Goal: Entertainment & Leisure: Browse casually

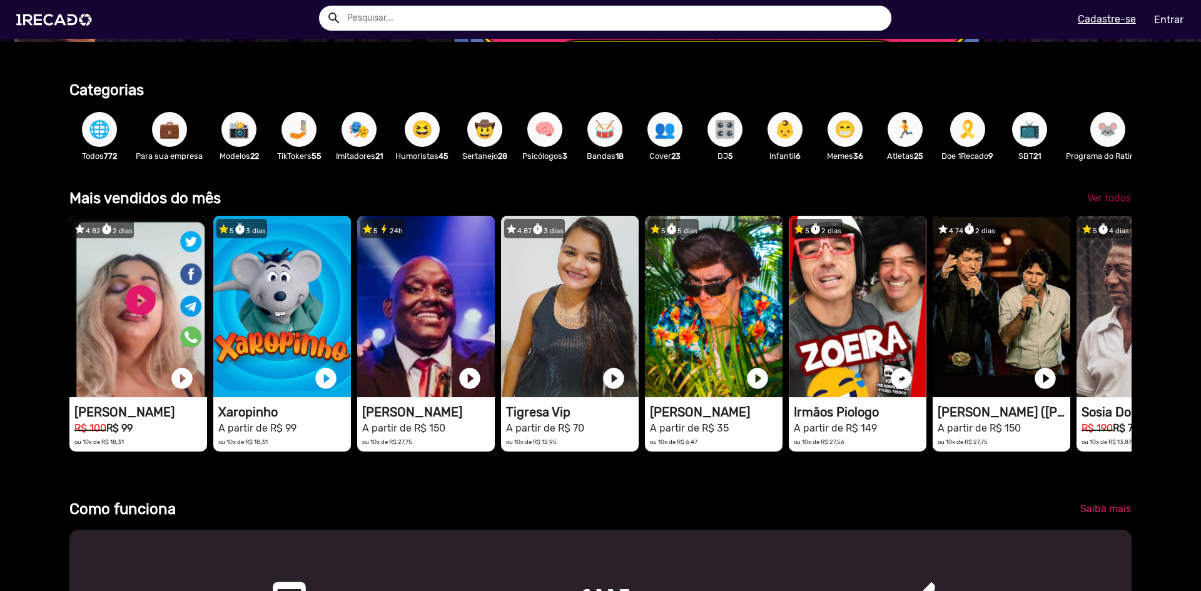
scroll to position [0, 3575]
click at [1118, 204] on span "Ver todos" at bounding box center [1109, 198] width 44 height 12
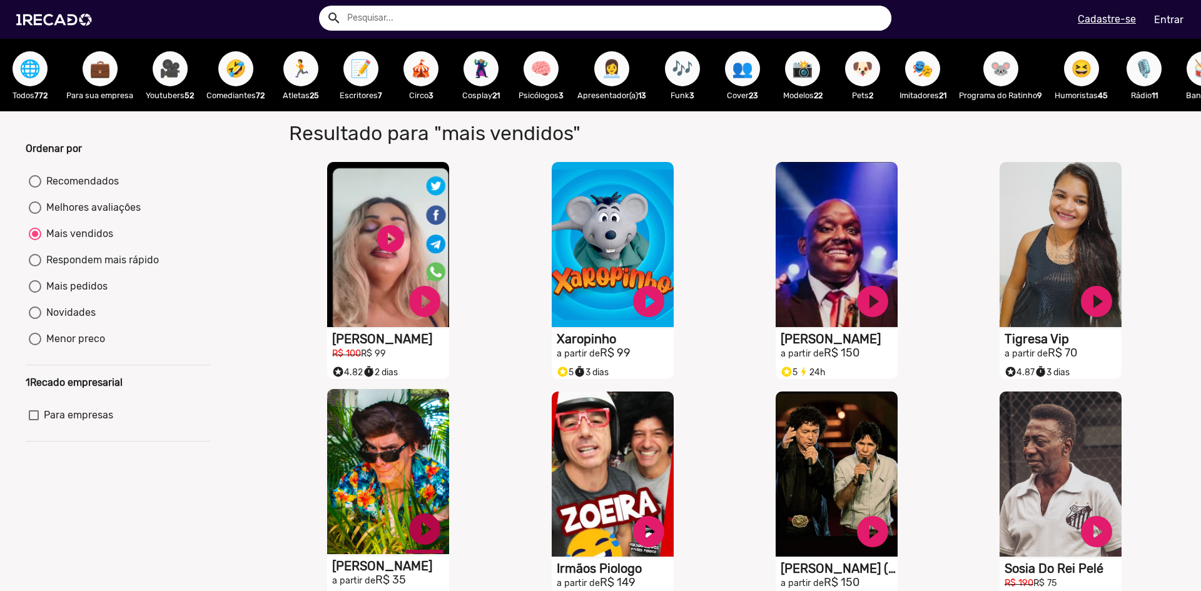
click at [420, 320] on link "play_circle_filled" at bounding box center [425, 302] width 38 height 38
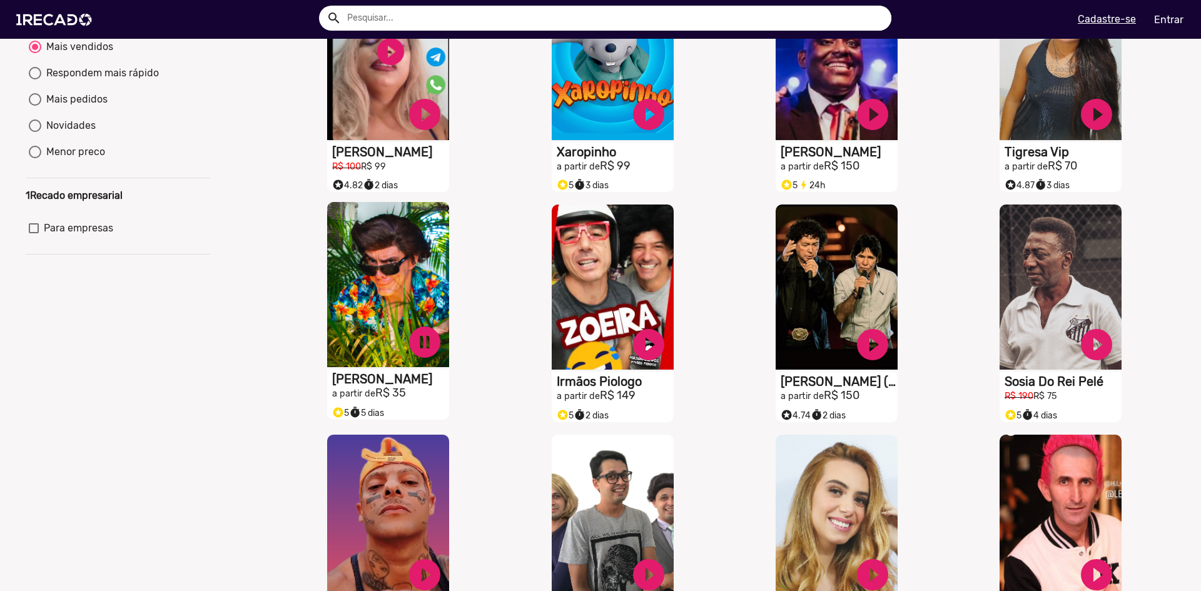
scroll to position [188, 0]
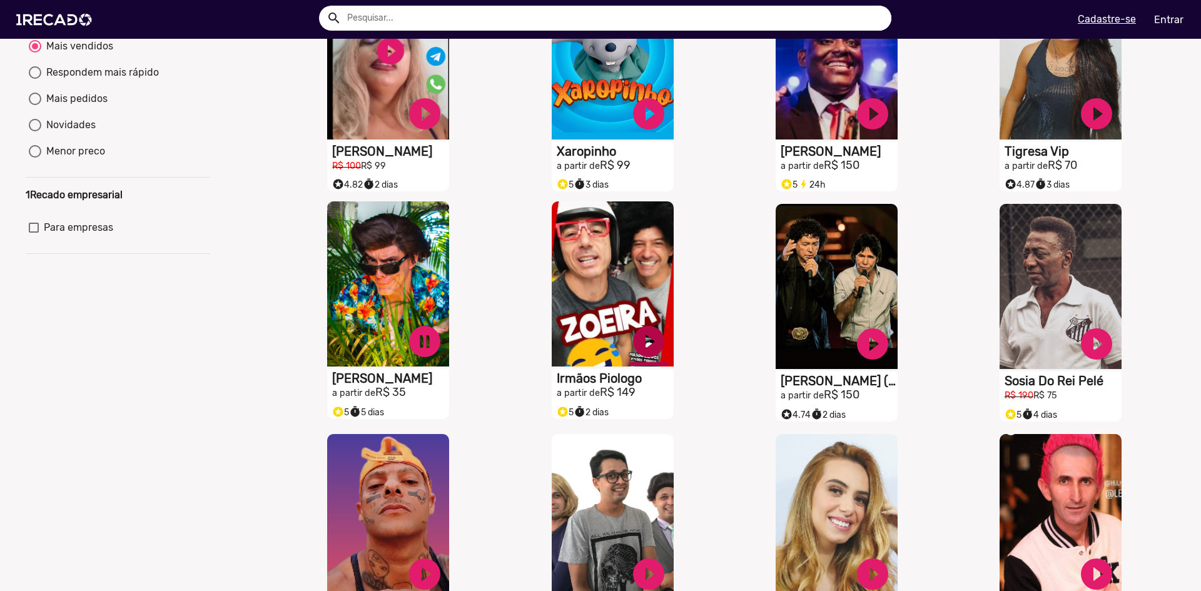
click at [443, 133] on link "play_circle_filled" at bounding box center [425, 114] width 38 height 38
click at [421, 133] on link "pause_circle" at bounding box center [425, 114] width 38 height 38
click at [443, 133] on link "pause_circle" at bounding box center [425, 114] width 38 height 38
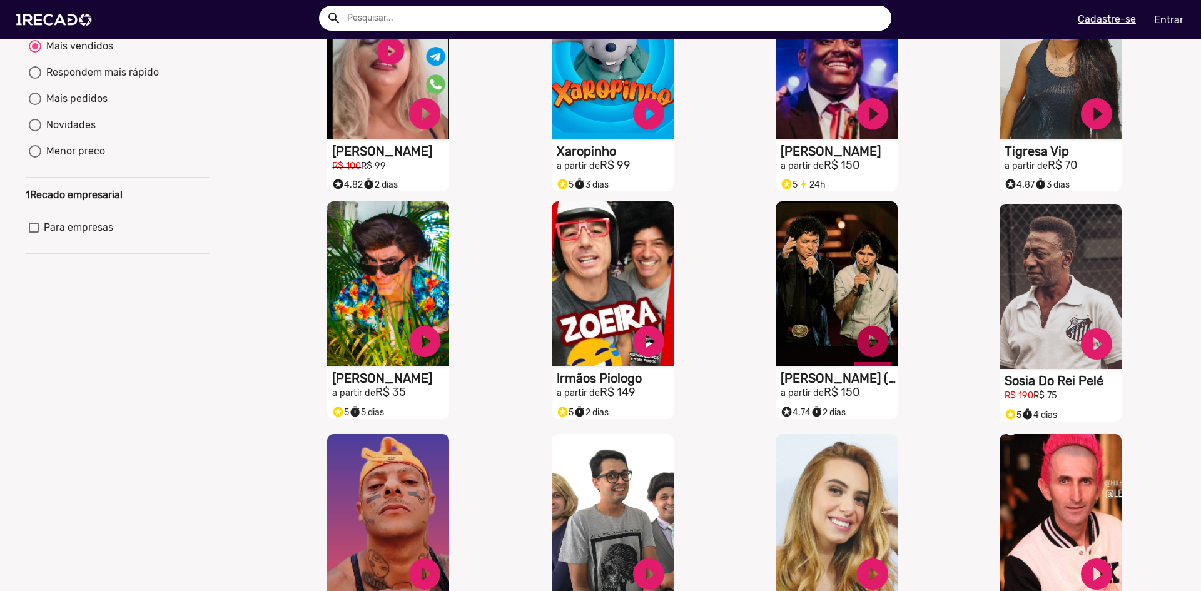
click at [443, 133] on link "play_circle_filled" at bounding box center [425, 114] width 38 height 38
click at [443, 133] on link "pause_circle" at bounding box center [425, 114] width 38 height 38
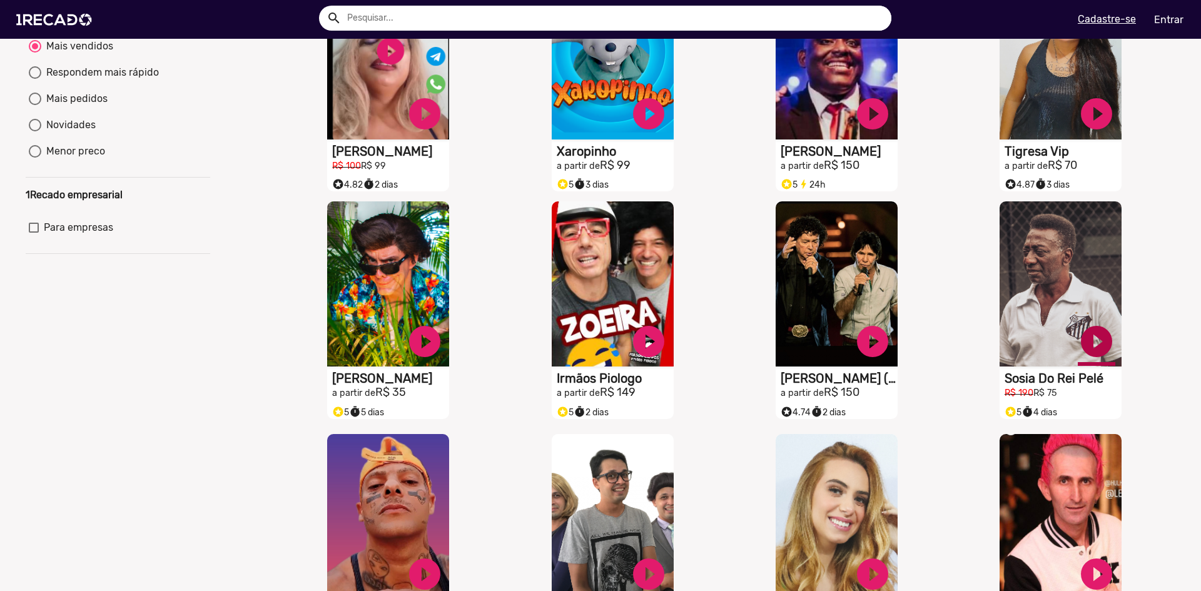
click at [443, 133] on link "play_circle_filled" at bounding box center [425, 114] width 38 height 38
click at [443, 133] on link "pause_circle" at bounding box center [425, 114] width 38 height 38
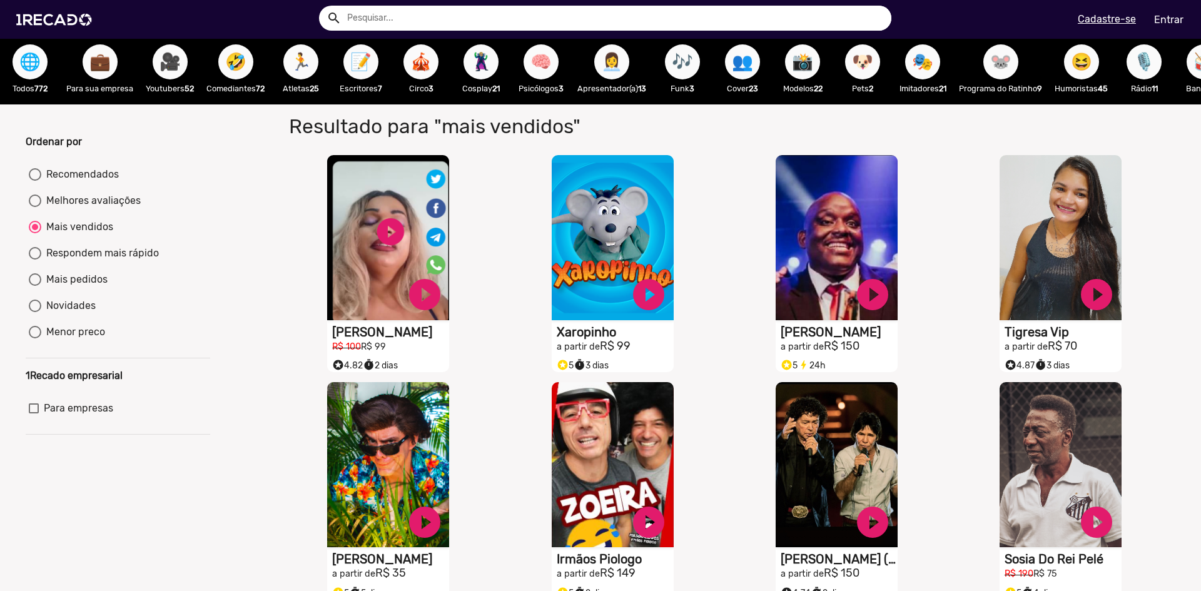
scroll to position [0, 0]
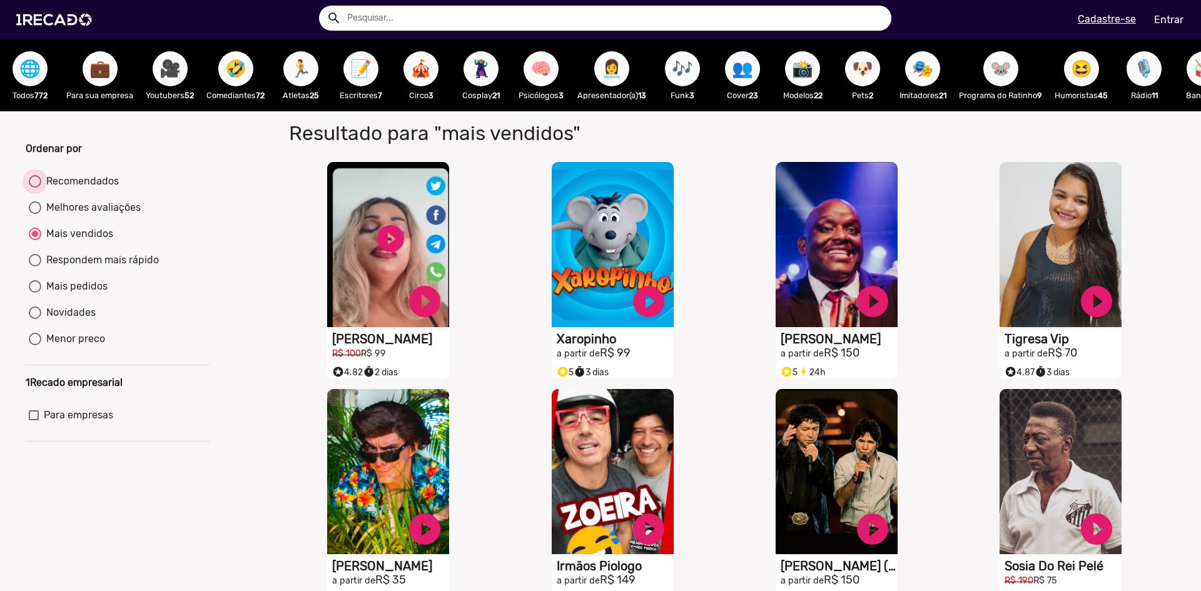
click at [94, 186] on div "Recomendados" at bounding box center [80, 181] width 78 height 15
click at [35, 188] on input "Recomendados" at bounding box center [34, 188] width 1 height 1
radio input "true"
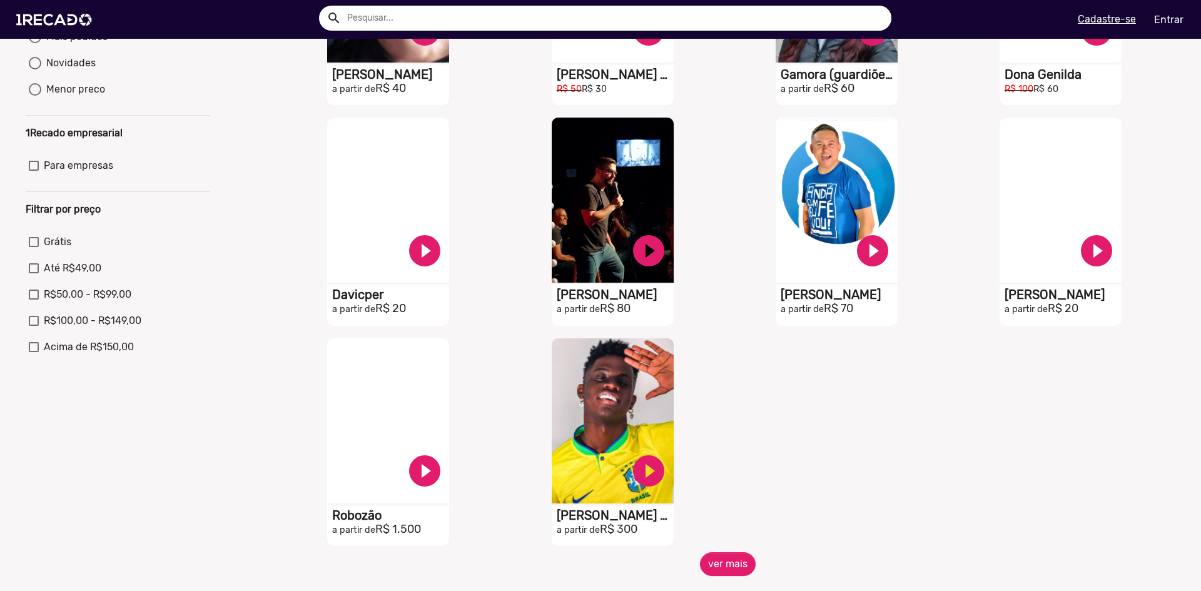
scroll to position [250, 0]
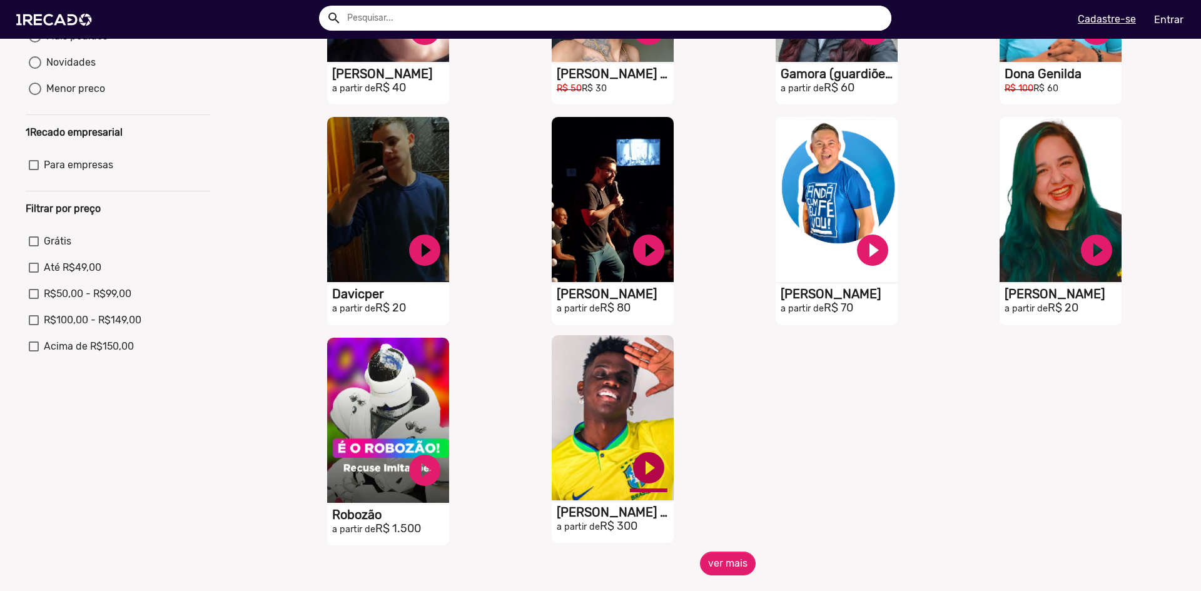
click at [443, 48] on link "play_circle_filled" at bounding box center [425, 30] width 38 height 38
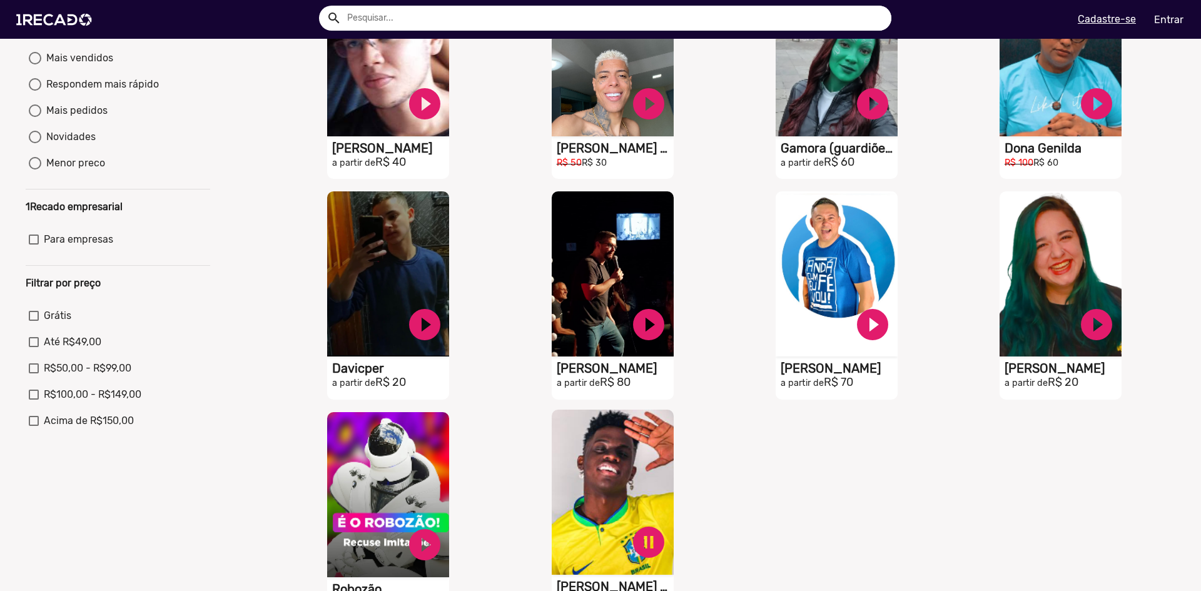
scroll to position [63, 0]
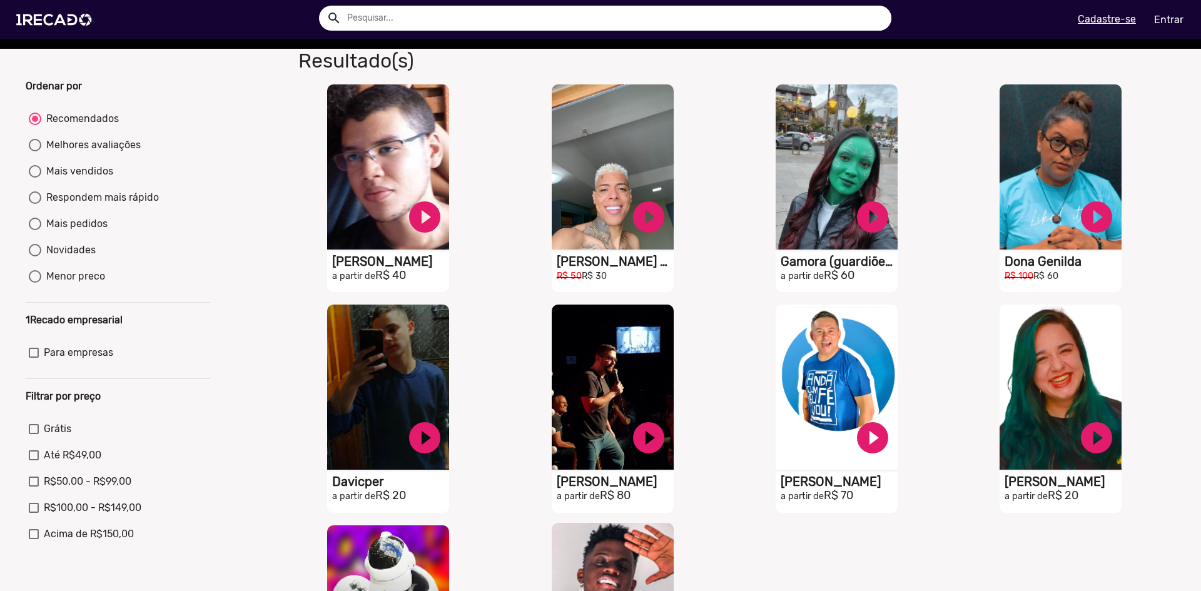
click at [114, 153] on div "Melhores avaliações" at bounding box center [90, 145] width 99 height 15
click at [35, 152] on input "Melhores avaliações" at bounding box center [34, 151] width 1 height 1
radio input "true"
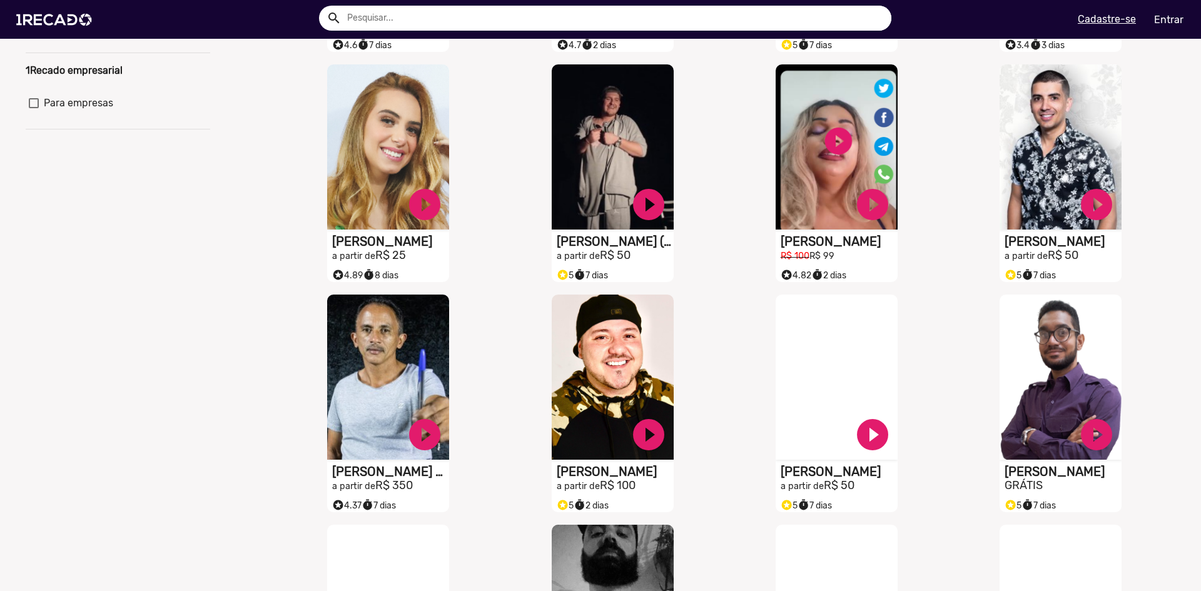
scroll to position [313, 0]
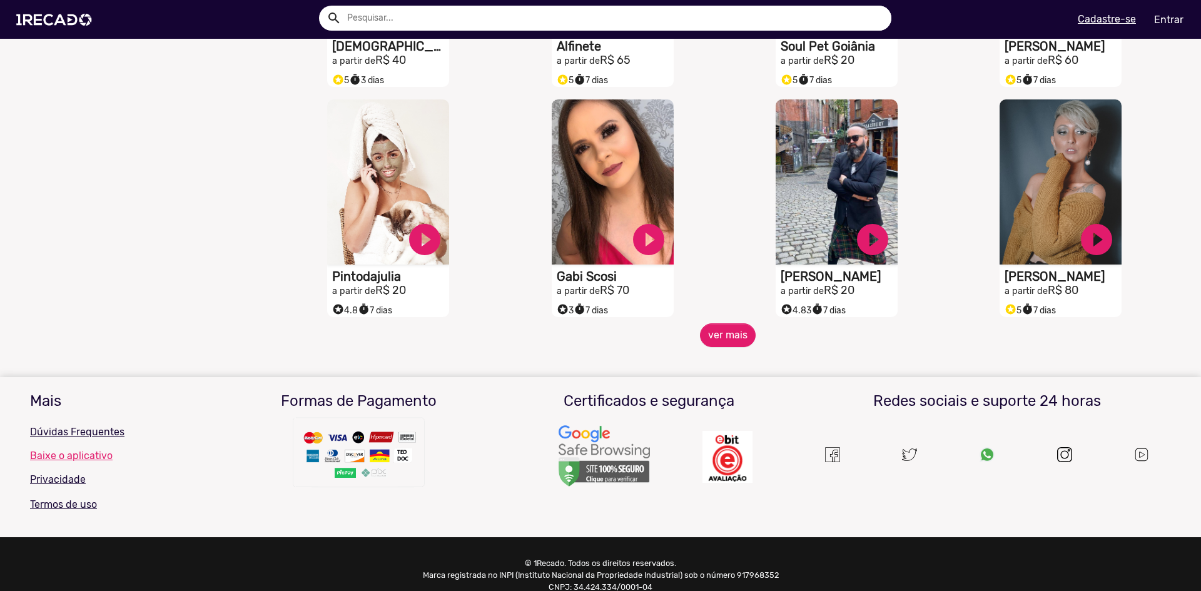
scroll to position [1011, 0]
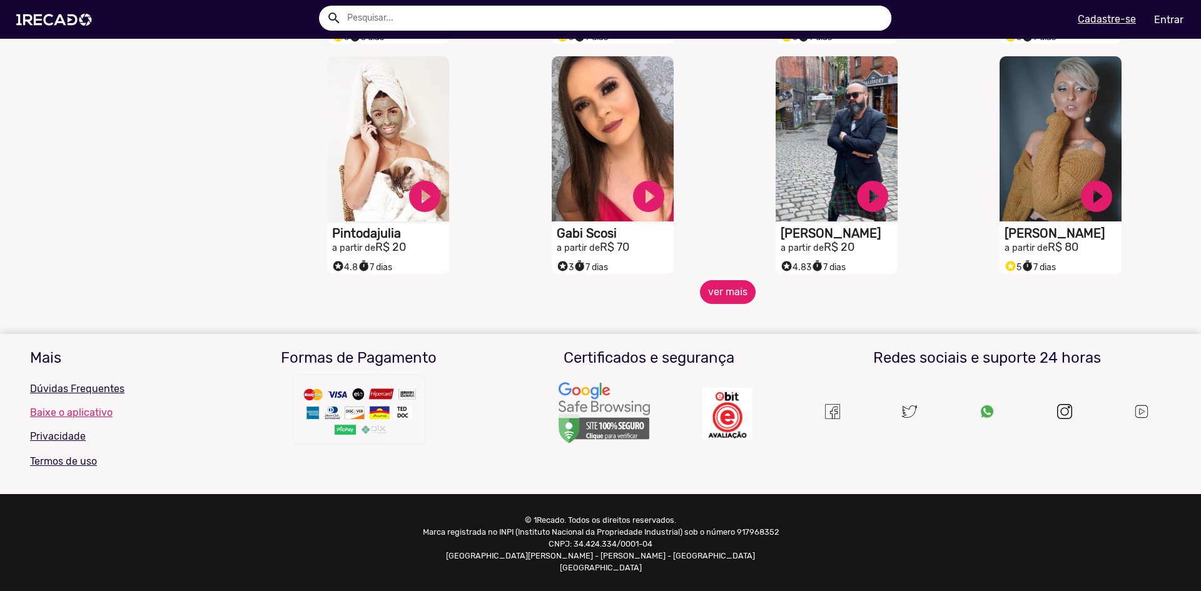
click at [729, 300] on button "ver mais" at bounding box center [728, 292] width 56 height 24
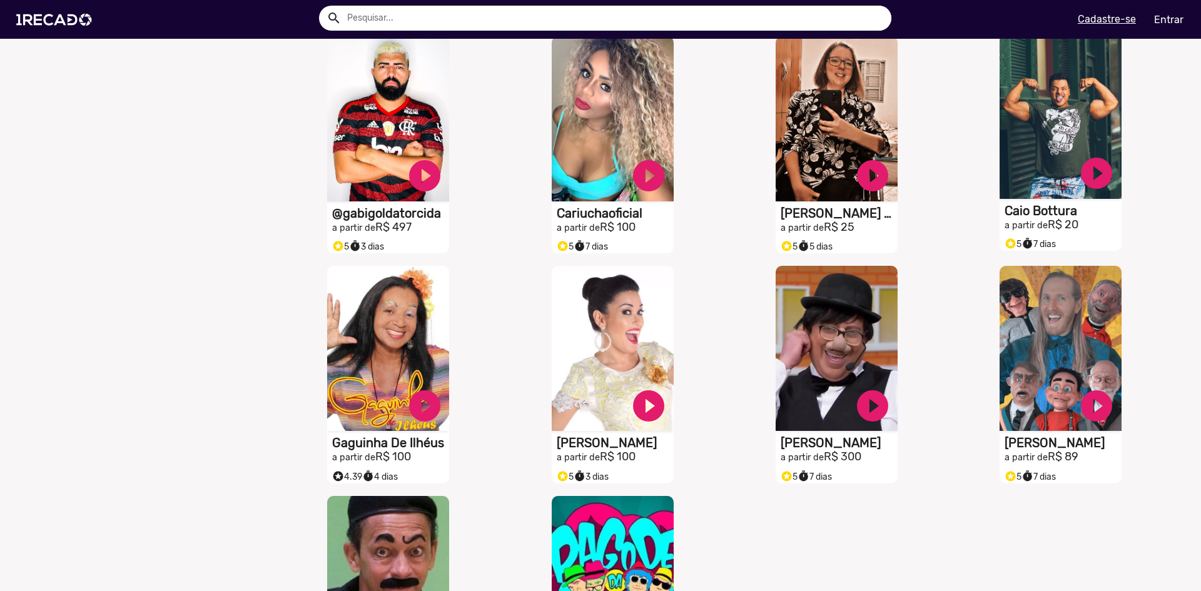
scroll to position [1574, 0]
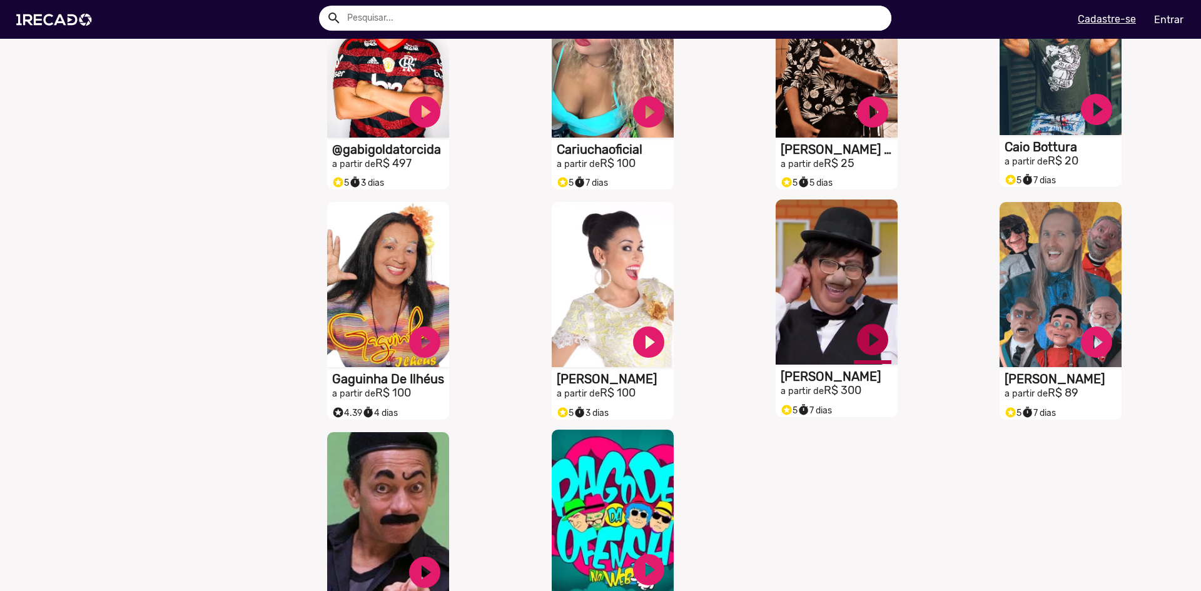
scroll to position [1324, 0]
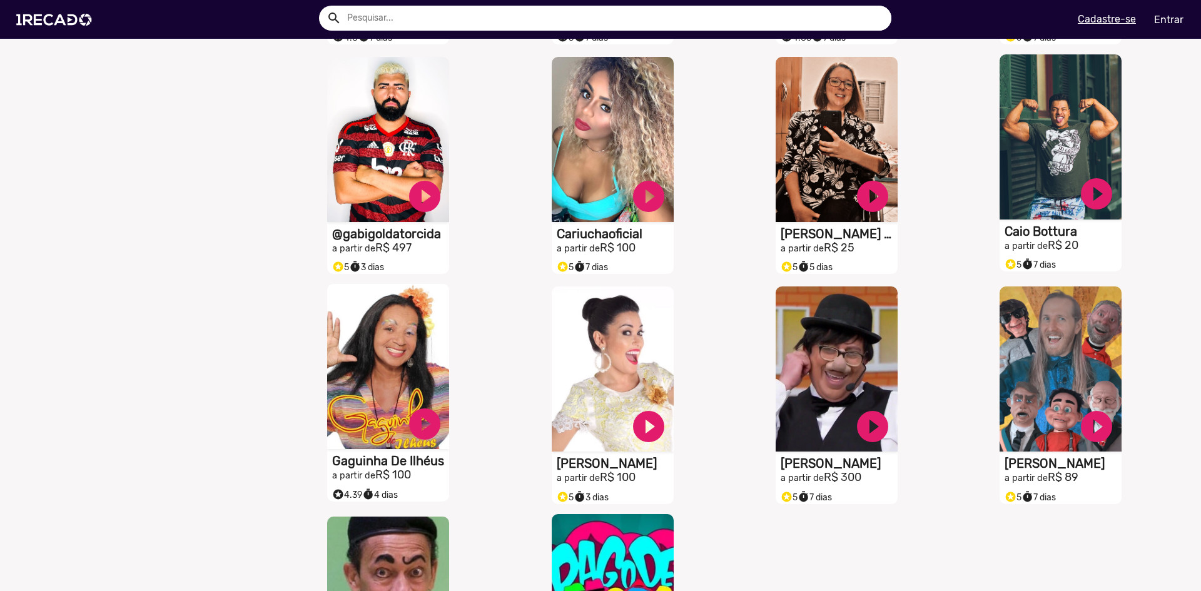
scroll to position [1136, 0]
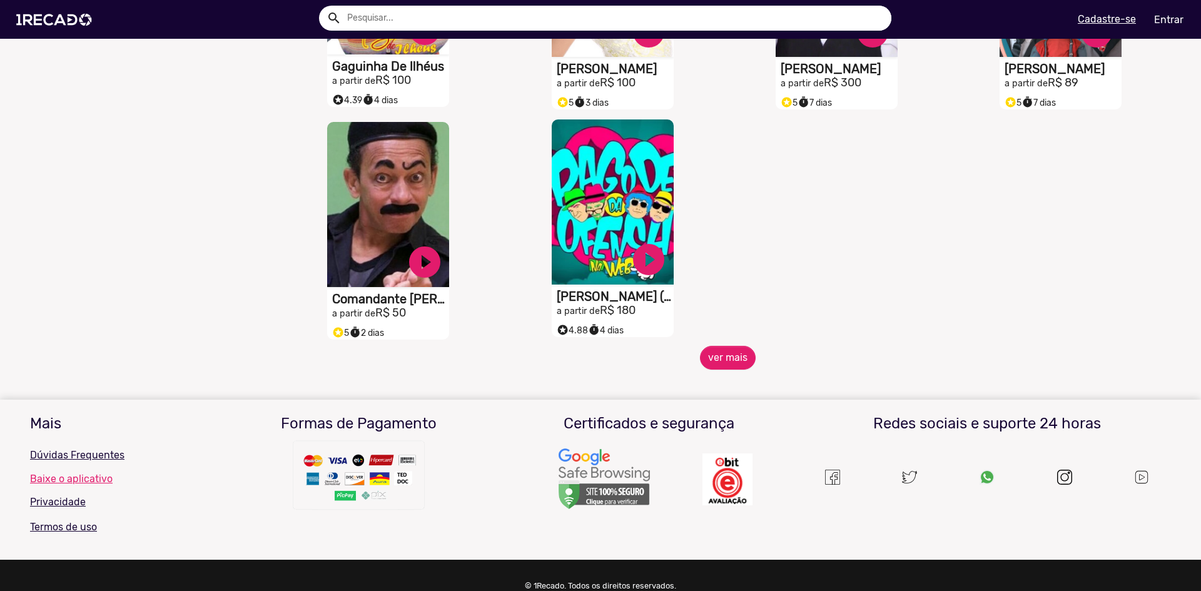
scroll to position [1636, 0]
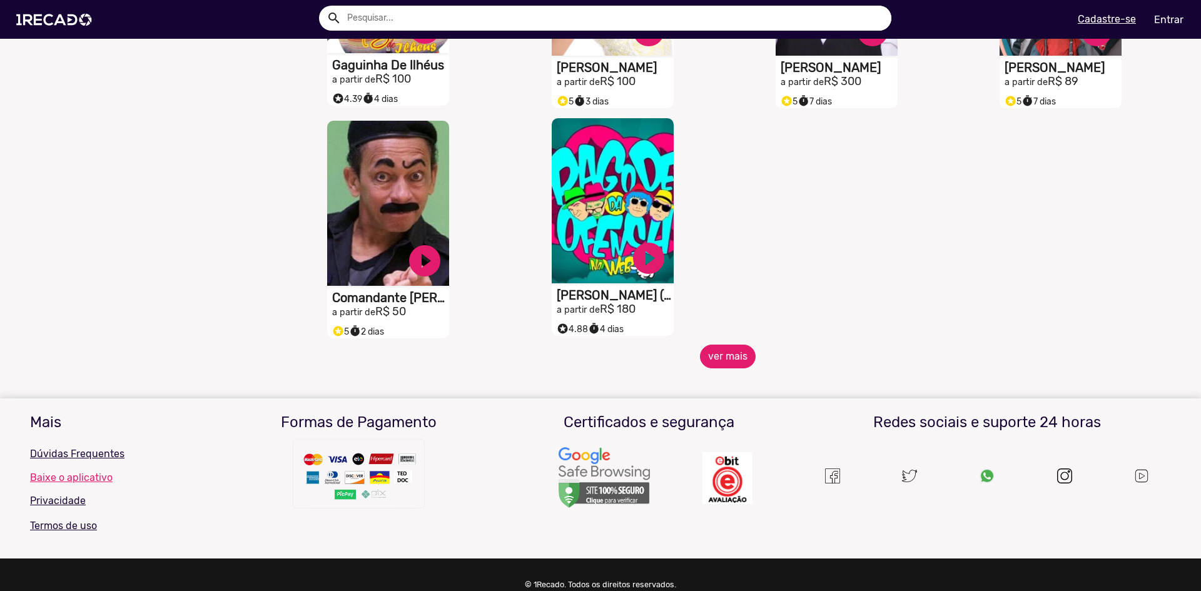
click at [704, 368] on button "ver mais" at bounding box center [728, 357] width 56 height 24
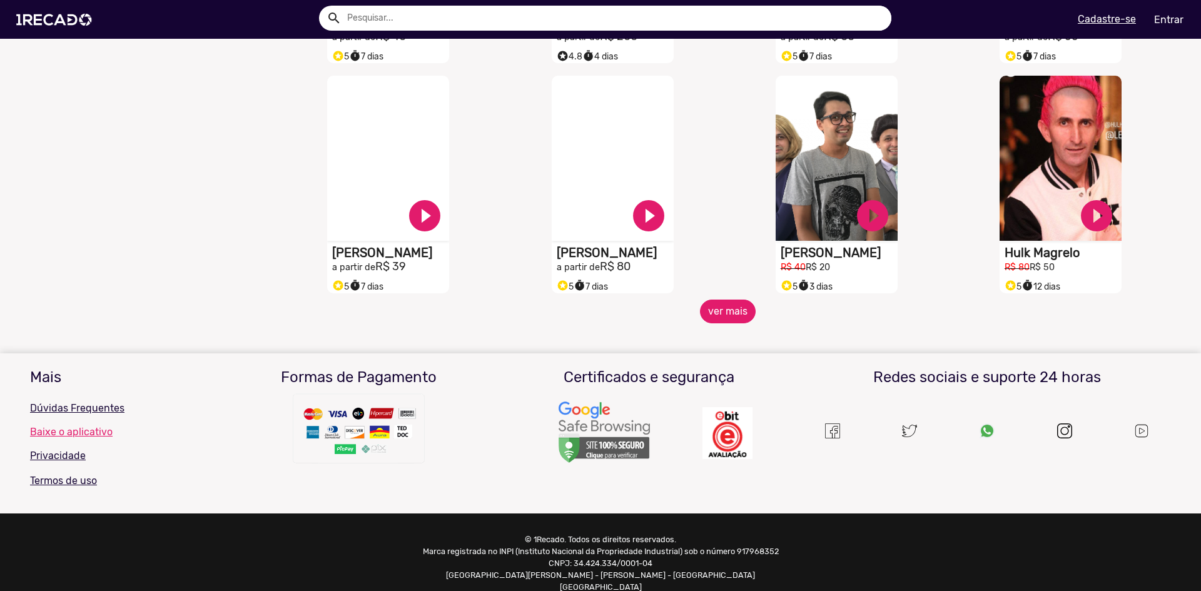
scroll to position [2161, 0]
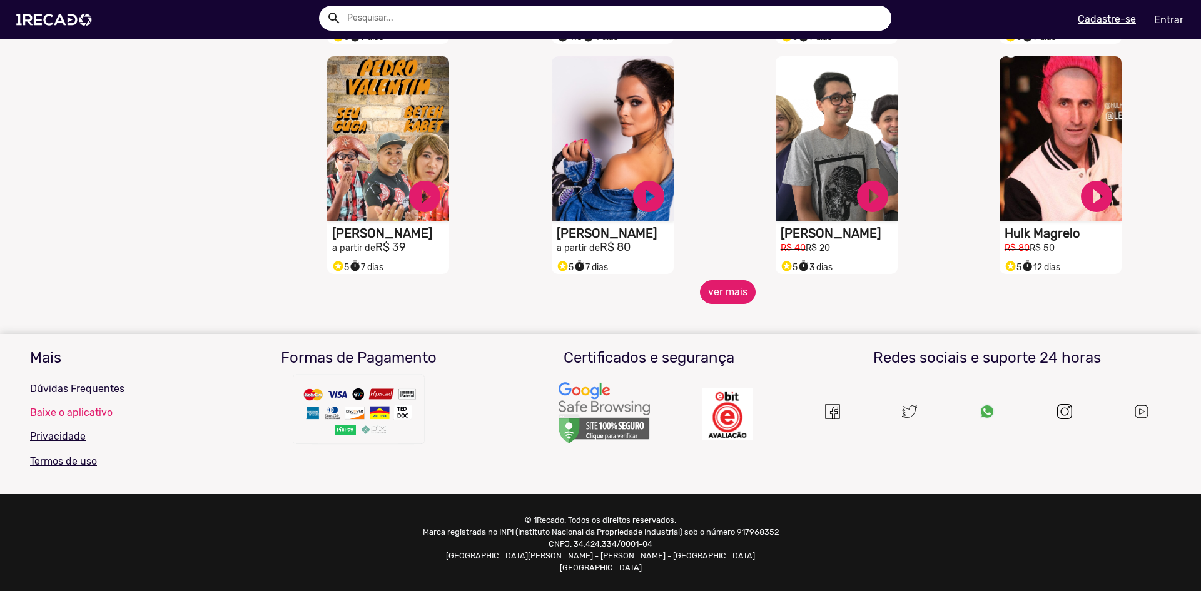
click at [731, 303] on button "ver mais" at bounding box center [728, 292] width 56 height 24
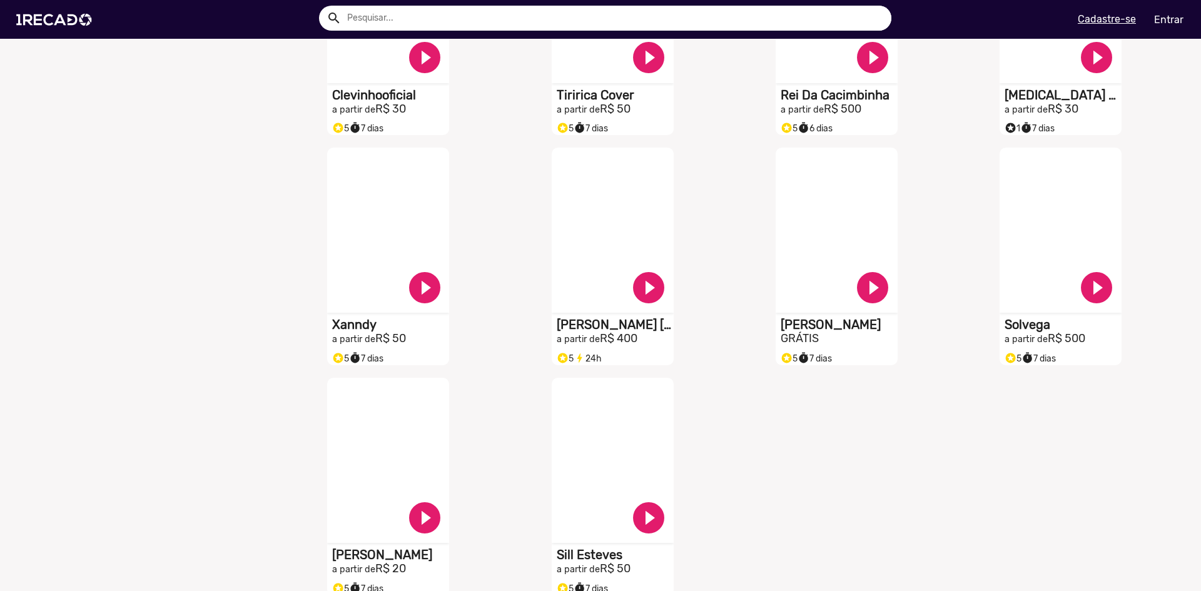
scroll to position [2599, 0]
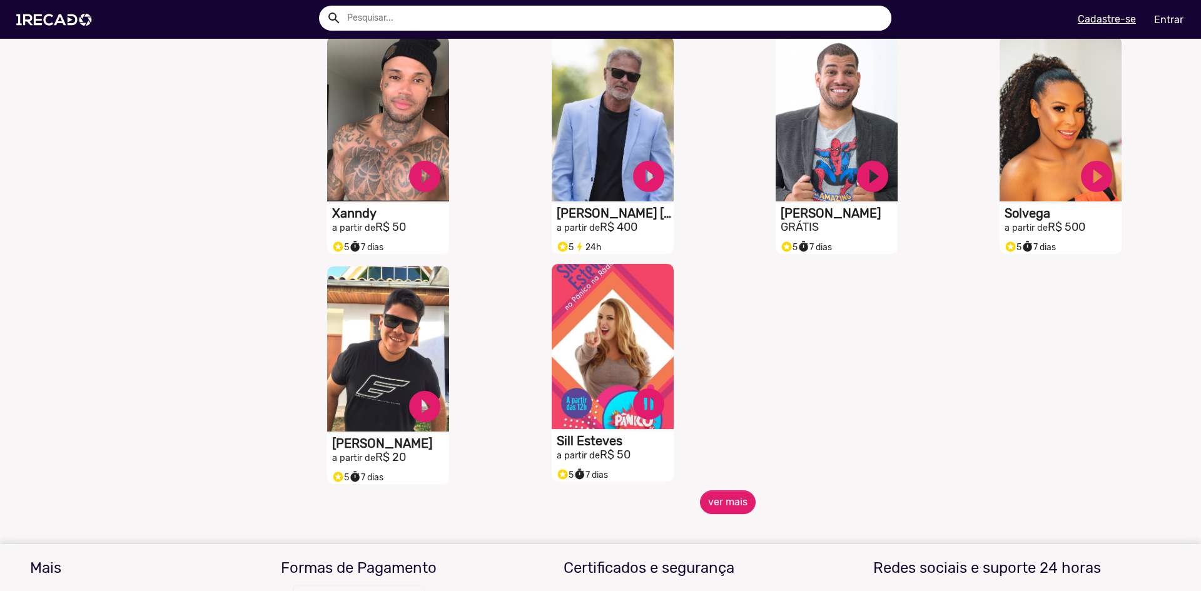
scroll to position [2787, 0]
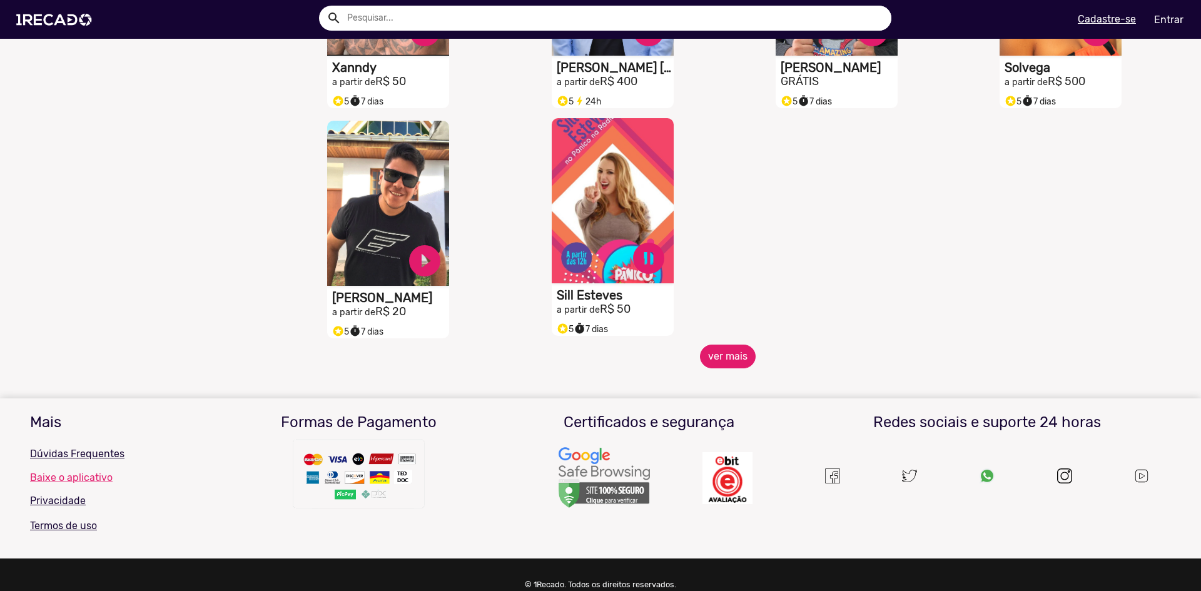
click at [719, 368] on button "ver mais" at bounding box center [728, 357] width 56 height 24
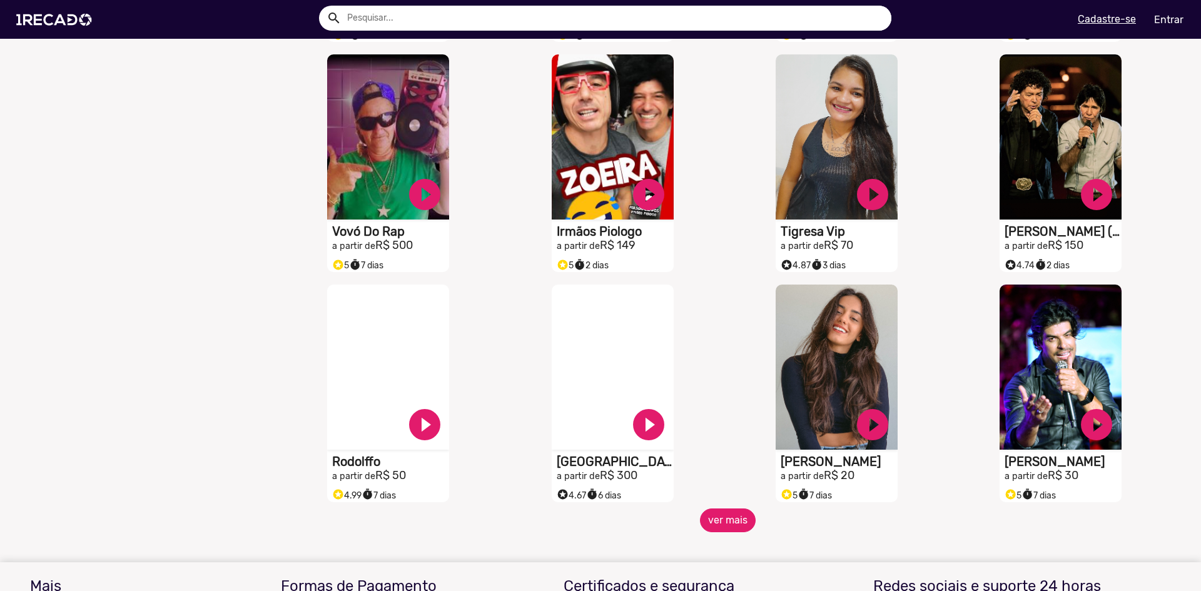
scroll to position [3099, 0]
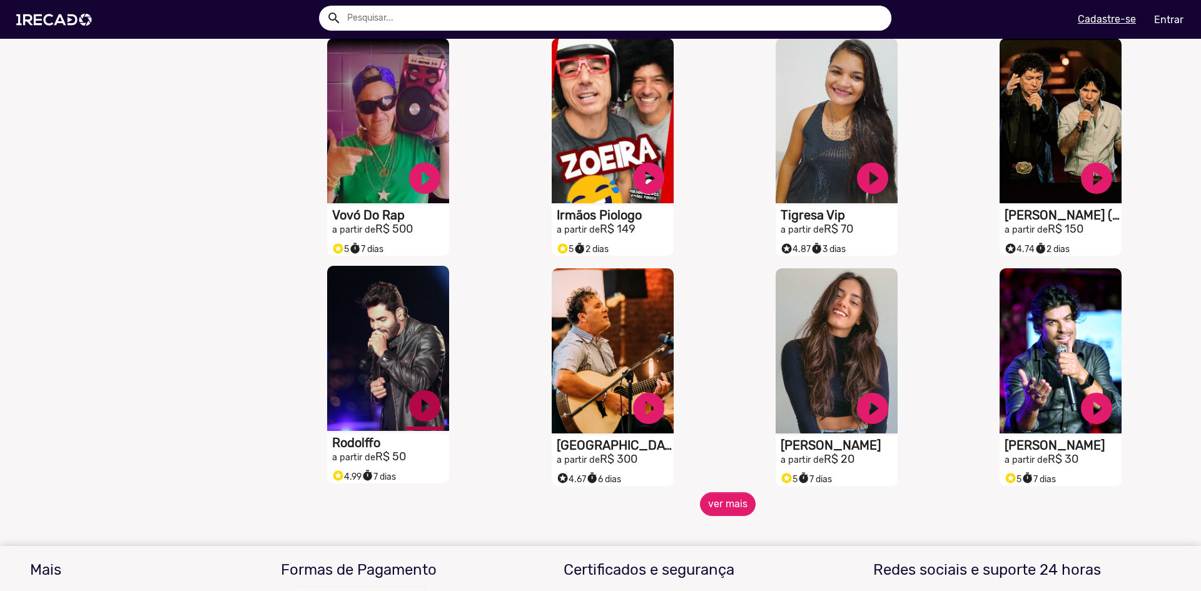
click at [719, 514] on button "ver mais" at bounding box center [728, 504] width 56 height 24
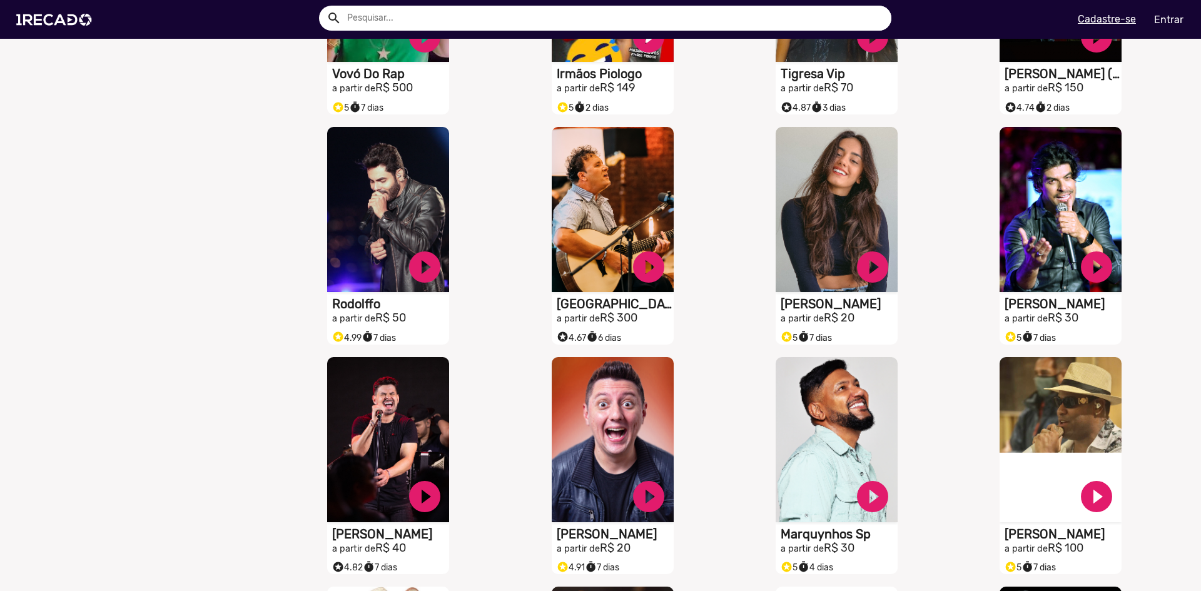
scroll to position [3287, 0]
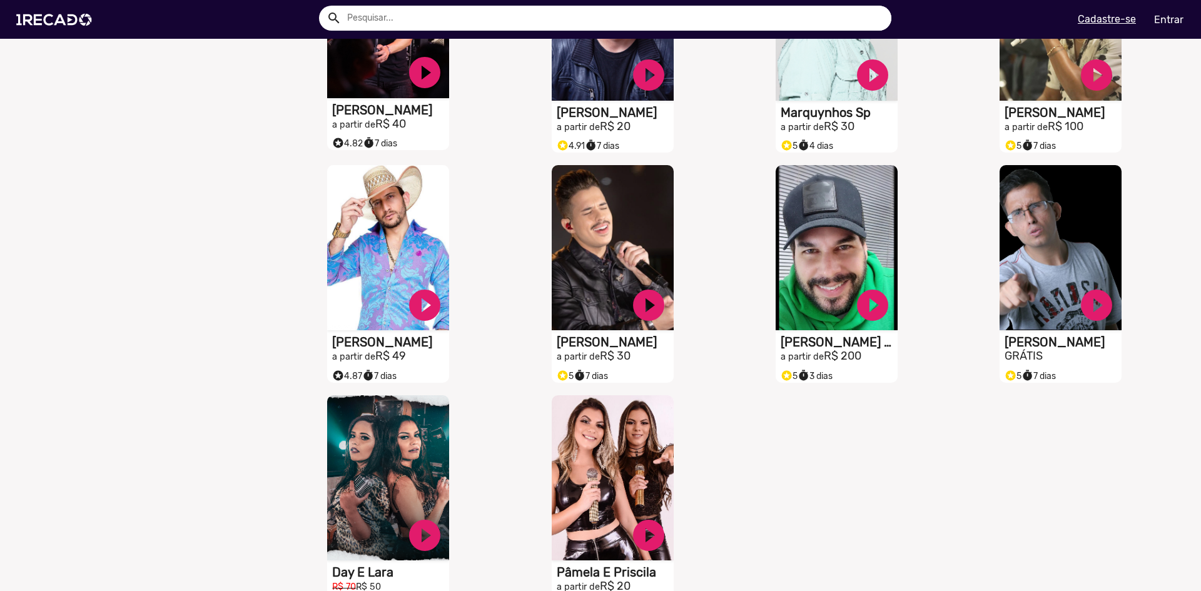
scroll to position [3725, 0]
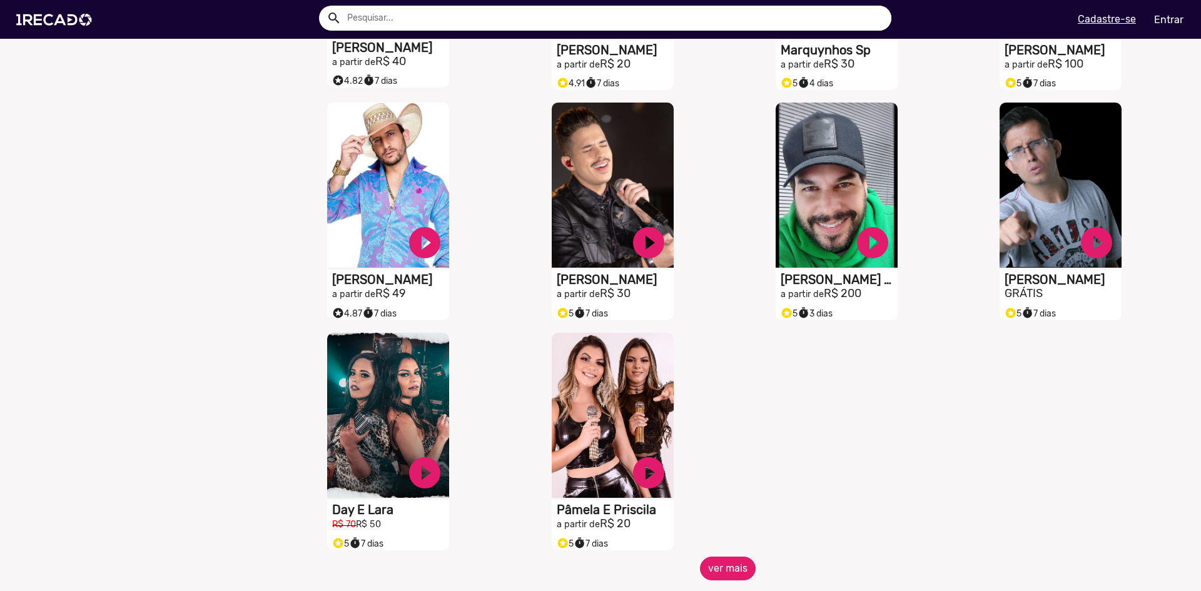
click at [727, 570] on button "ver mais" at bounding box center [728, 569] width 56 height 24
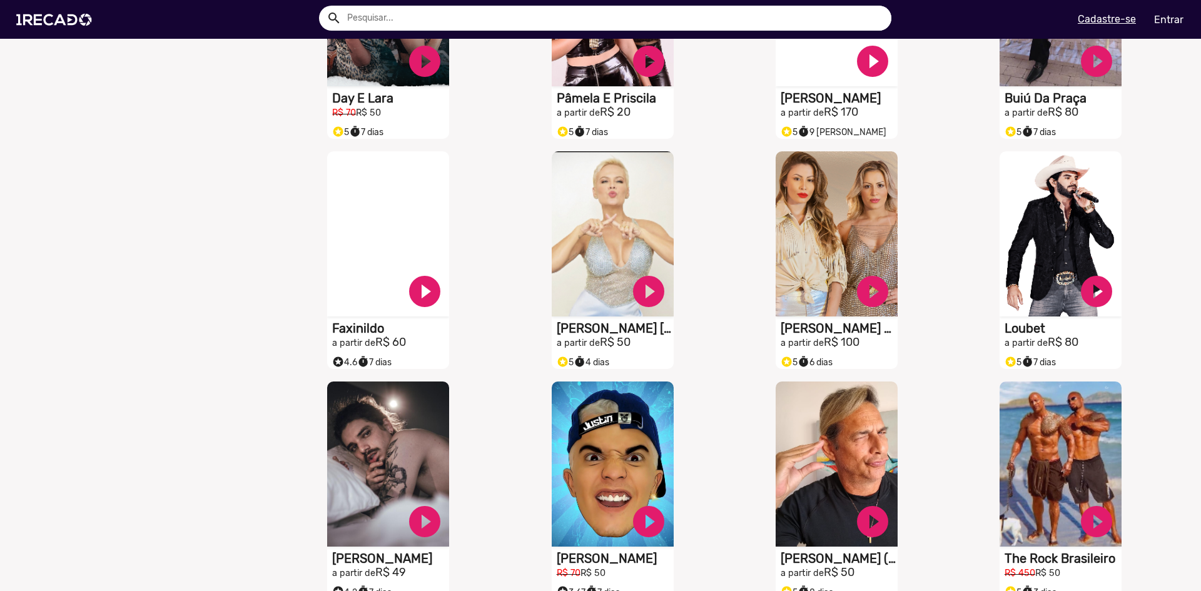
scroll to position [4225, 0]
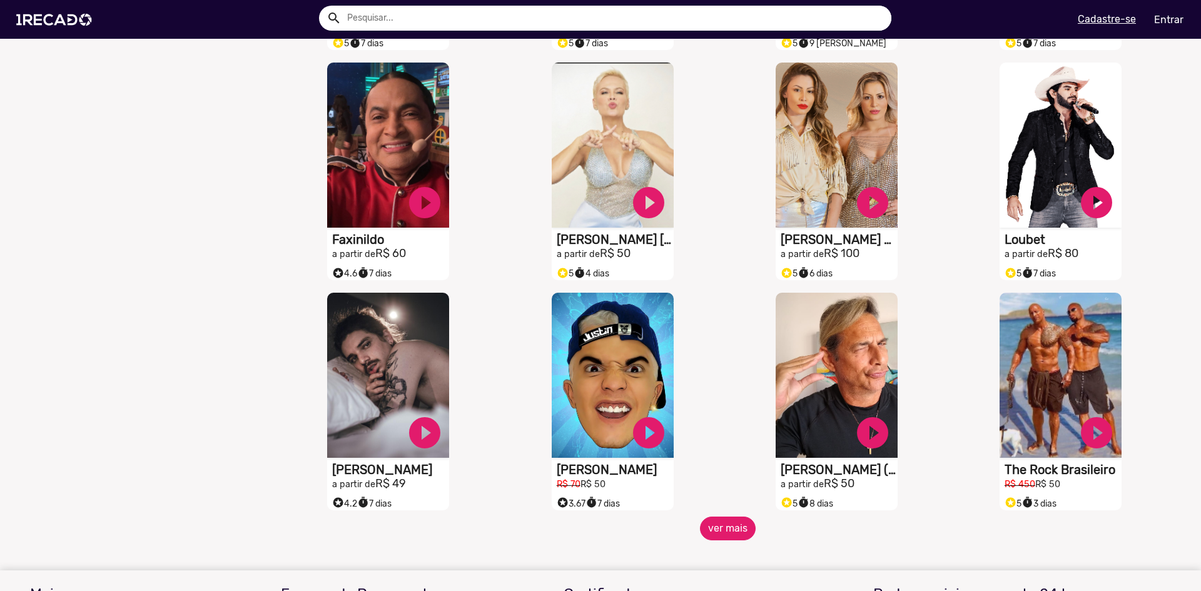
click at [731, 536] on button "ver mais" at bounding box center [728, 529] width 56 height 24
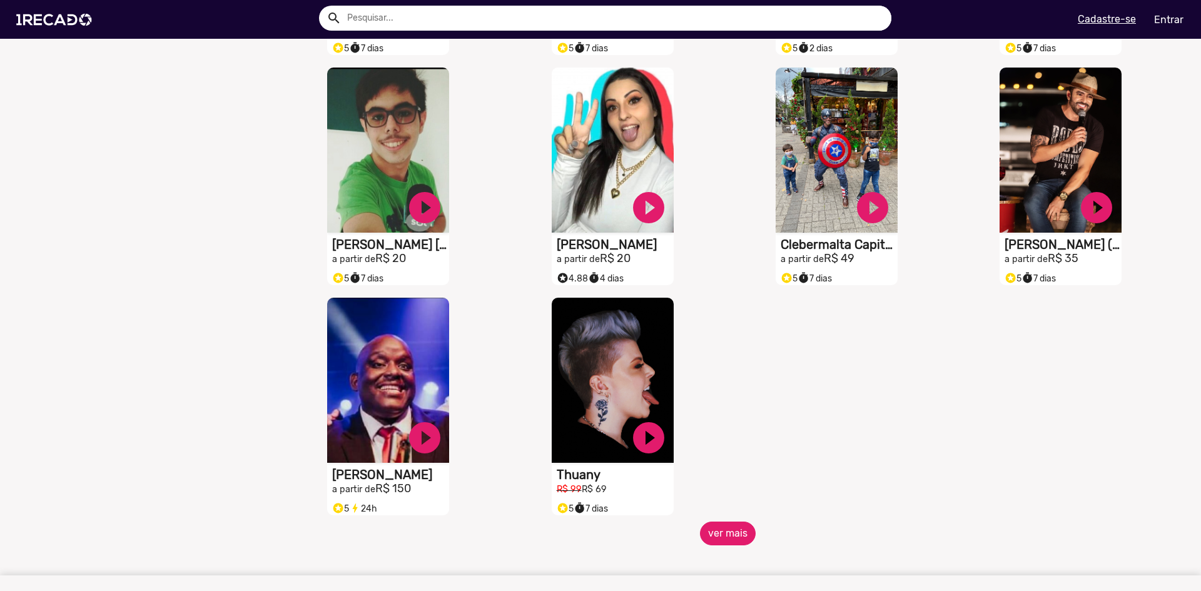
scroll to position [4914, 0]
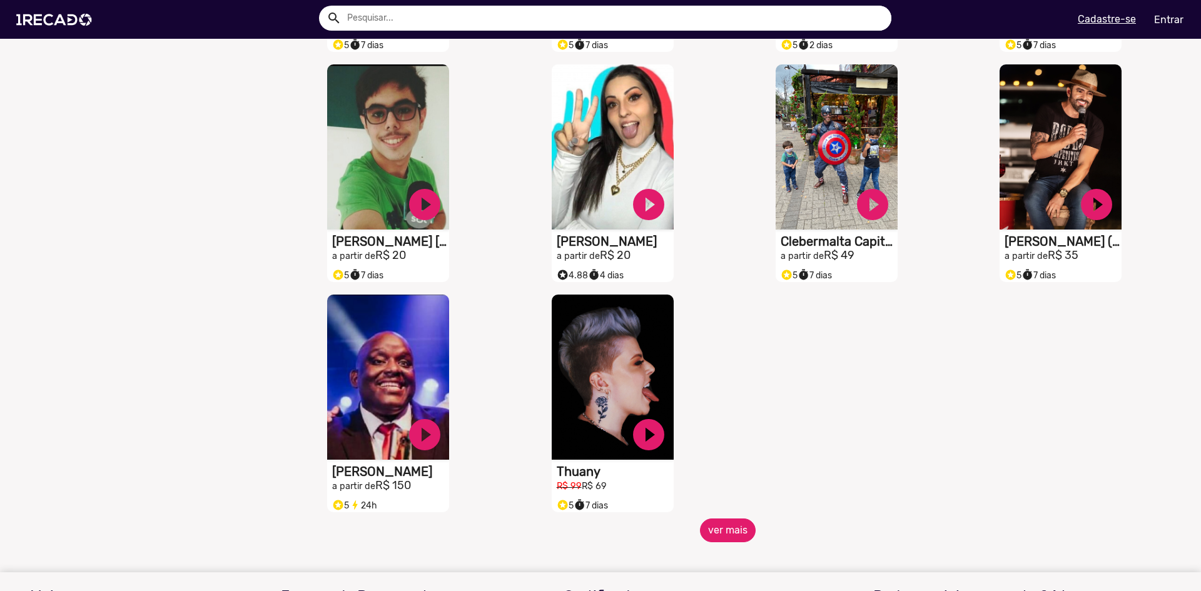
click at [720, 542] on button "ver mais" at bounding box center [728, 531] width 56 height 24
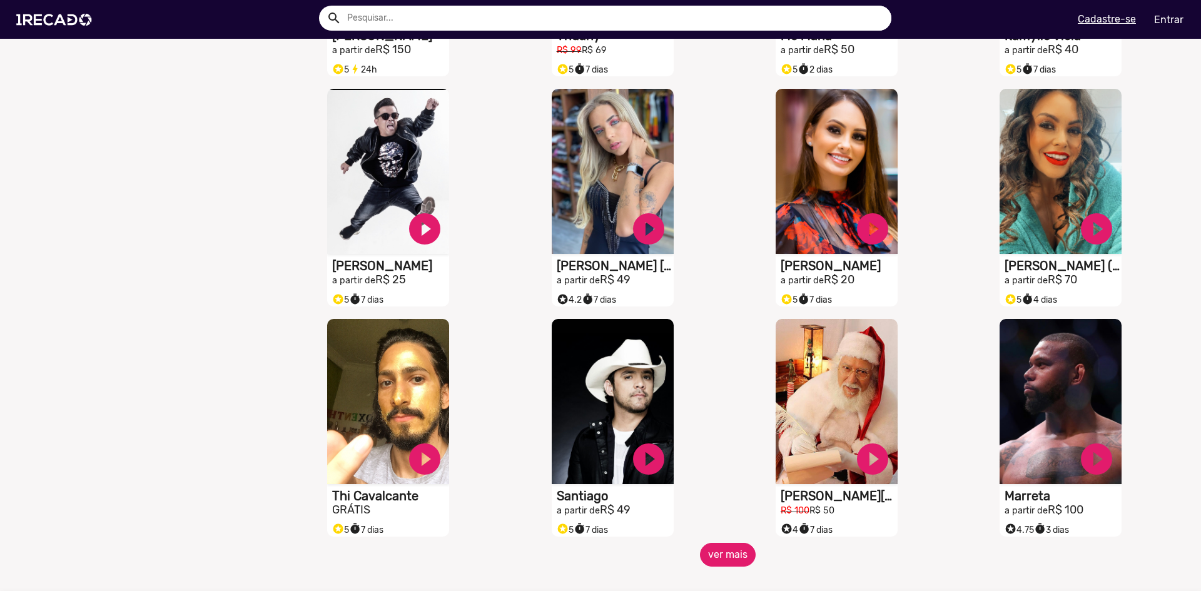
scroll to position [5414, 0]
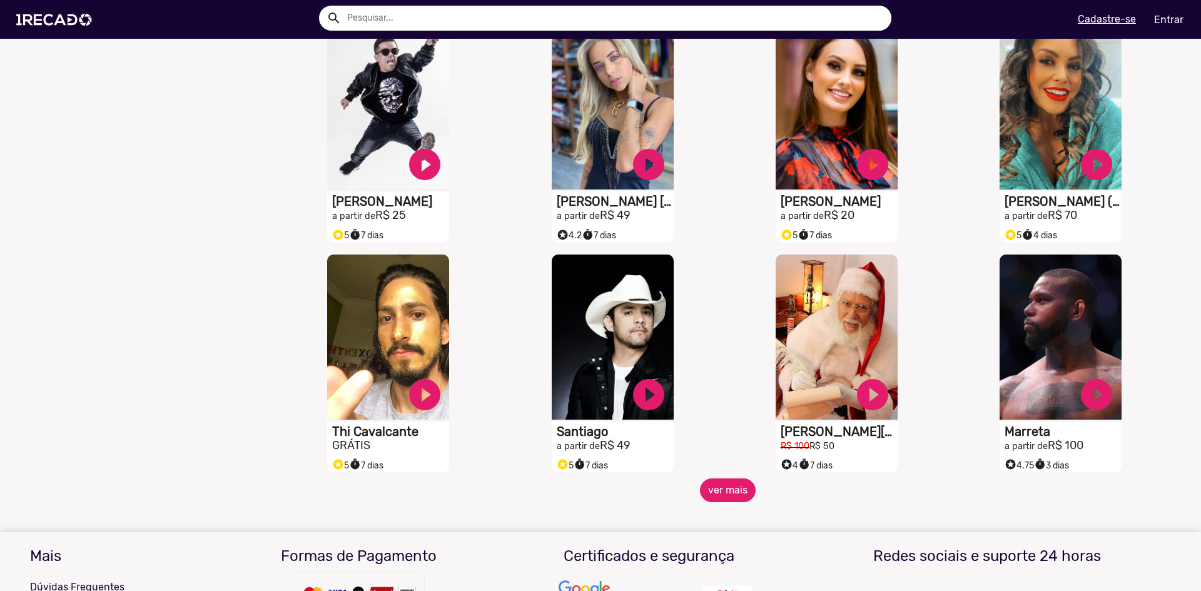
click at [725, 497] on button "ver mais" at bounding box center [728, 491] width 56 height 24
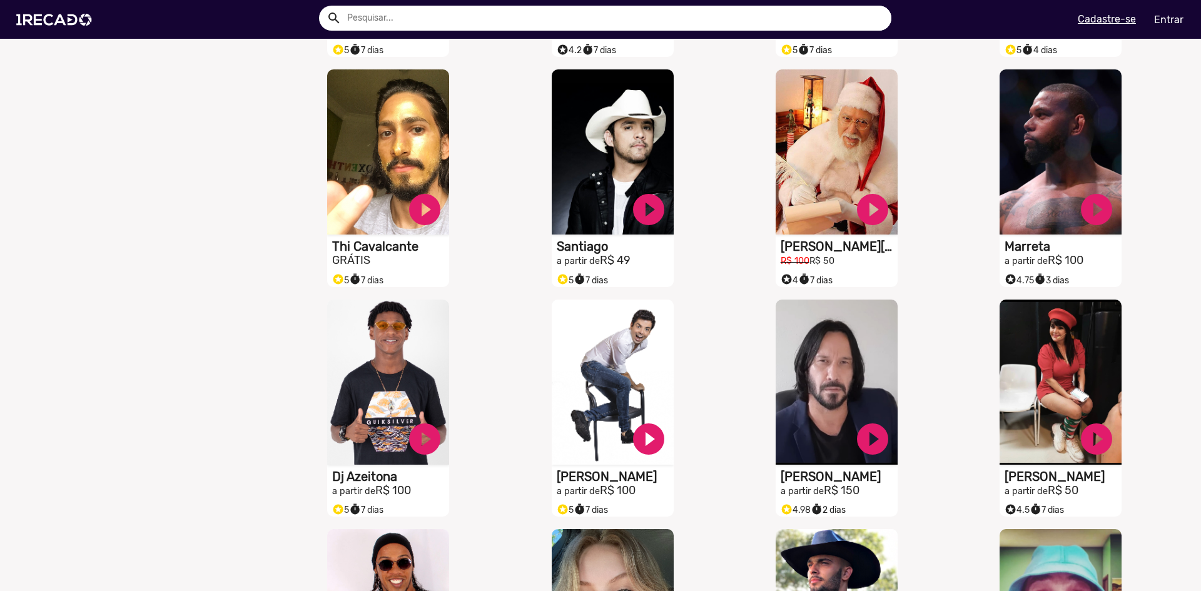
scroll to position [5602, 0]
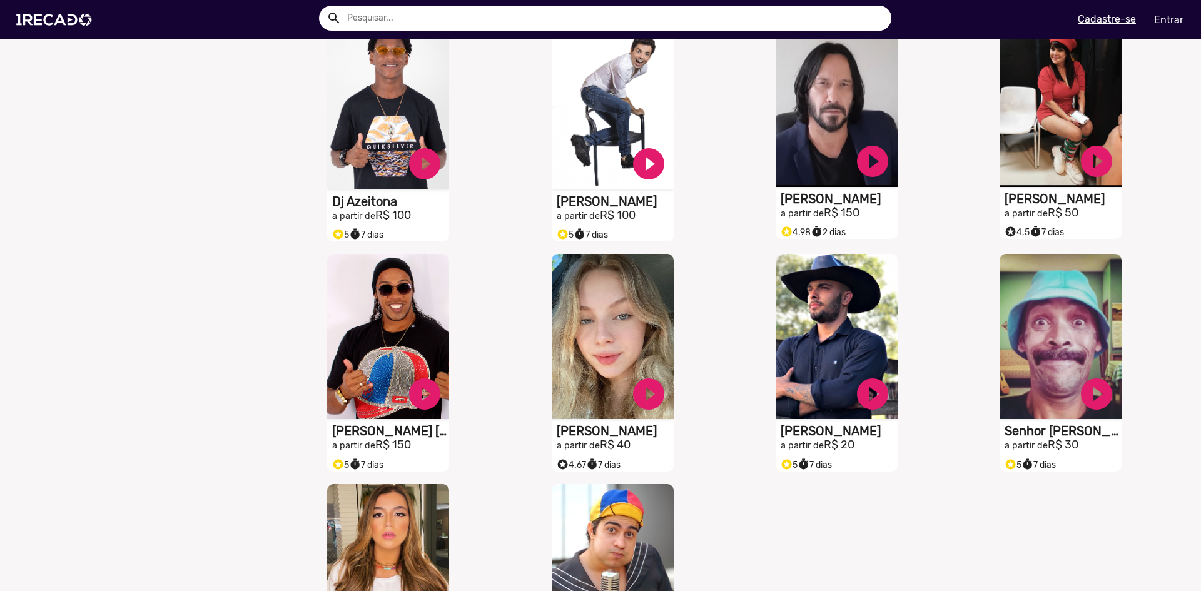
scroll to position [5914, 0]
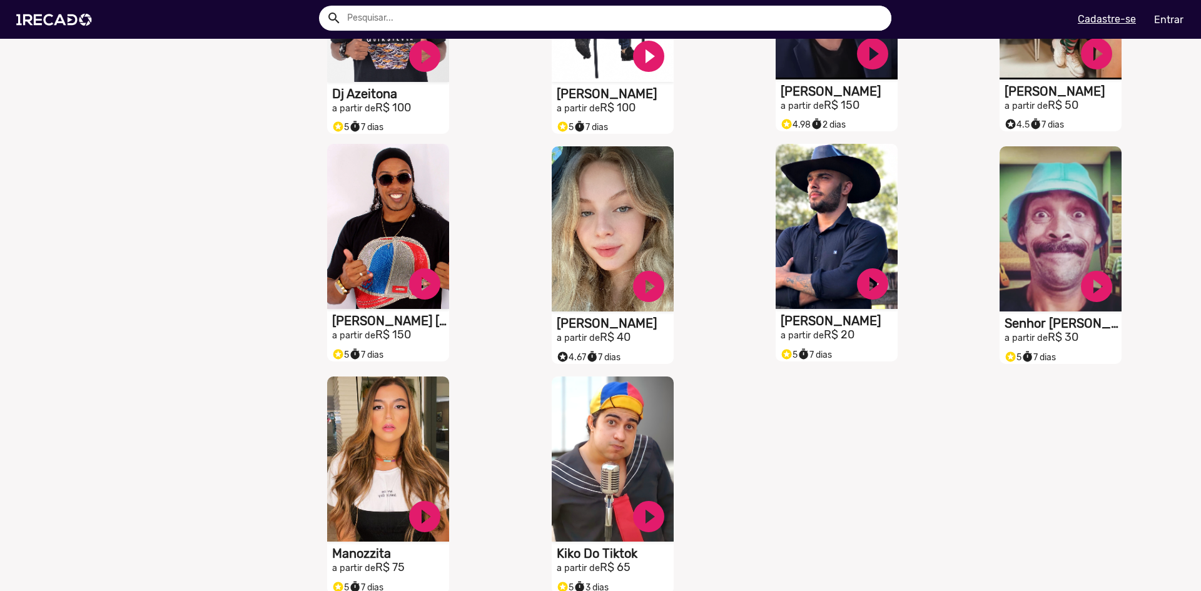
scroll to position [6227, 0]
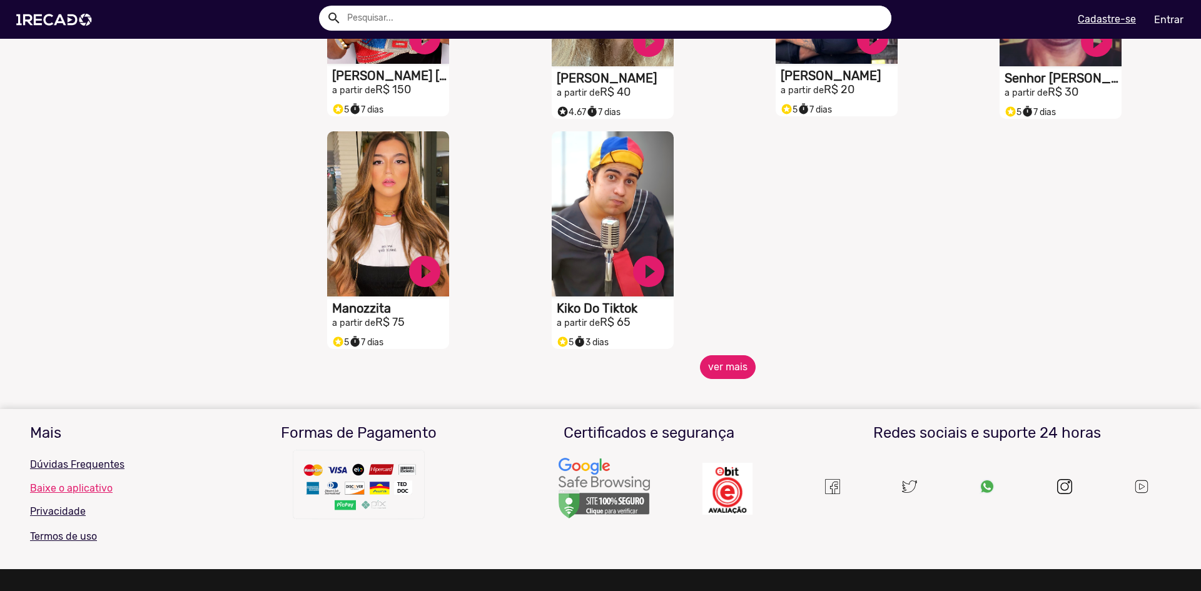
click at [725, 375] on button "ver mais" at bounding box center [728, 367] width 56 height 24
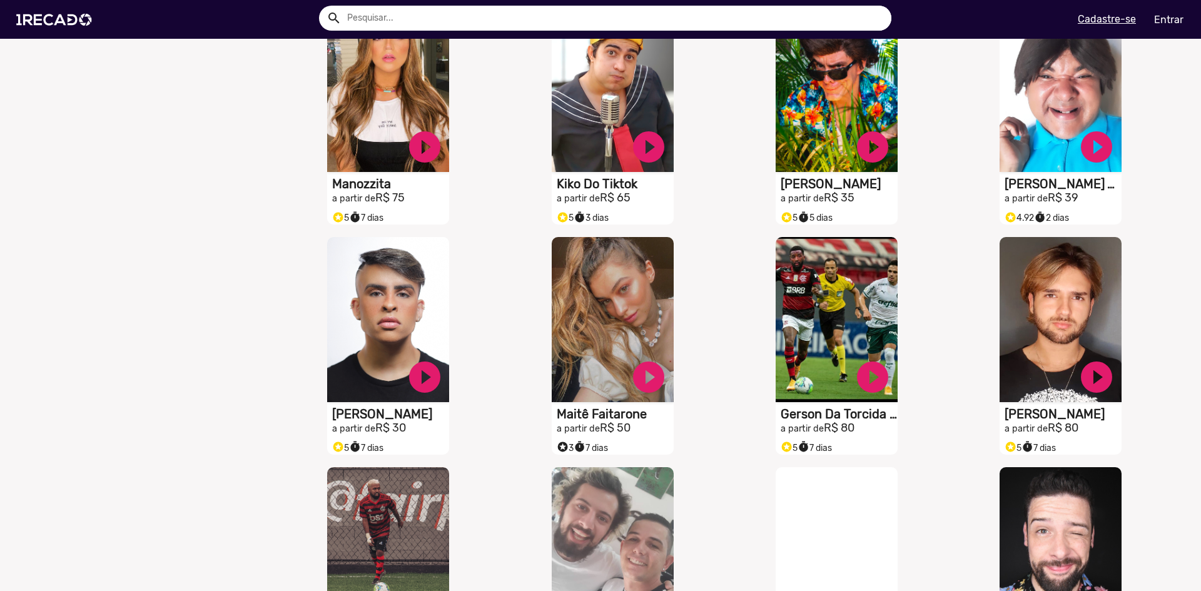
scroll to position [6352, 0]
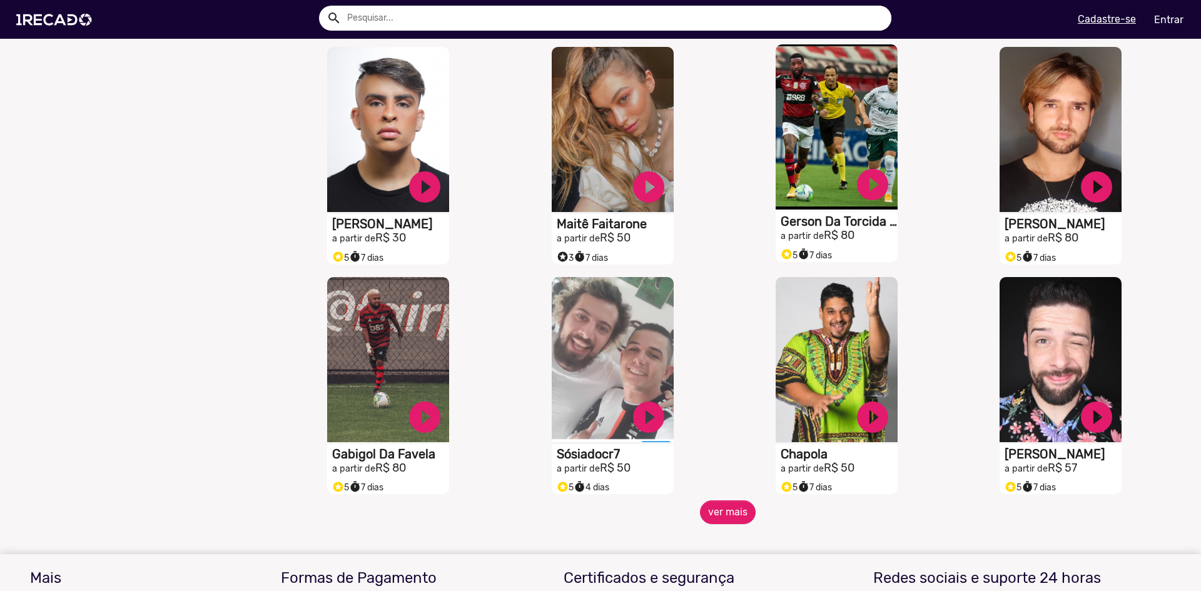
scroll to position [6602, 0]
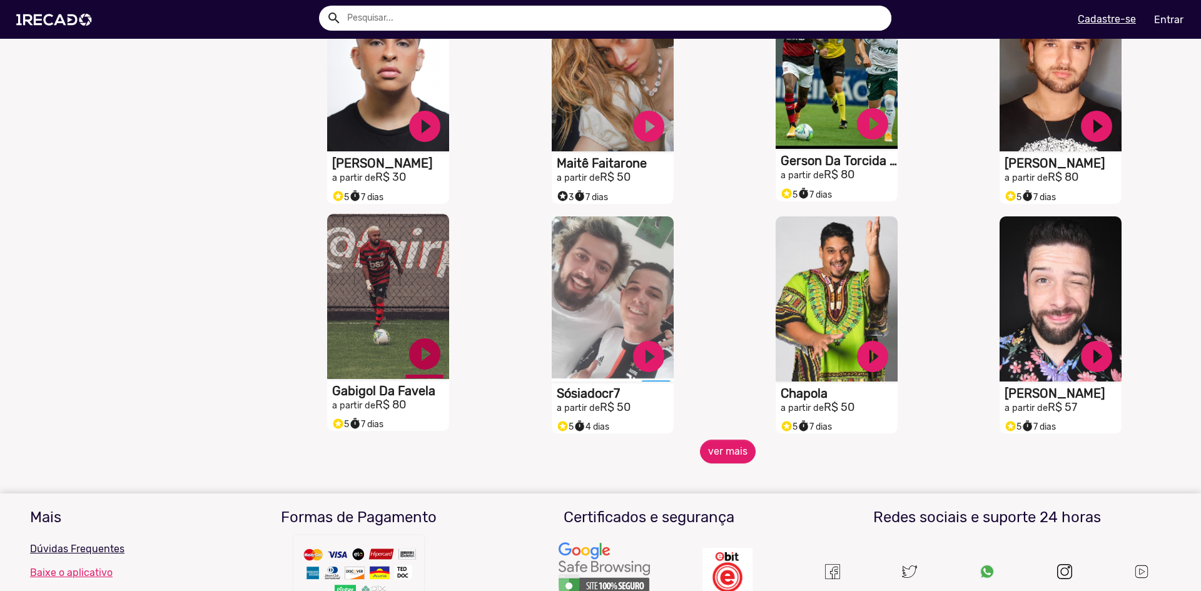
click at [734, 457] on button "ver mais" at bounding box center [728, 452] width 56 height 24
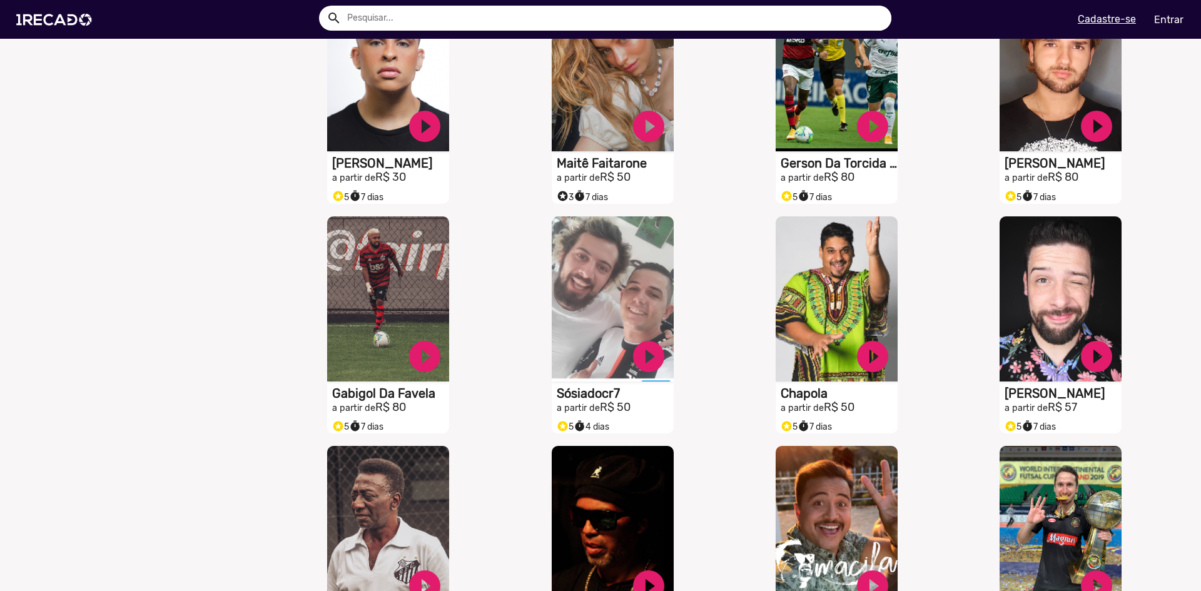
scroll to position [6728, 0]
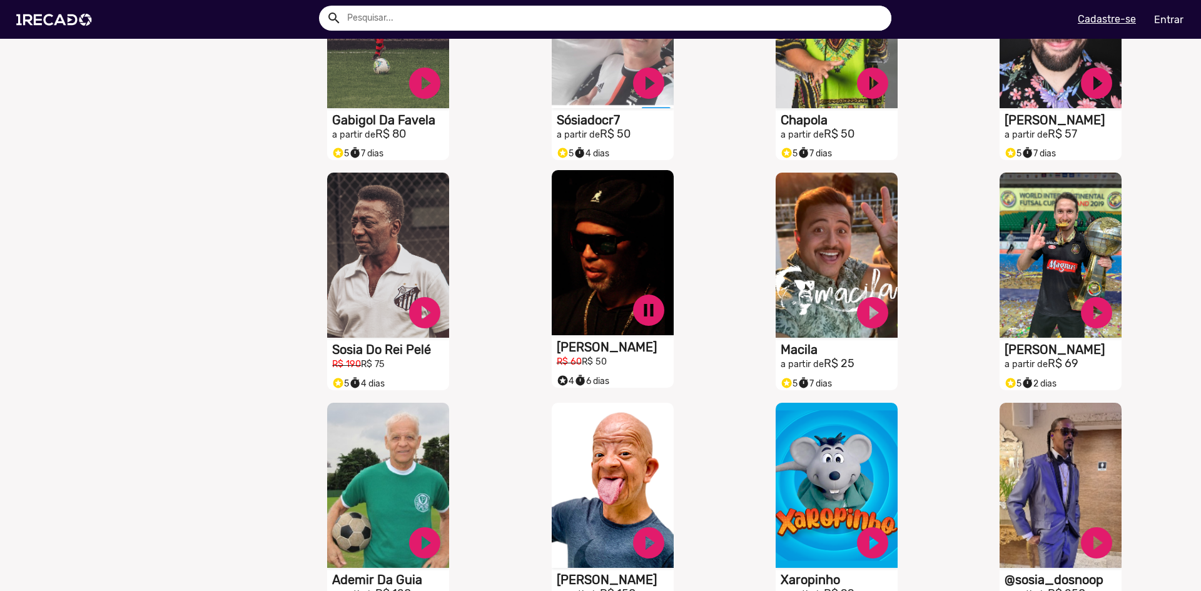
scroll to position [6915, 0]
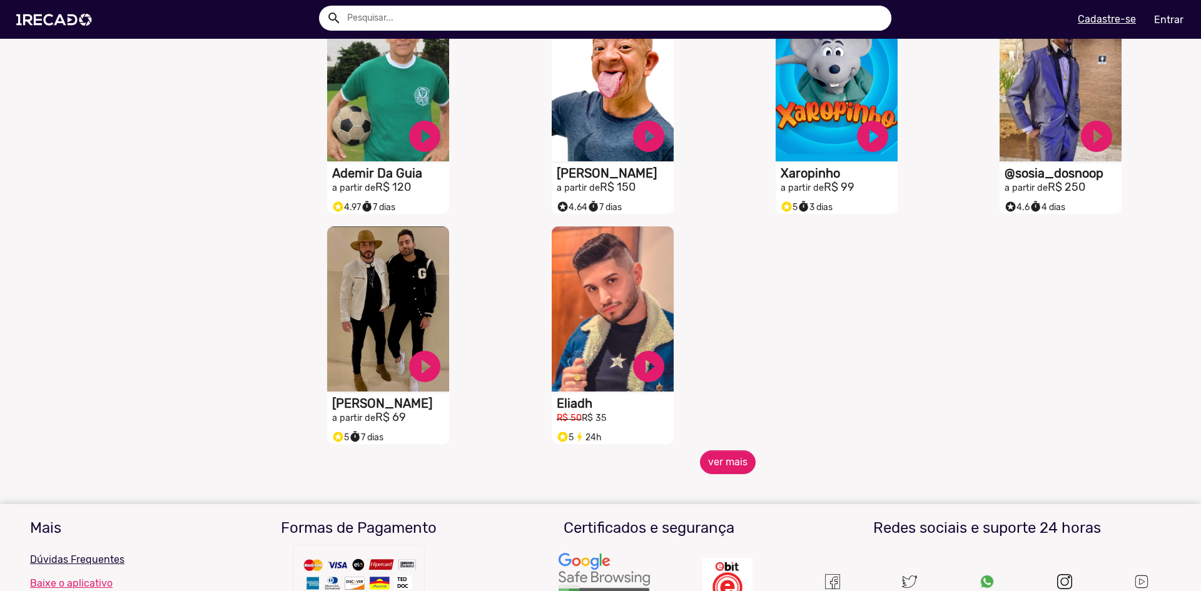
scroll to position [7291, 0]
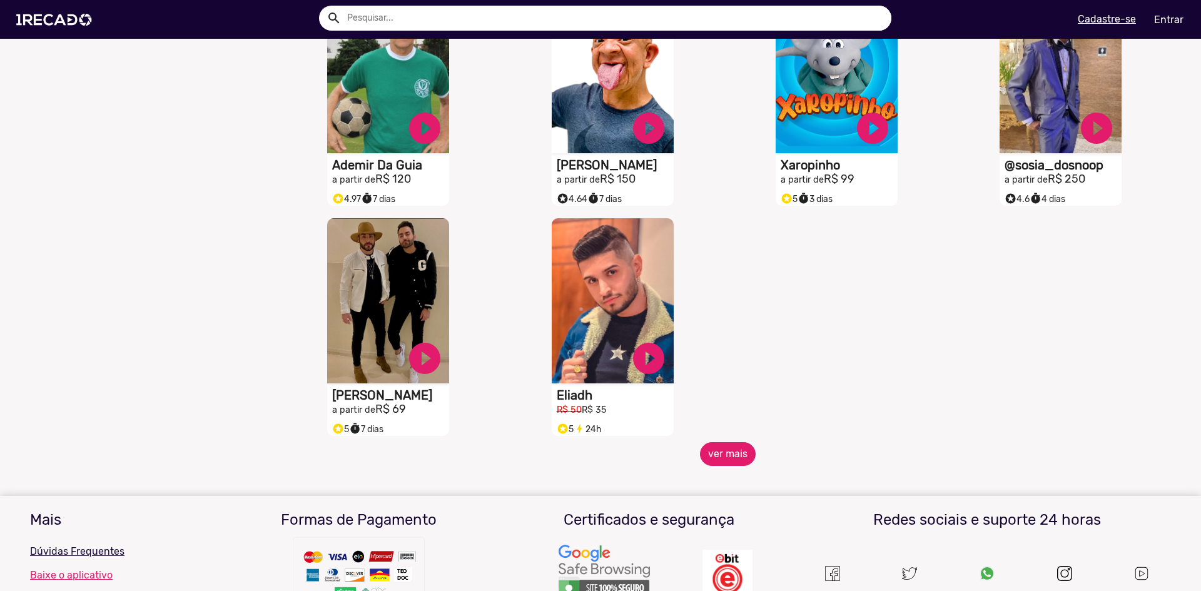
click at [735, 463] on button "ver mais" at bounding box center [728, 454] width 56 height 24
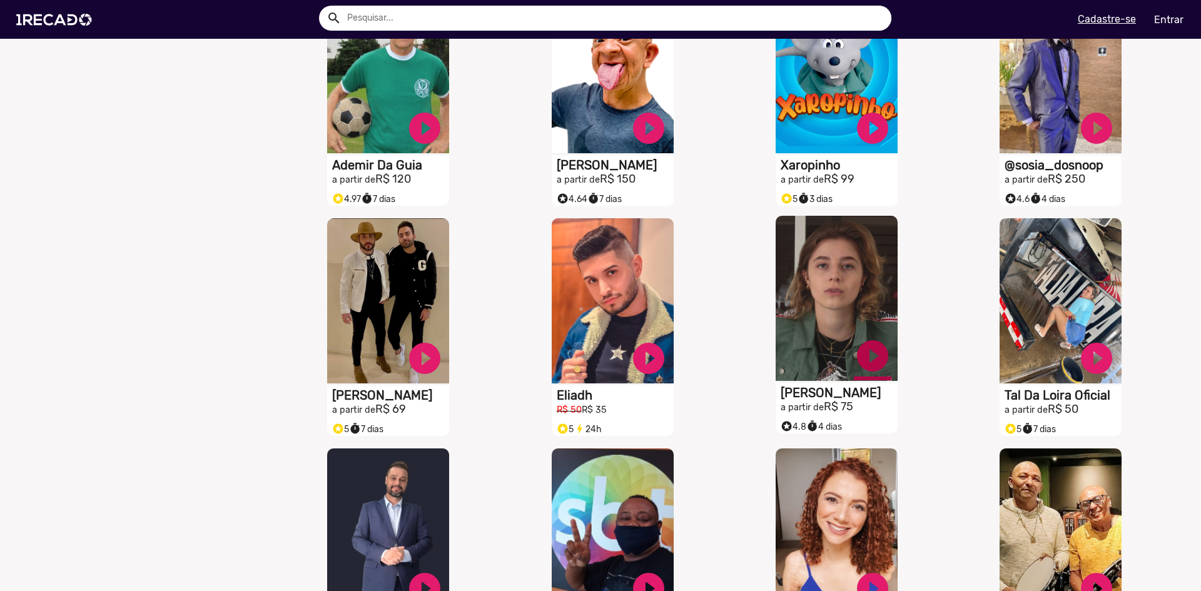
drag, startPoint x: 823, startPoint y: 306, endPoint x: 712, endPoint y: 391, distance: 140.1
click at [712, 391] on div "S1RECADO vídeos dedicados para fãs e empresas play_circle_filled Eliadh R$ 50 R…" at bounding box center [616, 327] width 224 height 230
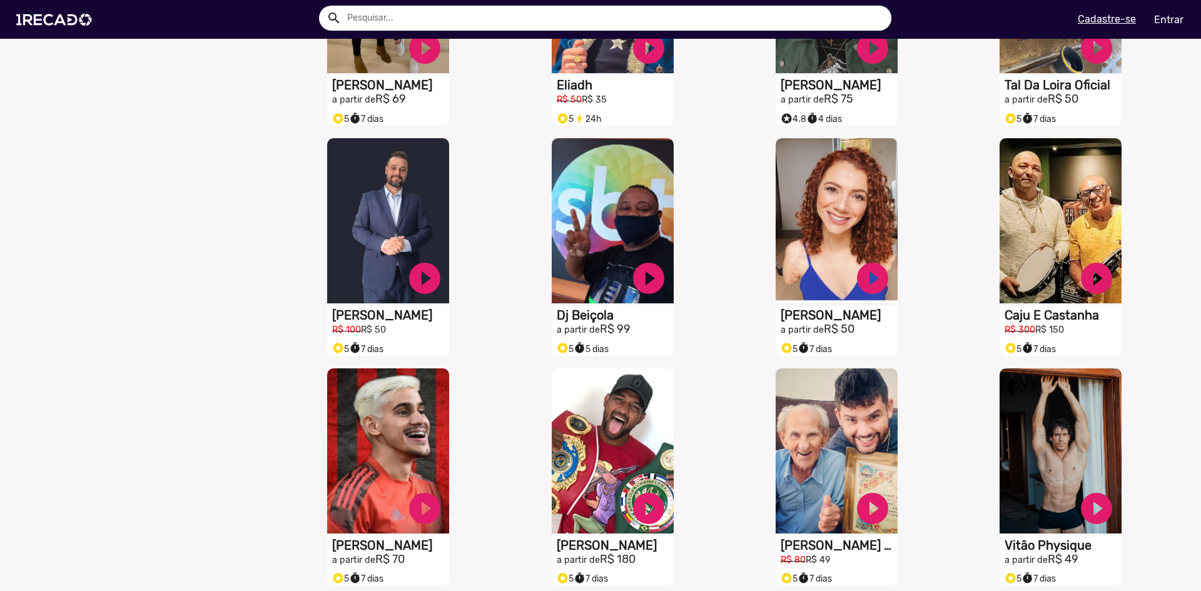
scroll to position [7728, 0]
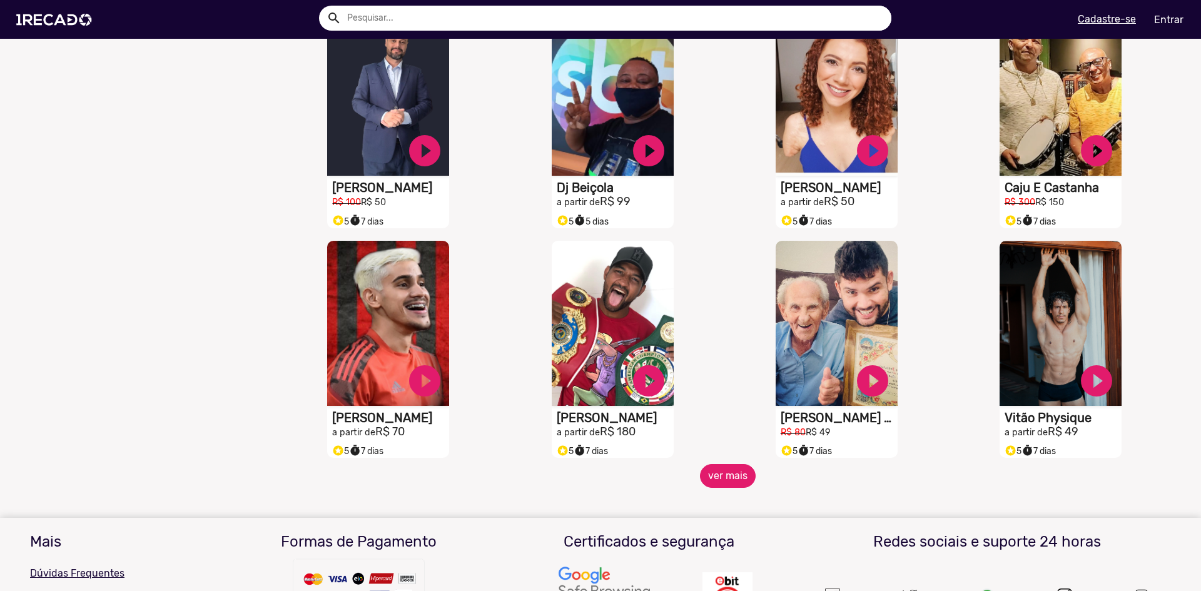
click at [721, 488] on button "ver mais" at bounding box center [728, 476] width 56 height 24
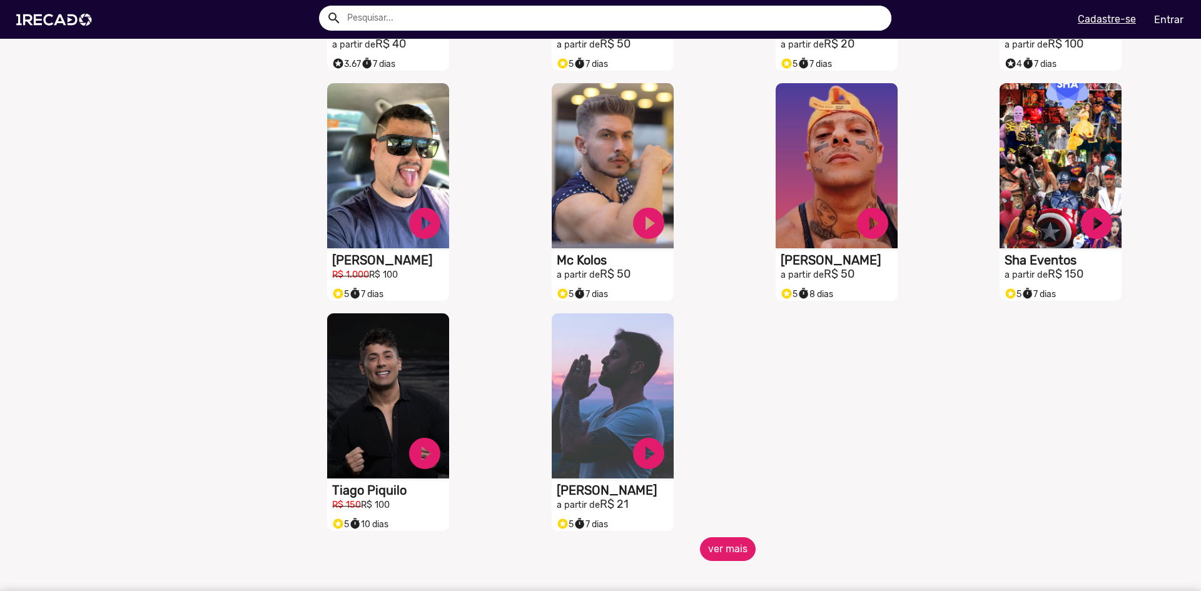
scroll to position [8354, 0]
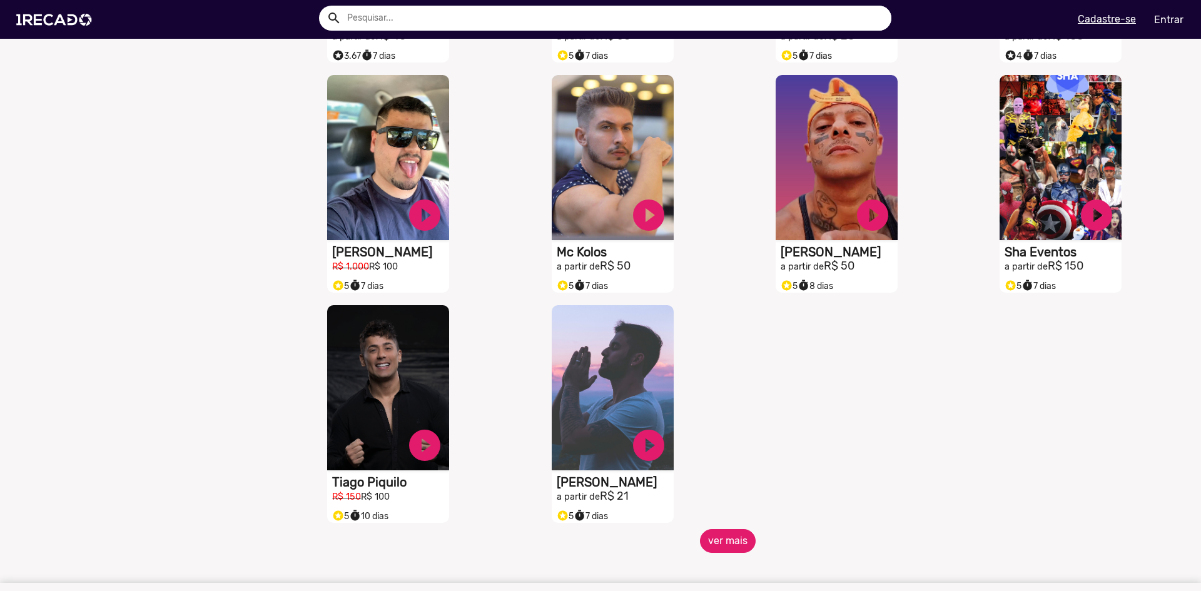
click at [725, 549] on button "ver mais" at bounding box center [728, 541] width 56 height 24
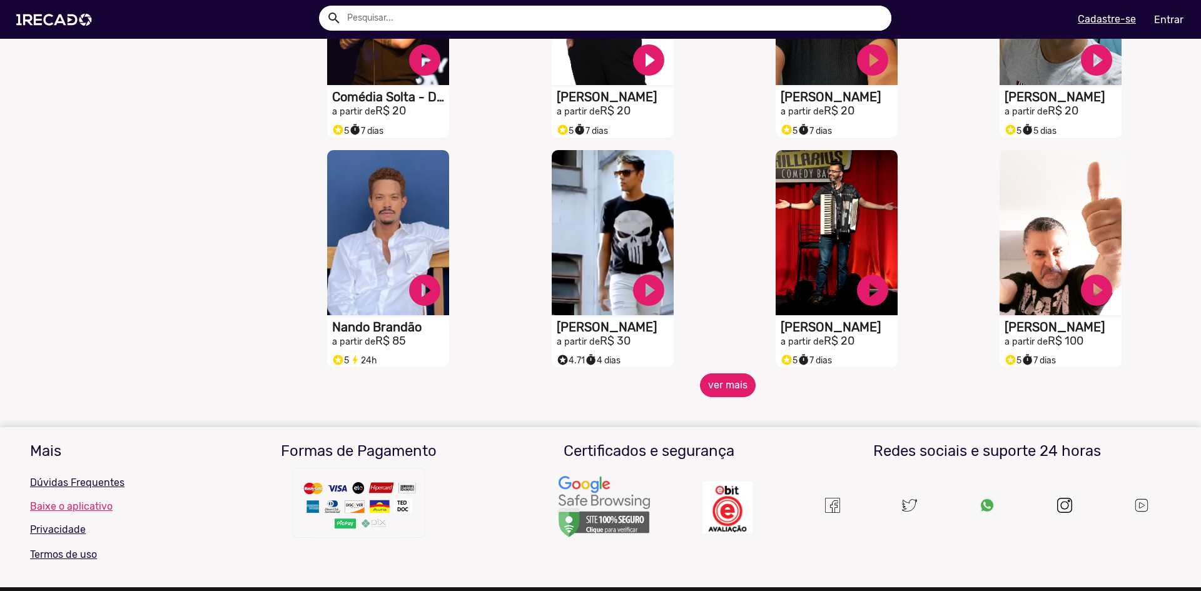
scroll to position [8979, 0]
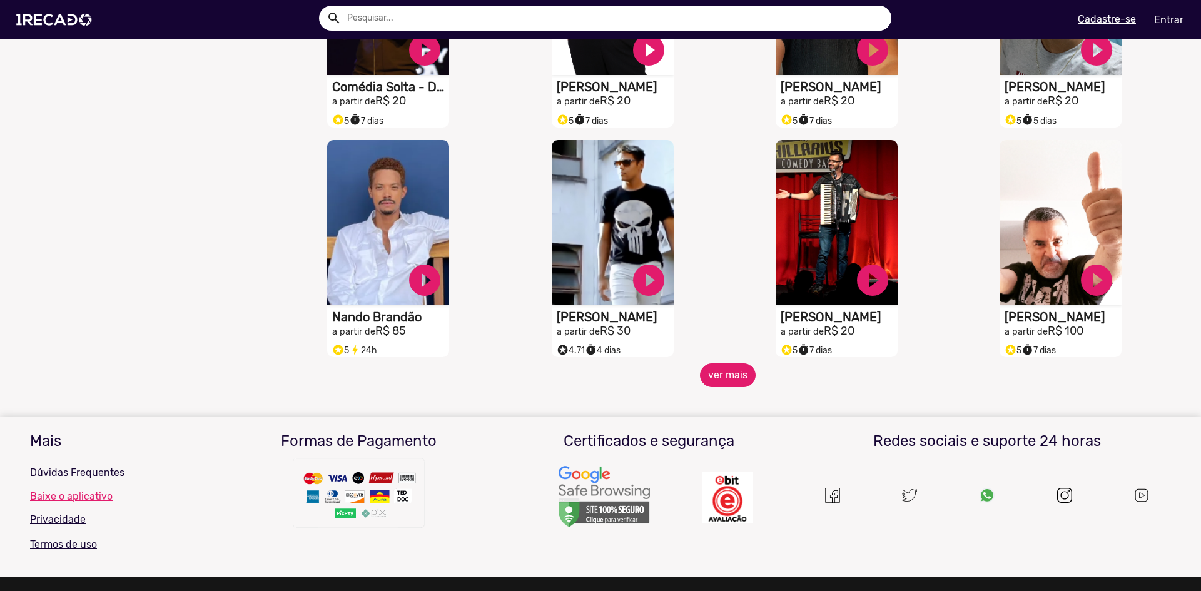
click at [727, 384] on button "ver mais" at bounding box center [728, 375] width 56 height 24
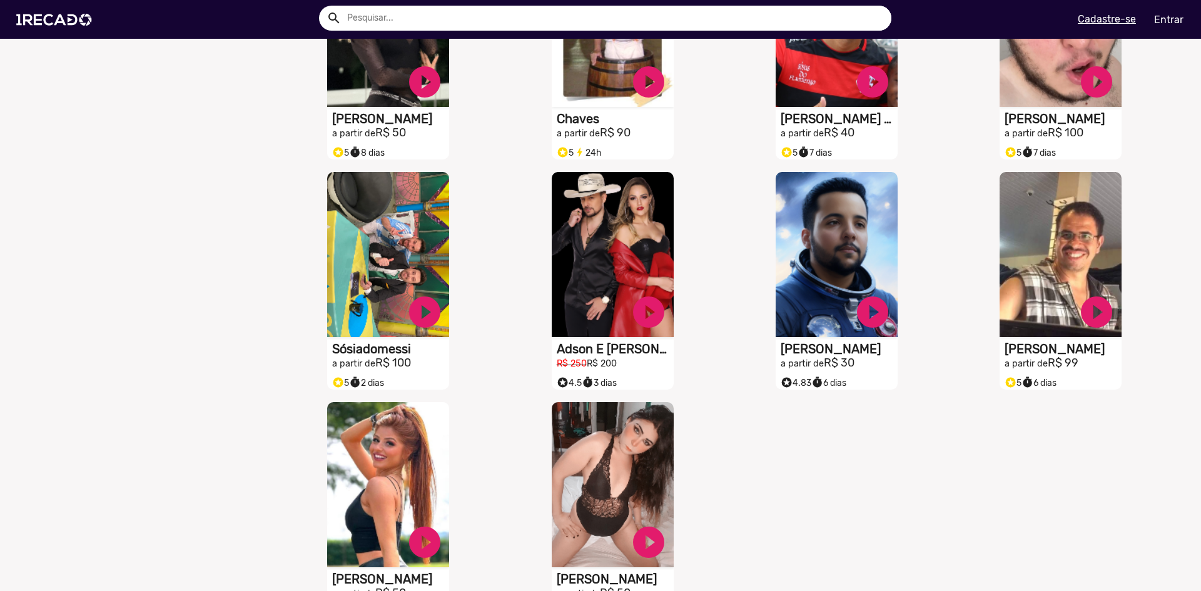
scroll to position [9480, 0]
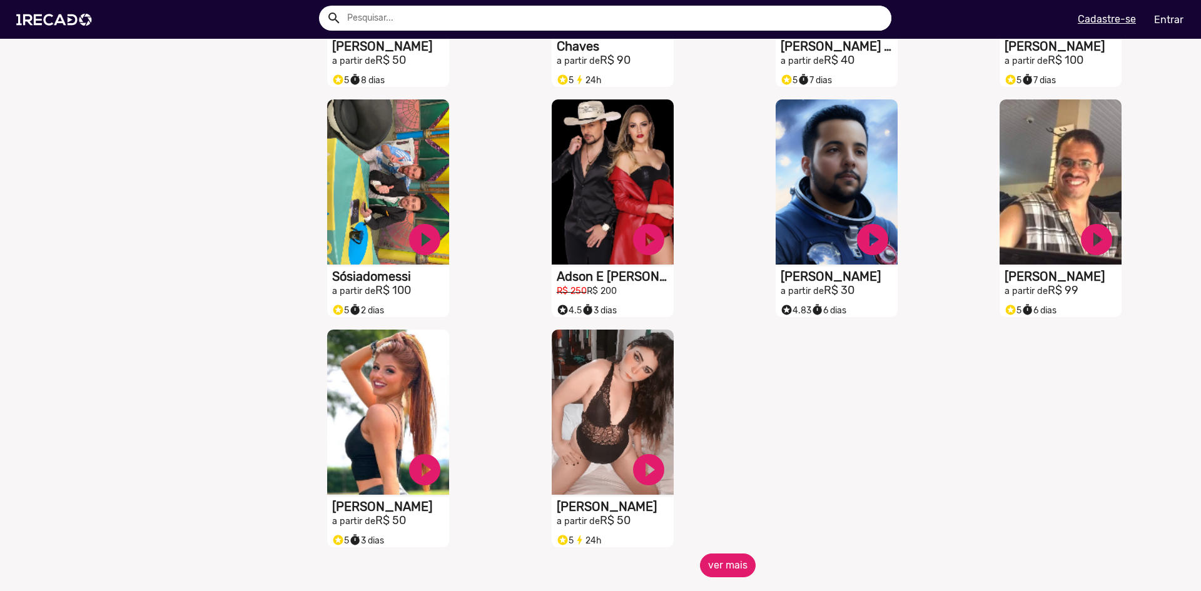
click at [722, 567] on button "ver mais" at bounding box center [728, 566] width 56 height 24
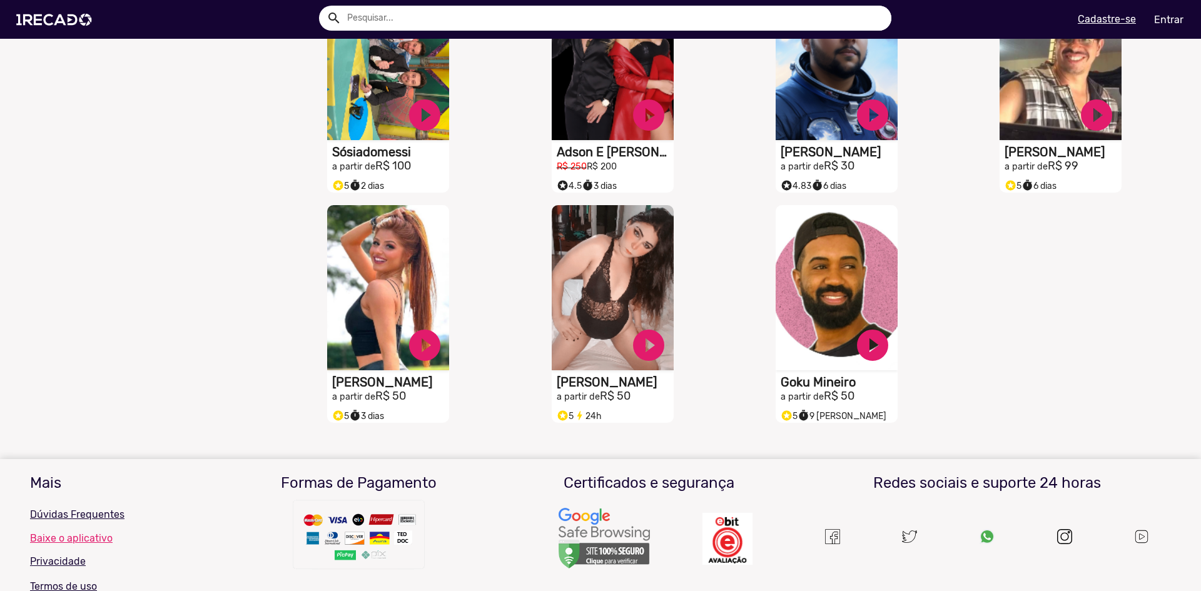
scroll to position [9605, 0]
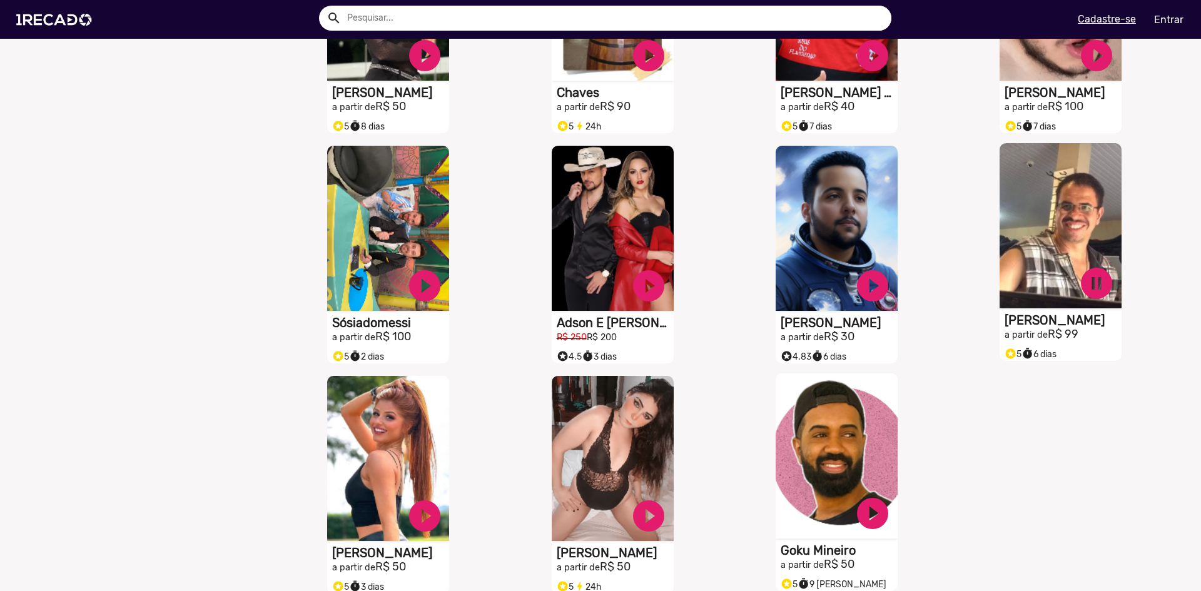
scroll to position [9417, 0]
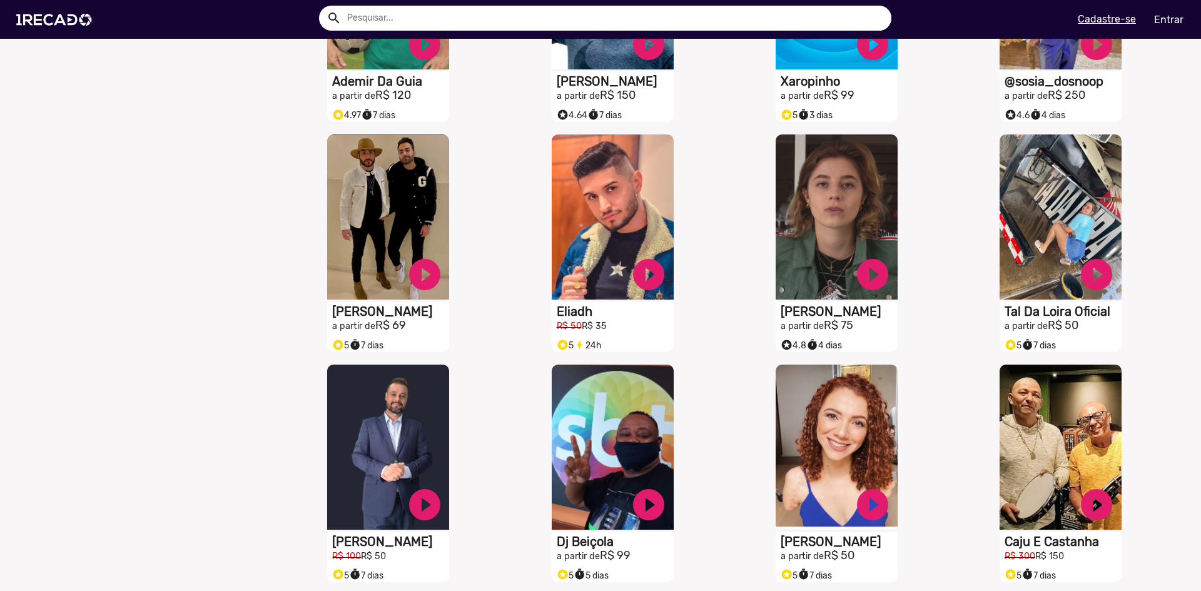
scroll to position [7291, 0]
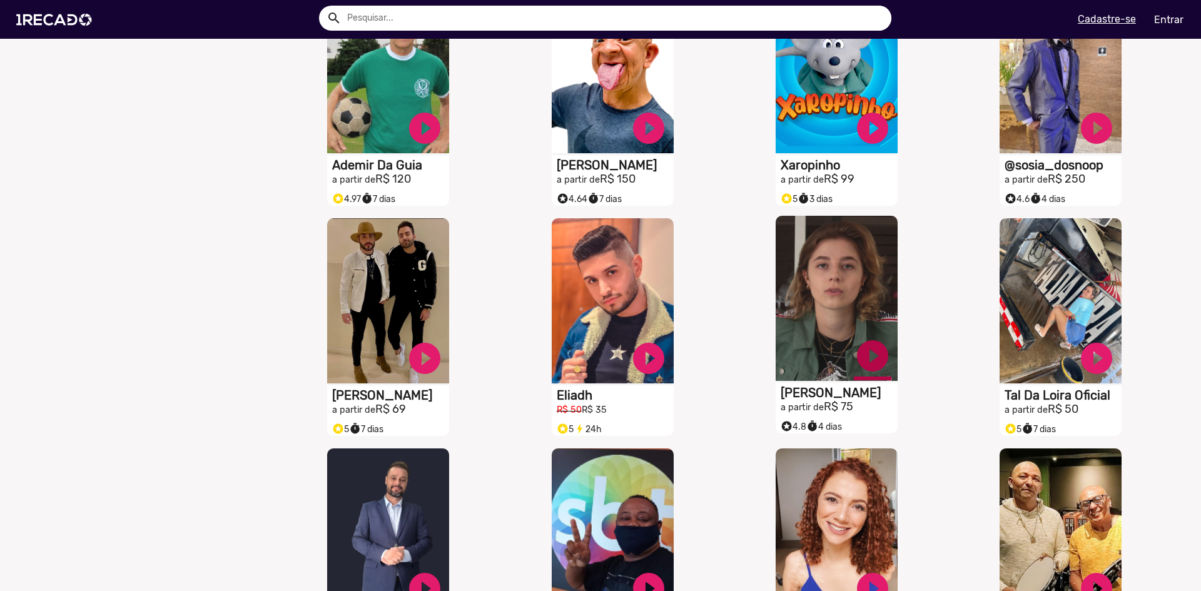
drag, startPoint x: 792, startPoint y: 411, endPoint x: 785, endPoint y: 417, distance: 8.9
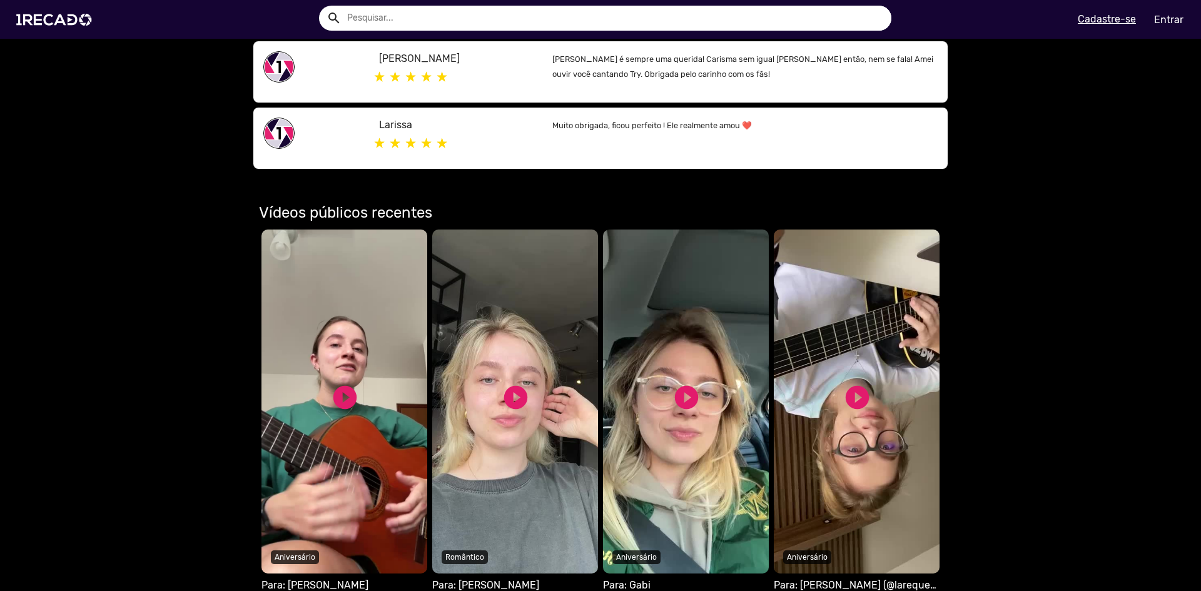
scroll to position [626, 0]
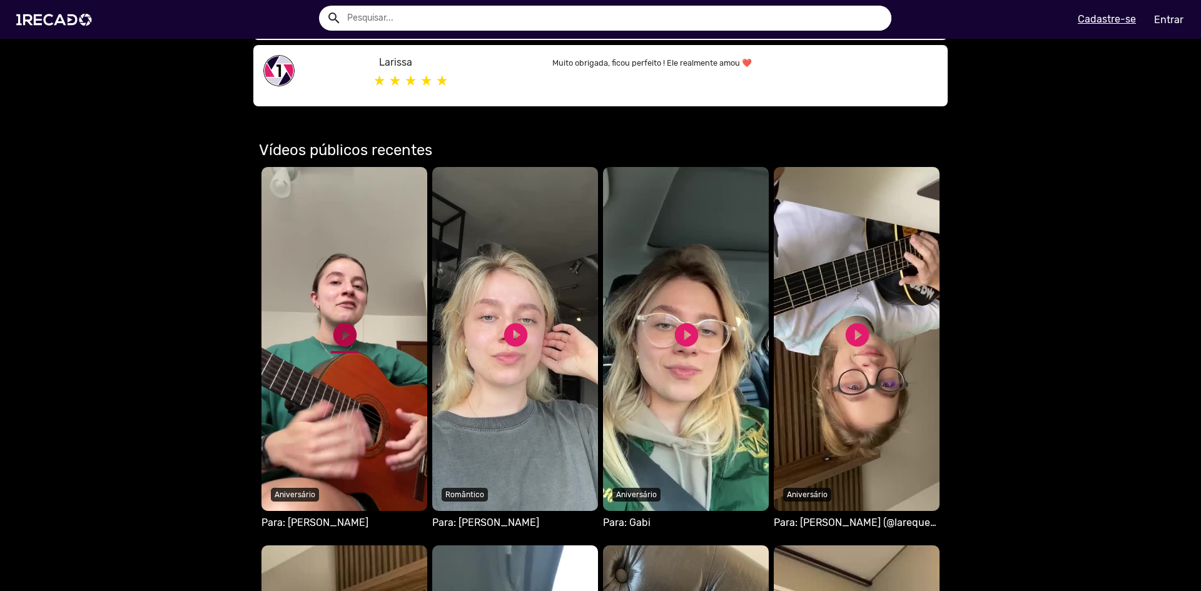
click at [340, 332] on link "play_circle_filled" at bounding box center [345, 335] width 28 height 28
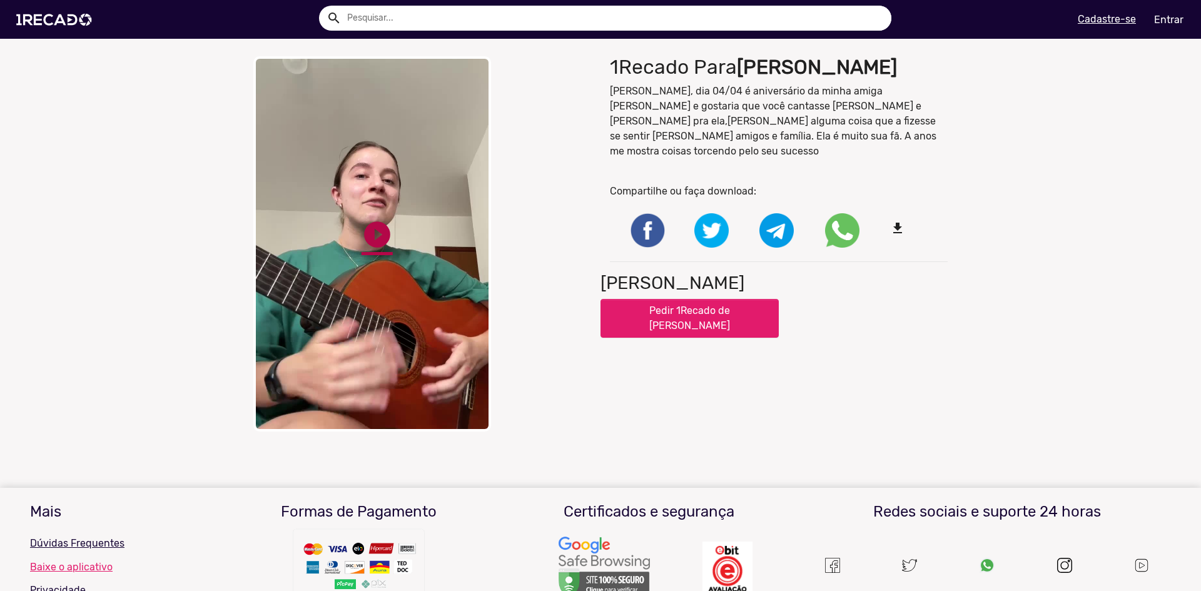
click at [363, 244] on link "play_circle_filled" at bounding box center [377, 234] width 31 height 31
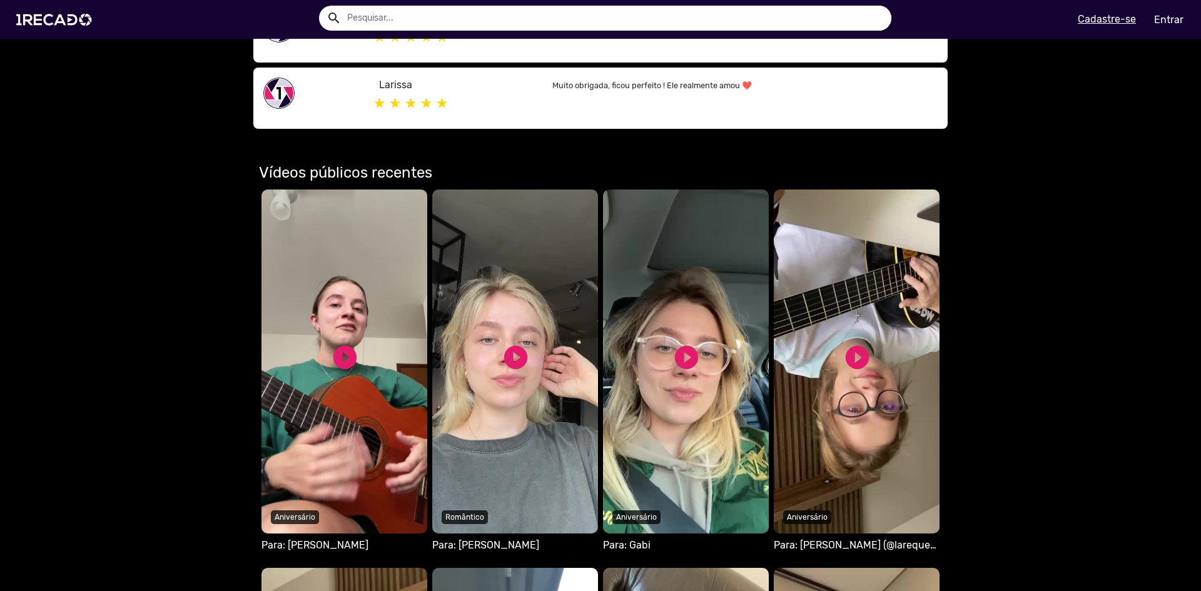
scroll to position [626, 0]
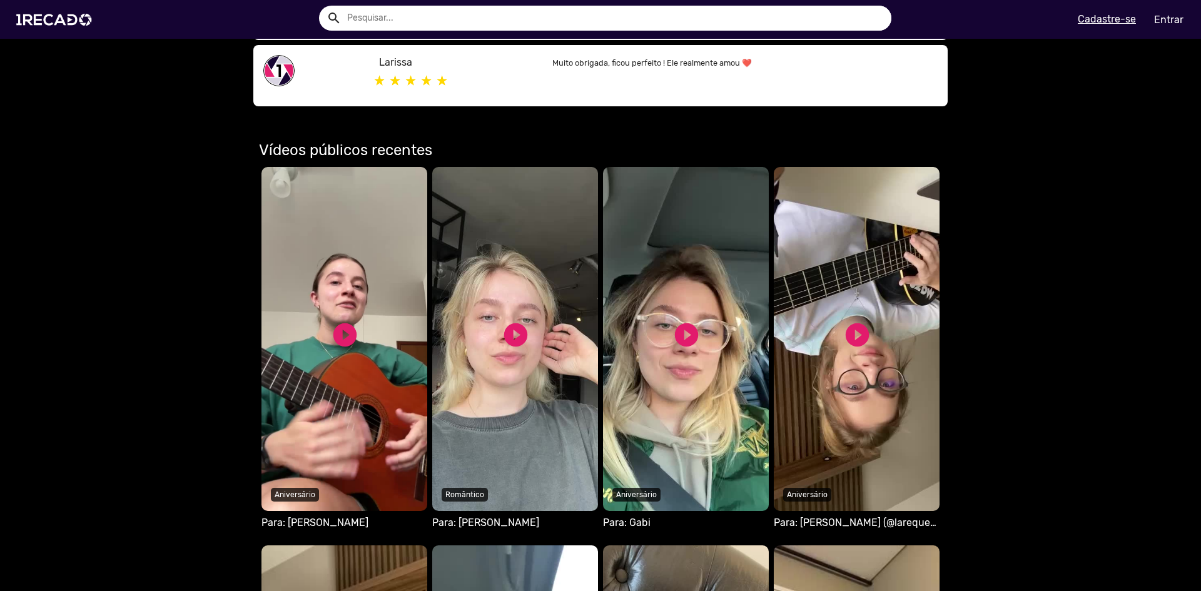
drag, startPoint x: 539, startPoint y: 422, endPoint x: 473, endPoint y: 461, distance: 76.8
click at [427, 461] on video "Seu navegador não reproduz vídeo em HTML5" at bounding box center [344, 339] width 166 height 344
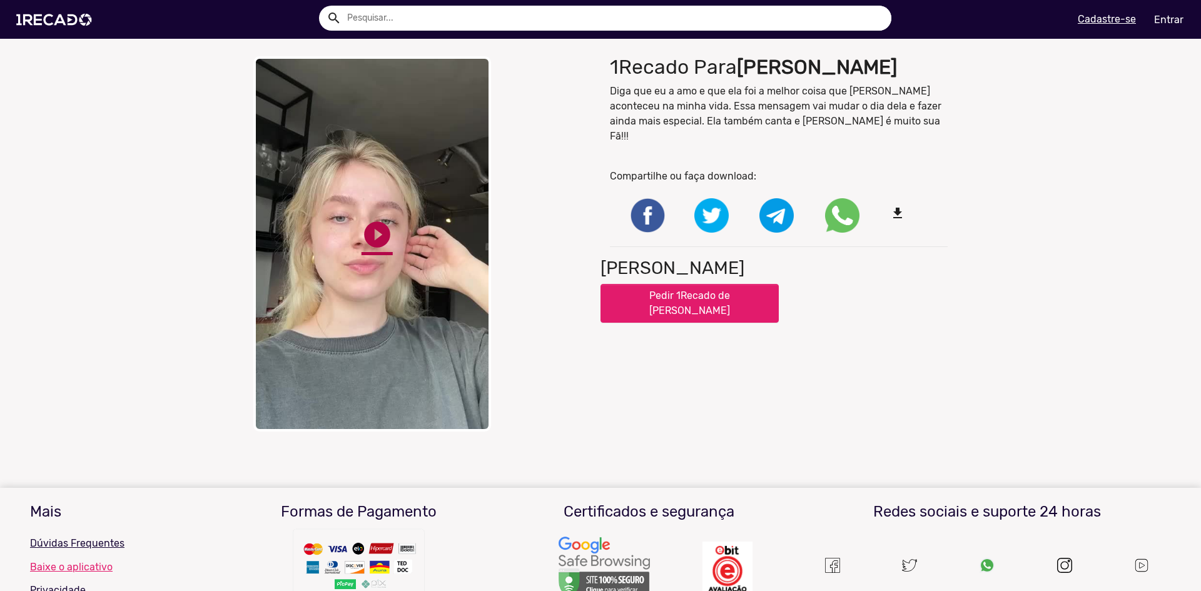
click at [374, 233] on link "play_circle_filled" at bounding box center [377, 234] width 31 height 31
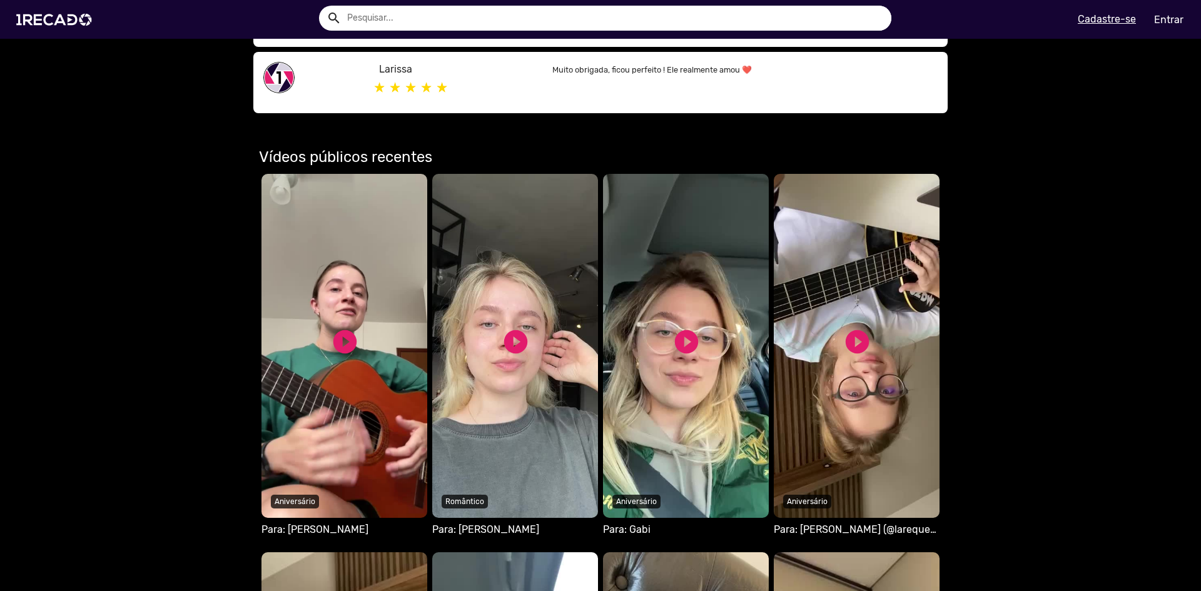
scroll to position [626, 0]
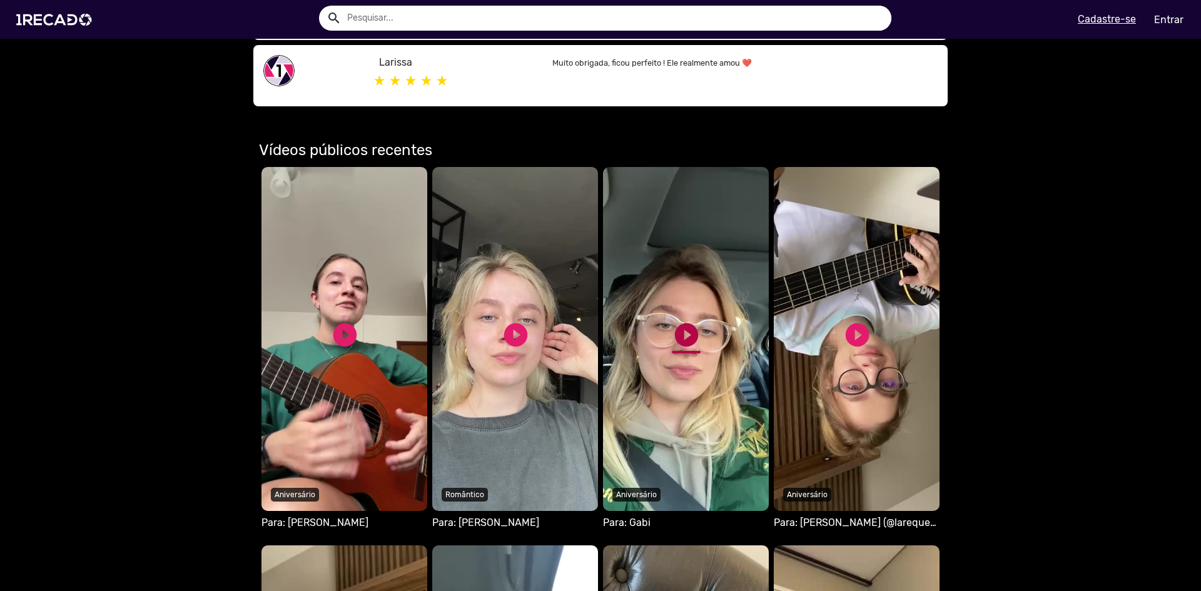
click at [679, 337] on link "play_circle_filled" at bounding box center [686, 335] width 28 height 28
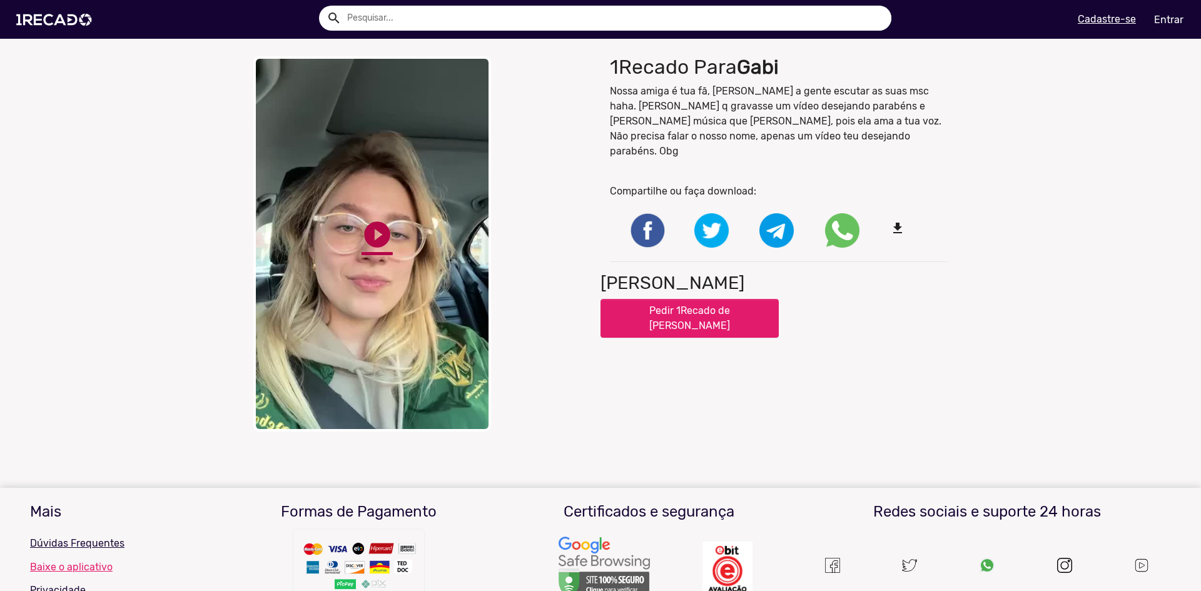
click at [363, 235] on link "play_circle_filled" at bounding box center [377, 234] width 31 height 31
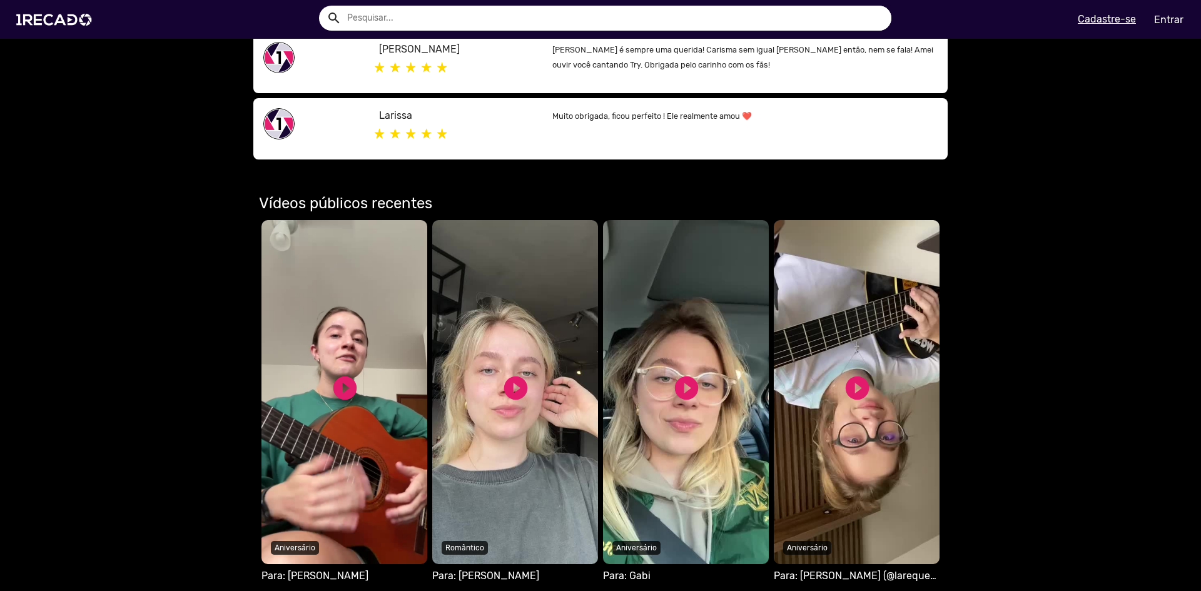
scroll to position [626, 0]
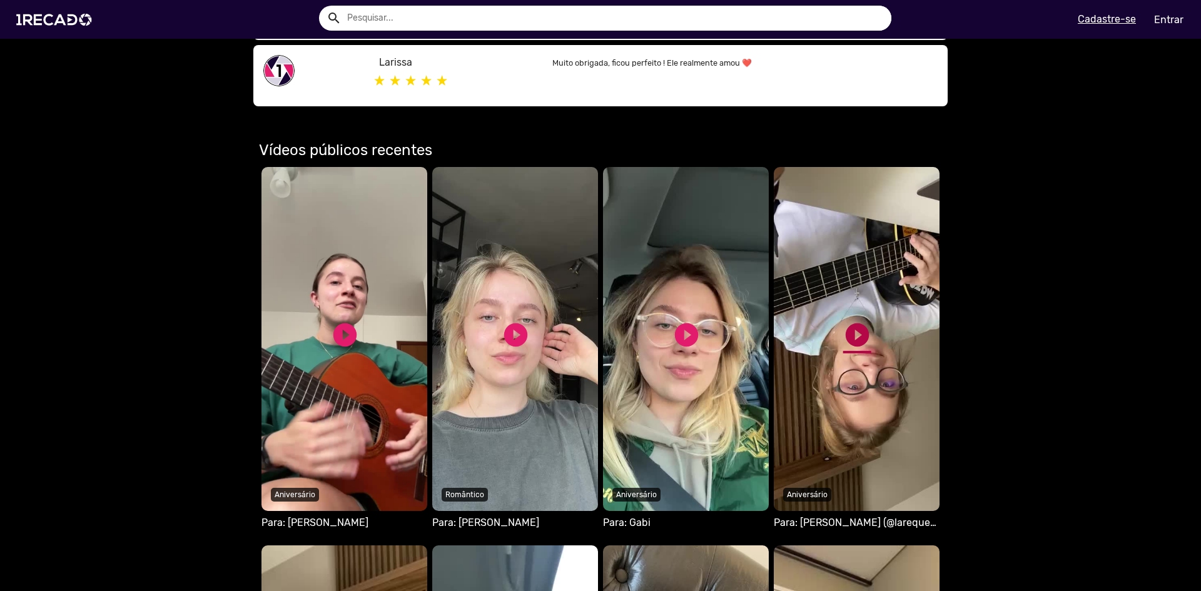
click at [855, 333] on link "play_circle_filled" at bounding box center [857, 335] width 28 height 28
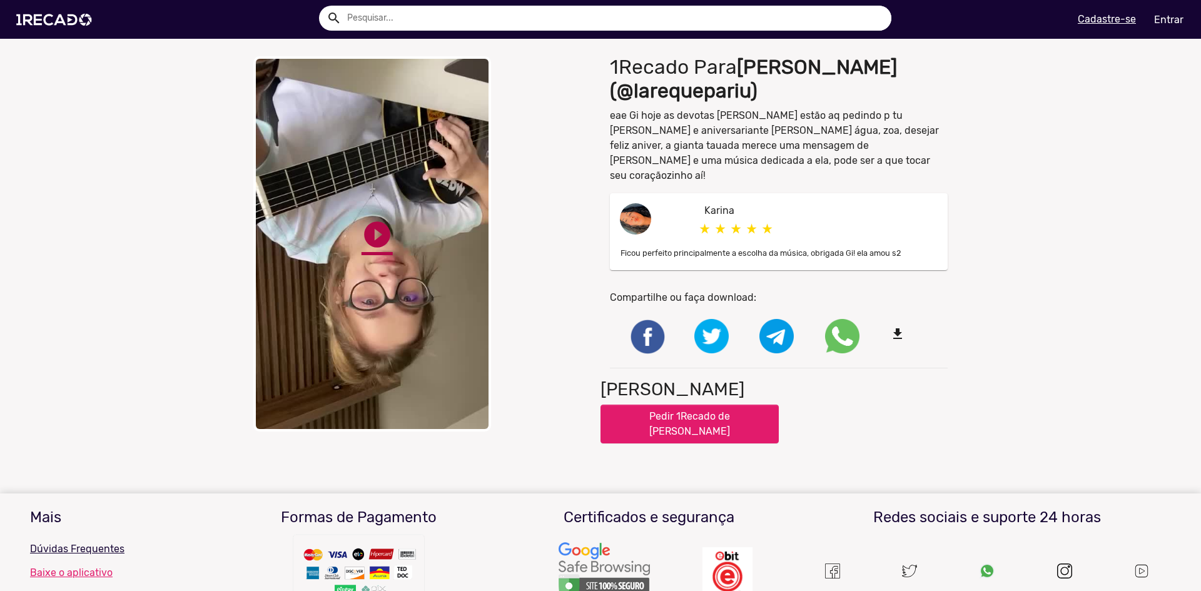
click at [368, 224] on link "play_circle_filled" at bounding box center [377, 234] width 31 height 31
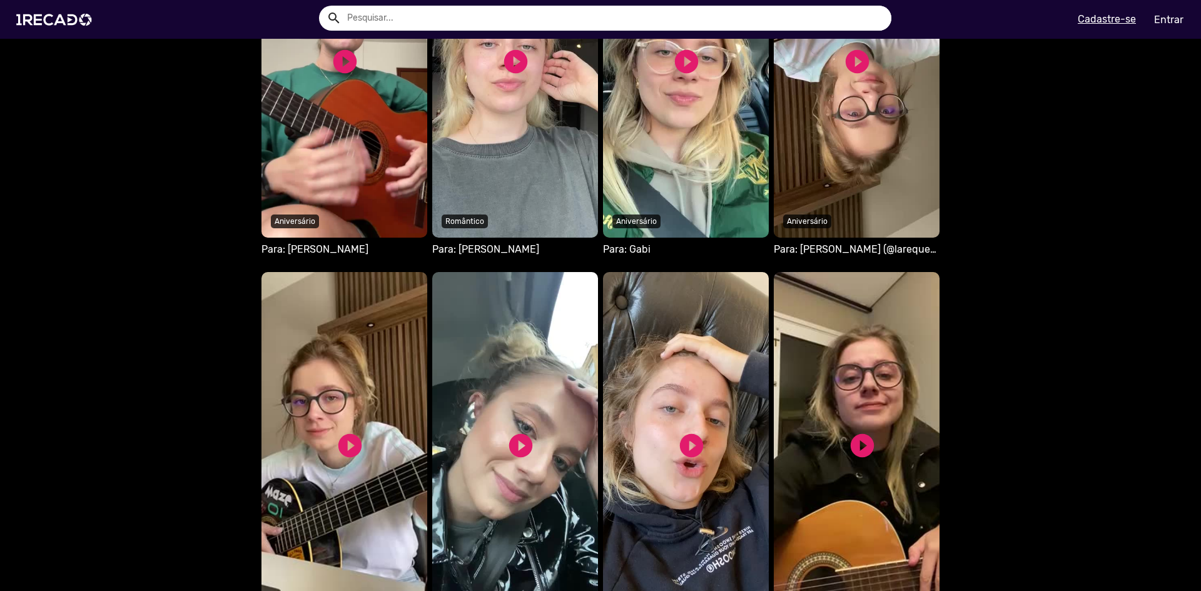
scroll to position [1063, 0]
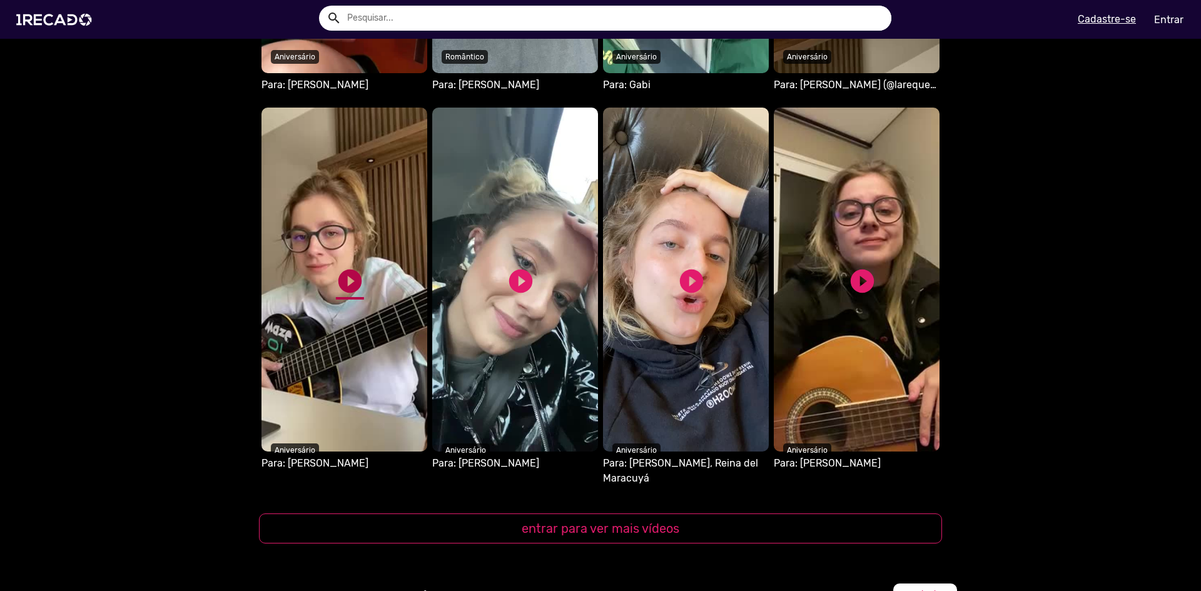
click at [349, 276] on link "play_circle_filled" at bounding box center [350, 281] width 28 height 28
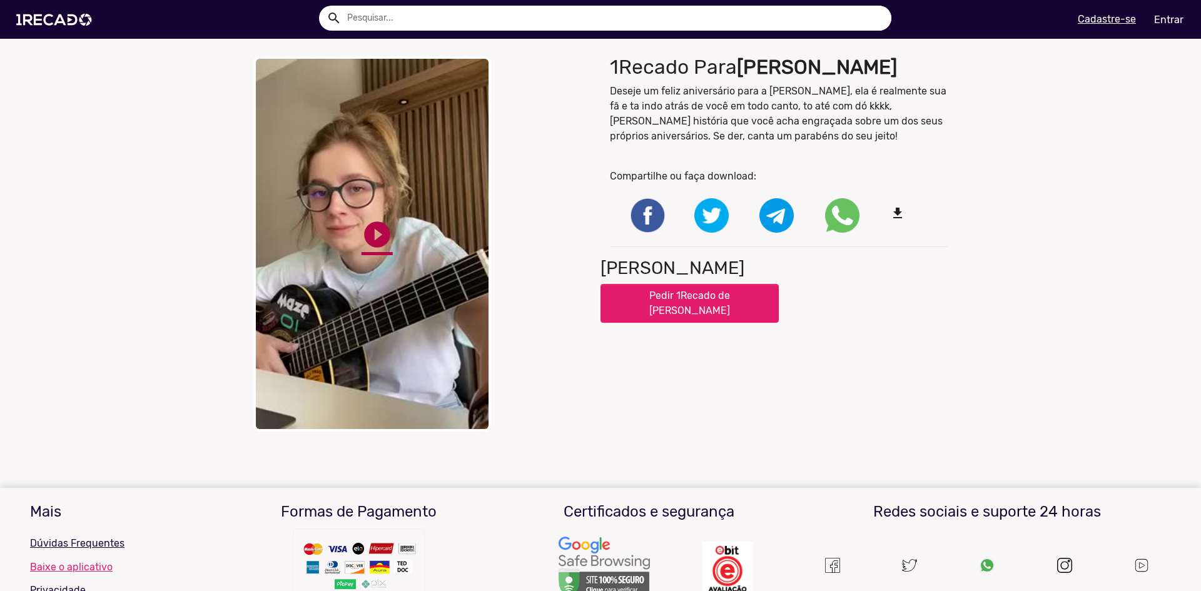
click at [376, 231] on link "play_circle_filled" at bounding box center [377, 234] width 31 height 31
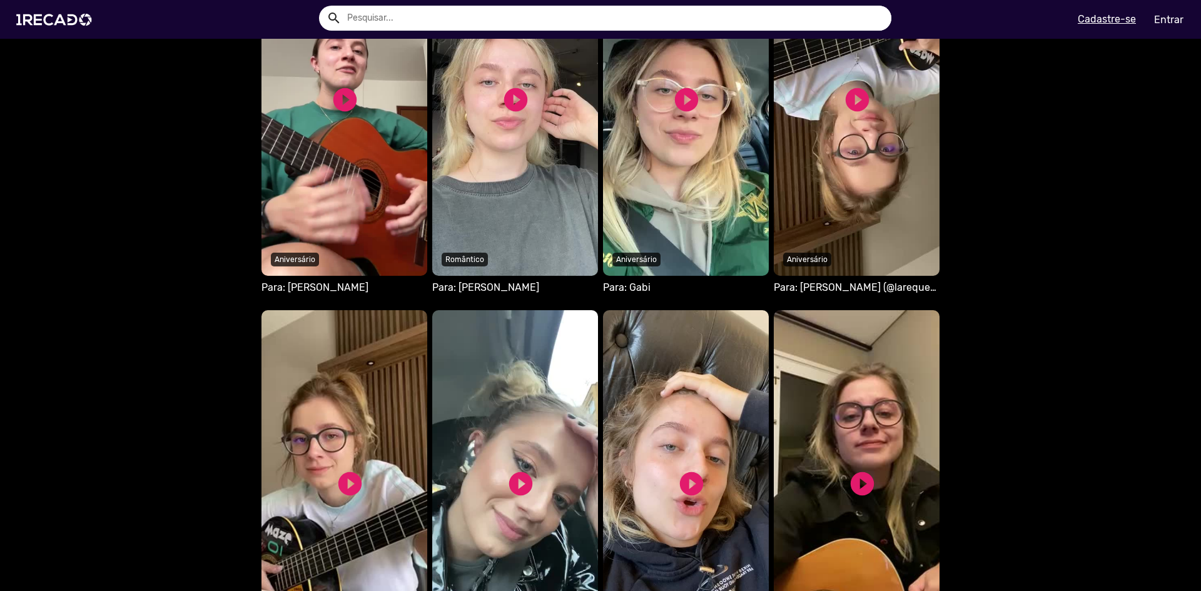
scroll to position [1001, 0]
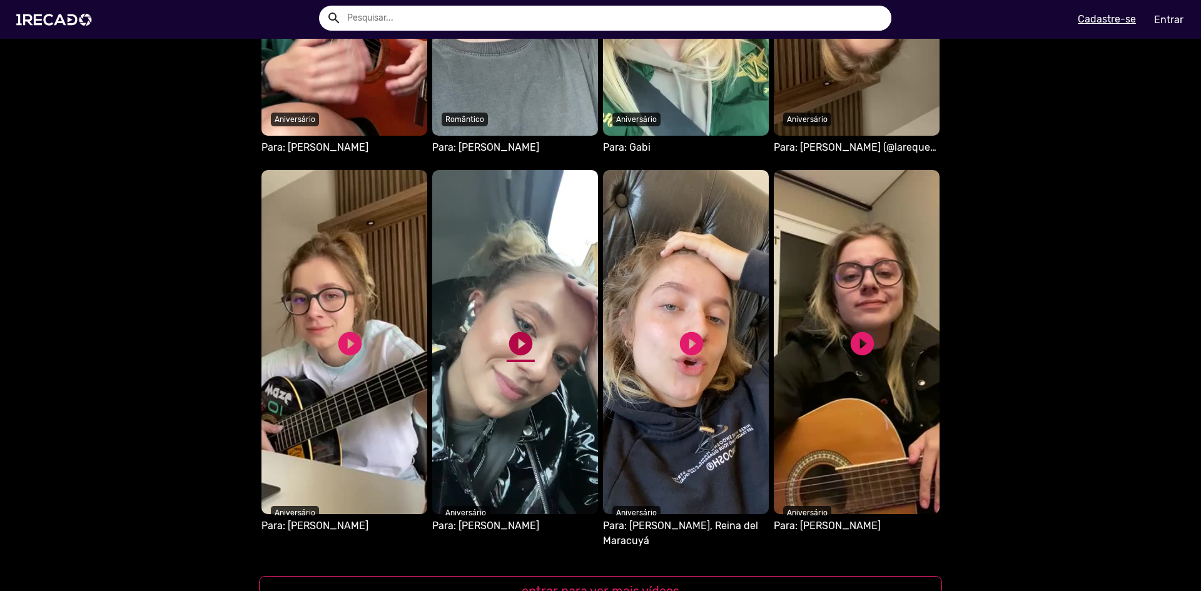
click at [514, 330] on link "play_circle_filled" at bounding box center [521, 344] width 28 height 28
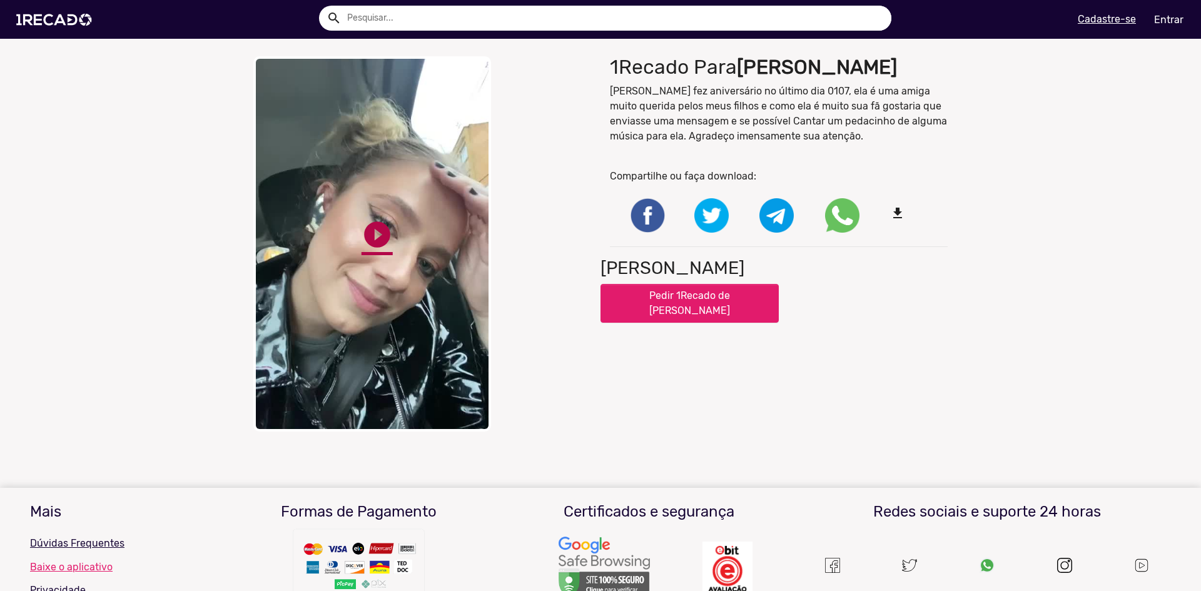
click at [382, 231] on link "play_circle_filled" at bounding box center [377, 234] width 31 height 31
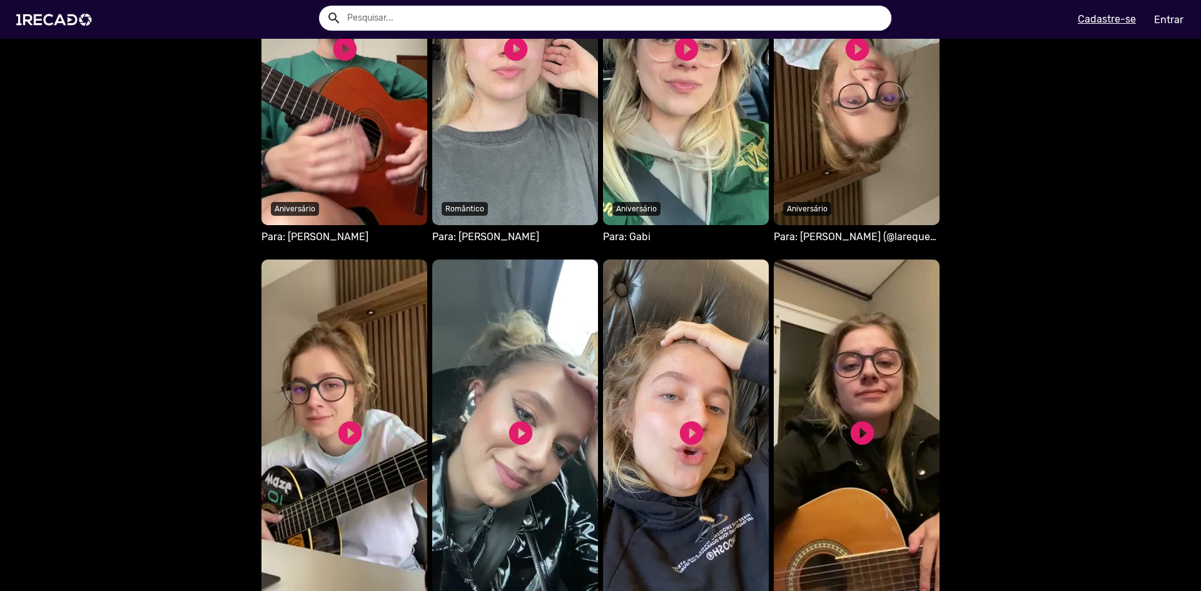
scroll to position [1063, 0]
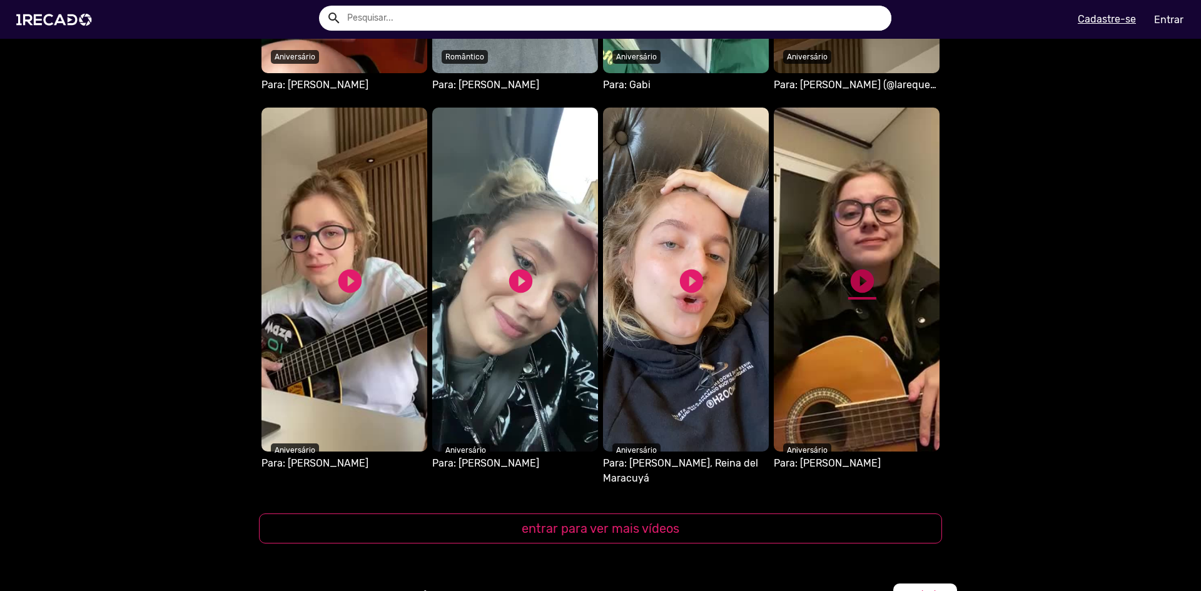
click at [854, 279] on link "play_circle_filled" at bounding box center [862, 281] width 28 height 28
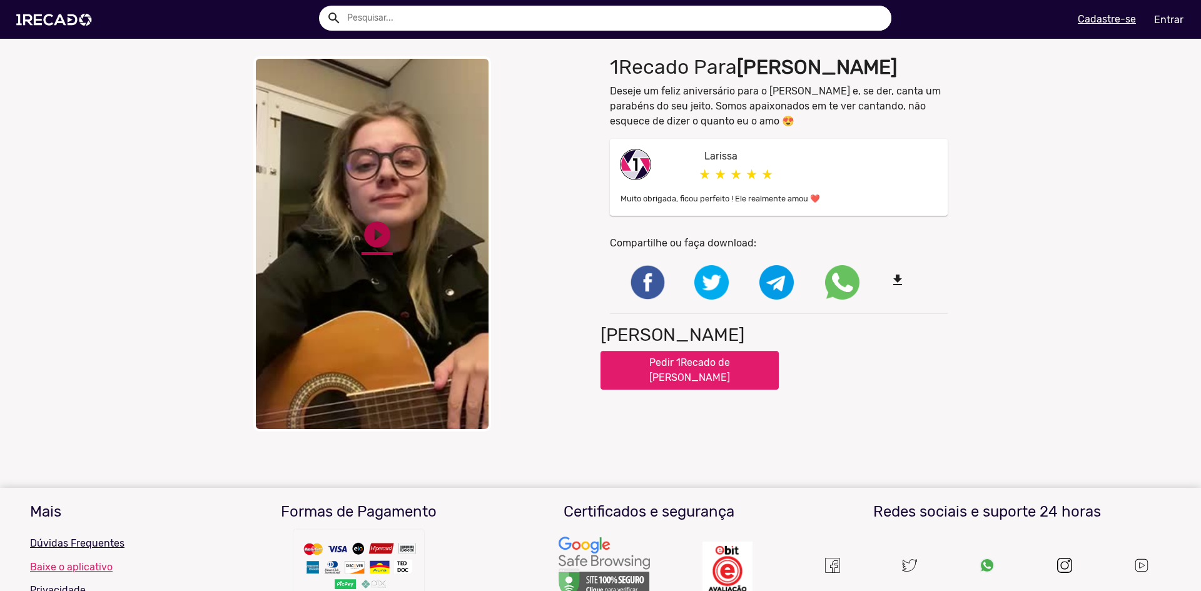
click at [362, 234] on link "play_circle_filled" at bounding box center [377, 234] width 31 height 31
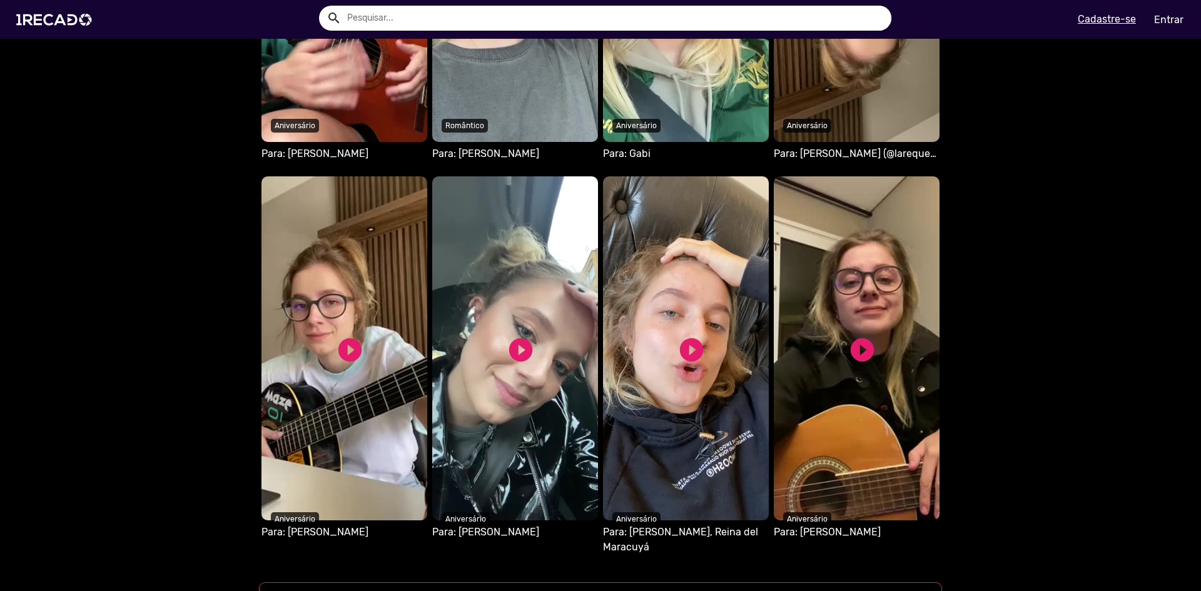
scroll to position [1063, 0]
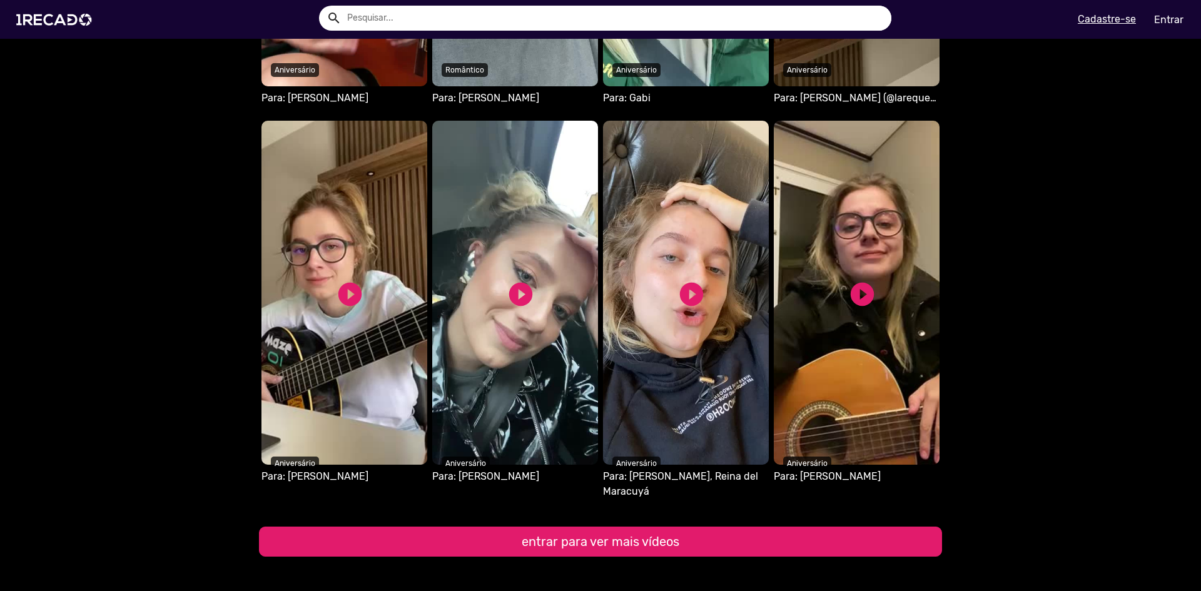
click at [668, 527] on button "entrar para ver mais vídeos" at bounding box center [600, 542] width 683 height 30
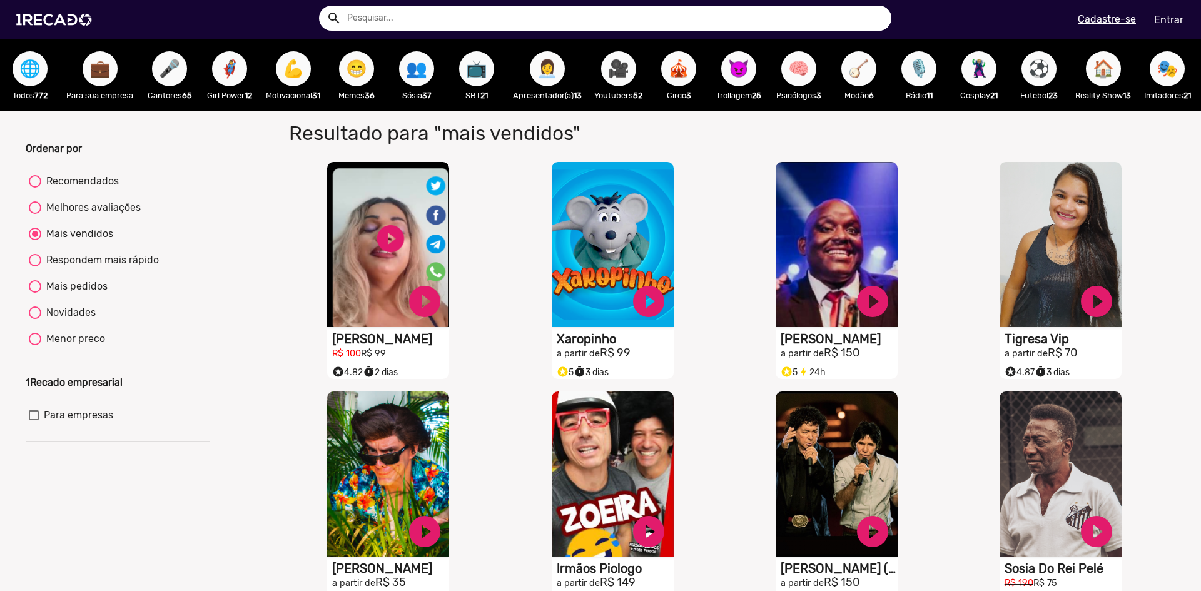
click at [28, 68] on span "🌐" at bounding box center [29, 68] width 21 height 35
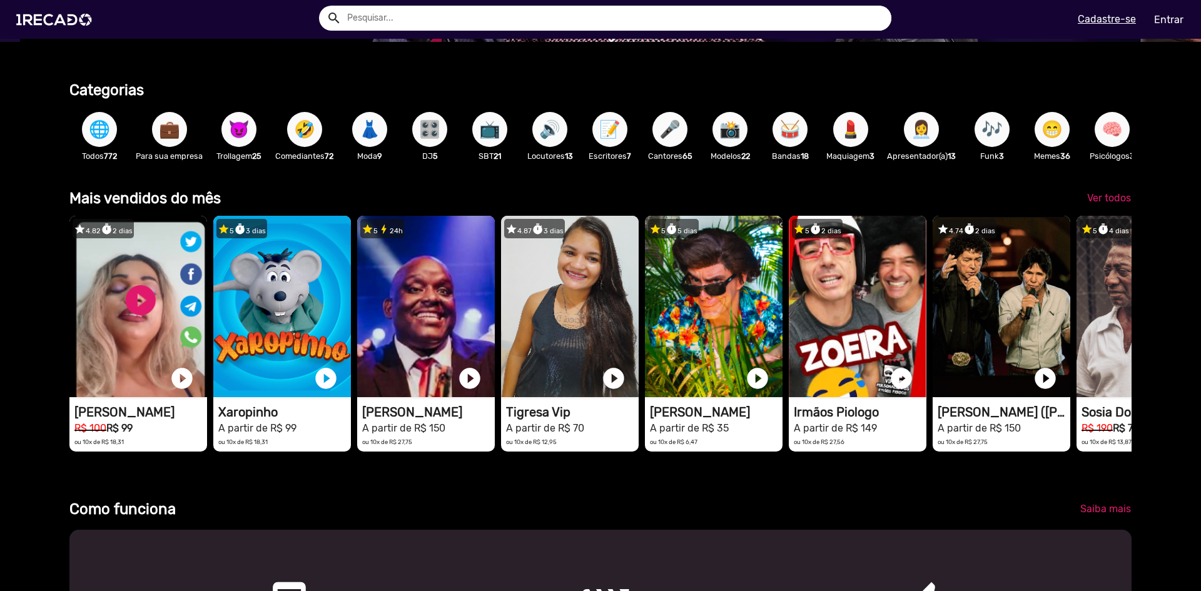
scroll to position [0, 2383]
click at [485, 128] on span "📺" at bounding box center [489, 129] width 21 height 35
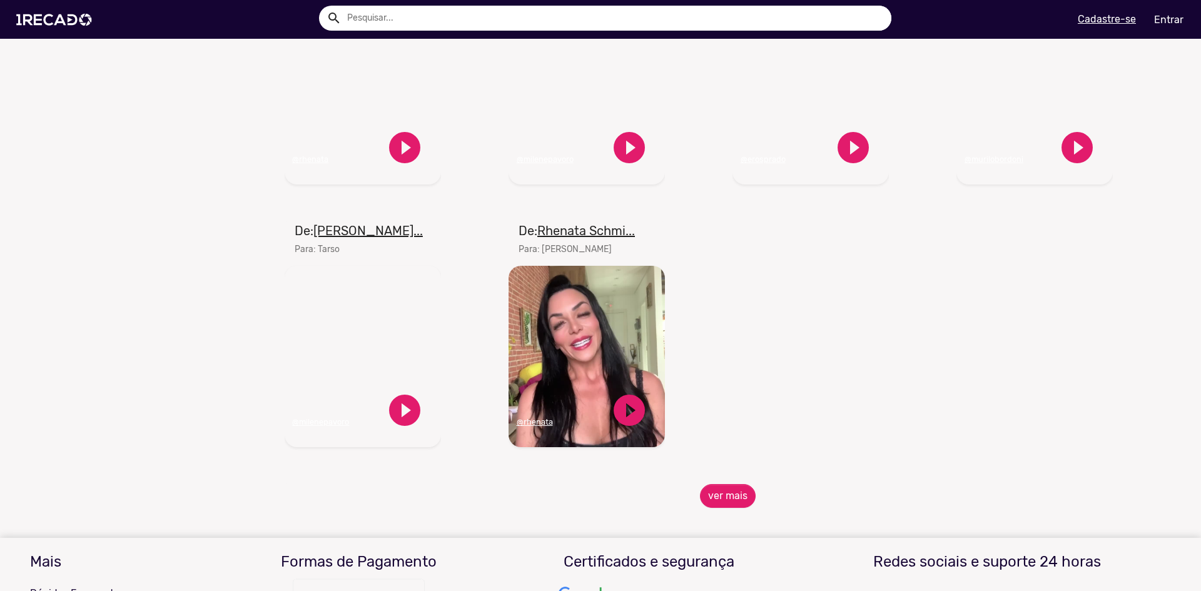
scroll to position [1412, 0]
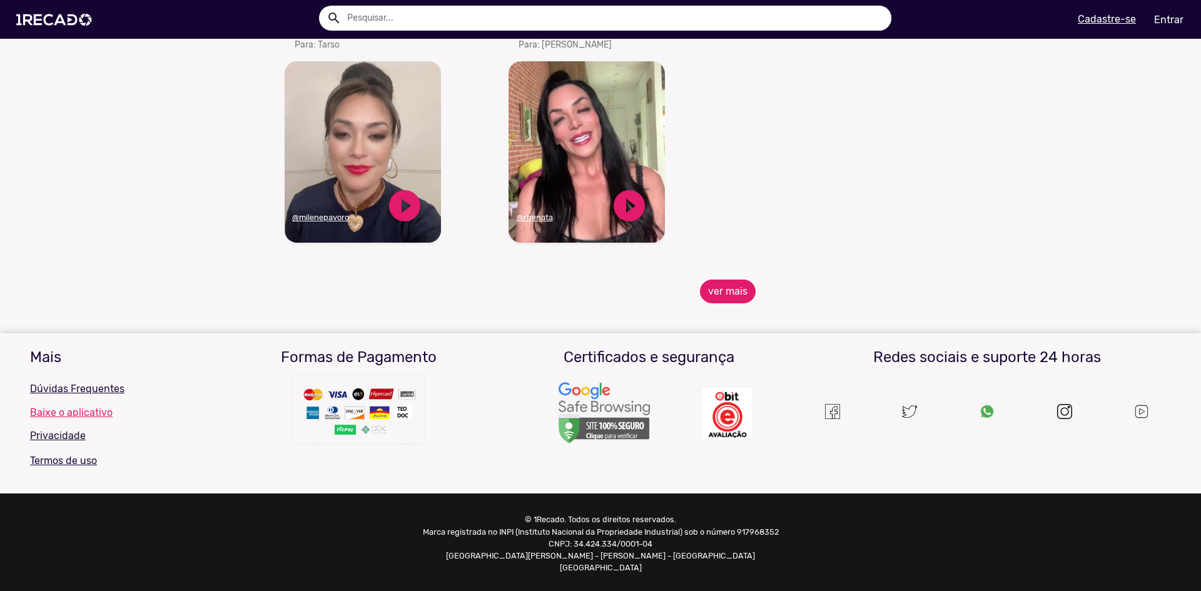
click at [725, 303] on button "ver mais" at bounding box center [728, 292] width 56 height 24
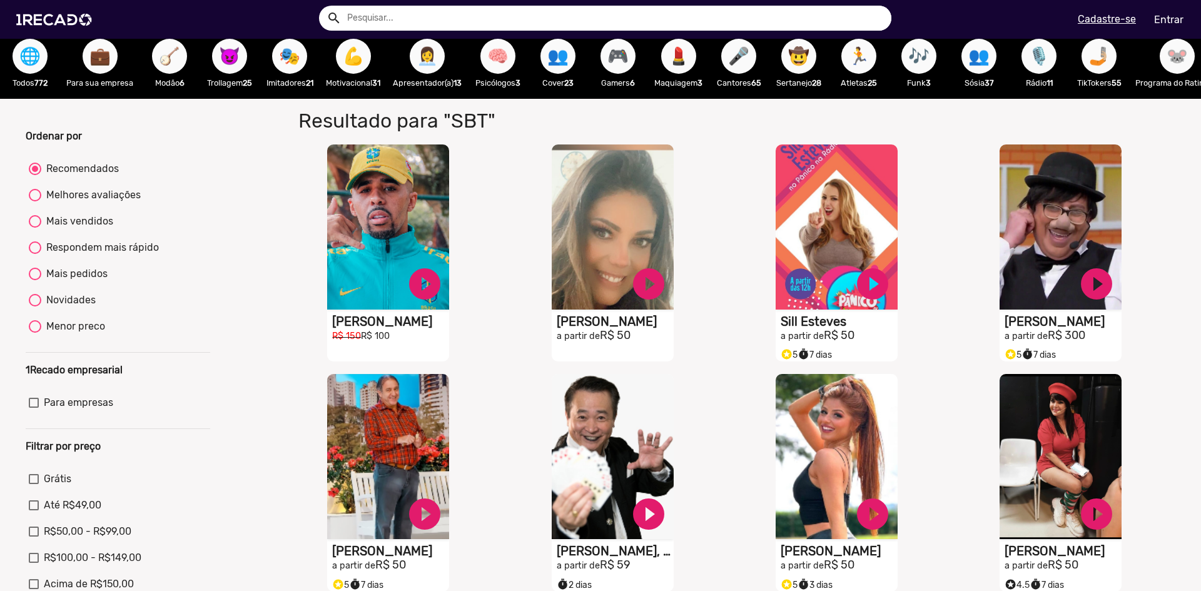
scroll to position [0, 0]
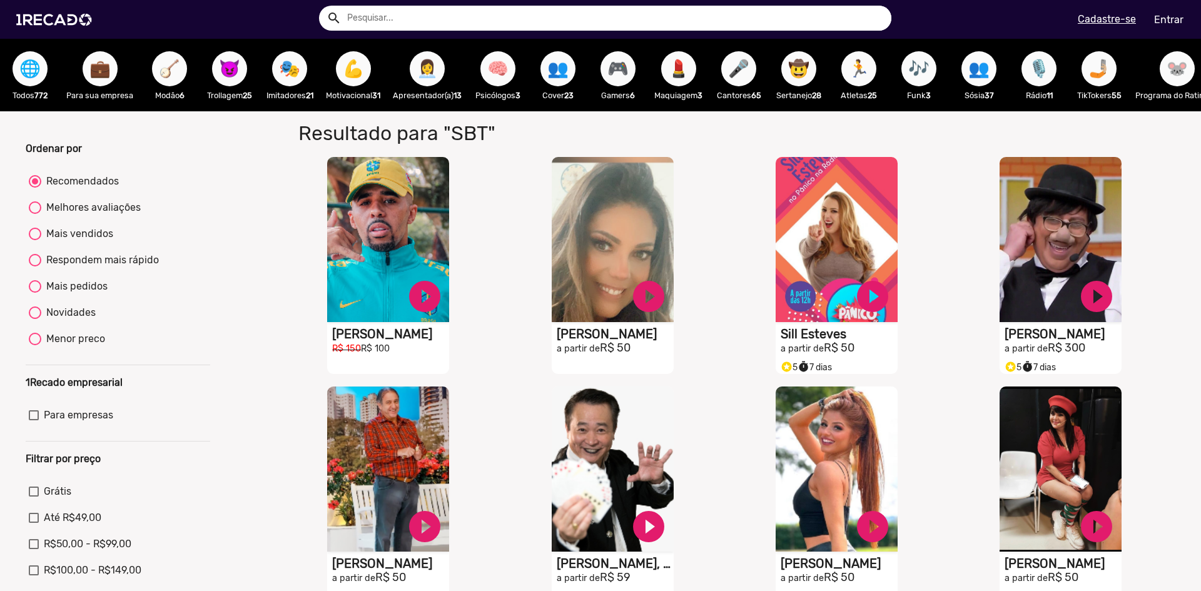
click at [619, 69] on span "🎮" at bounding box center [617, 68] width 21 height 35
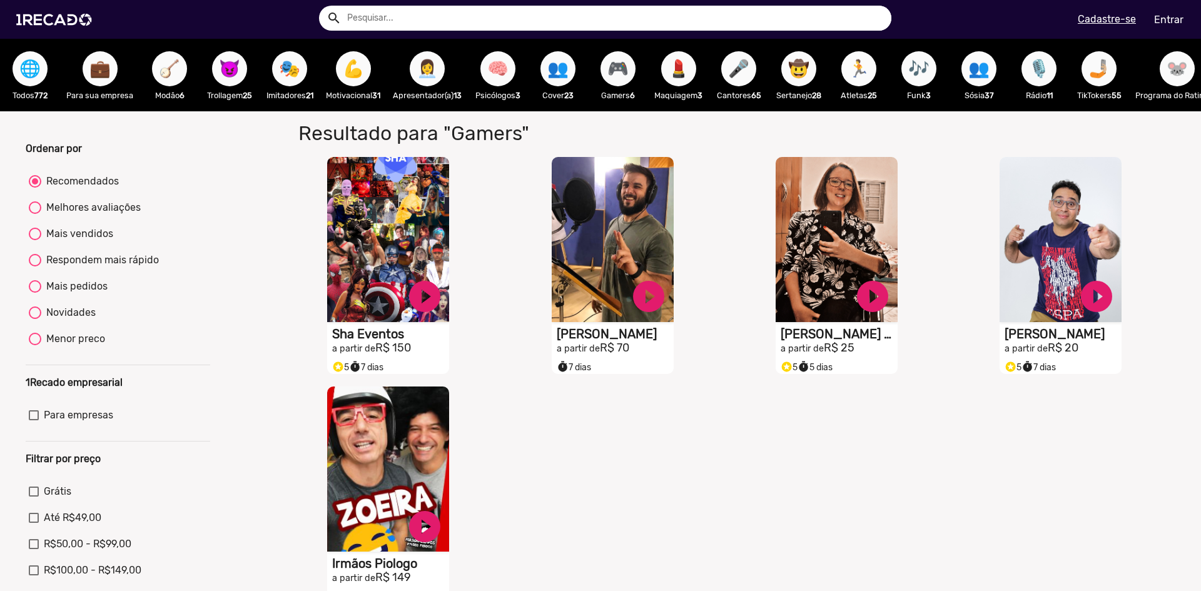
click at [865, 71] on span "🏃" at bounding box center [858, 68] width 21 height 35
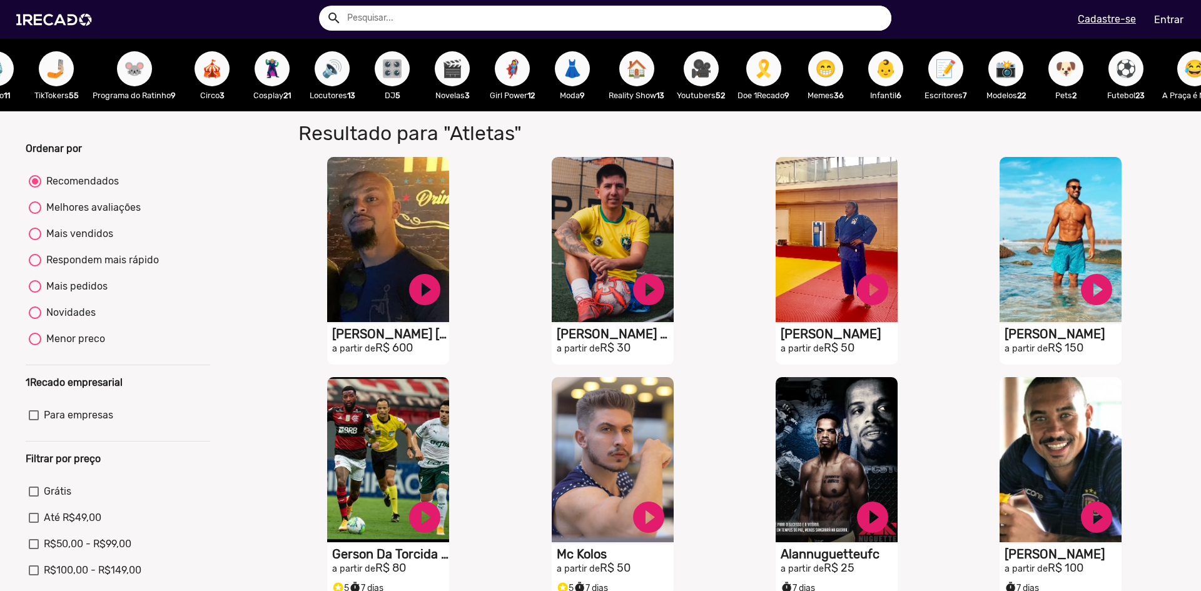
scroll to position [0, 1360]
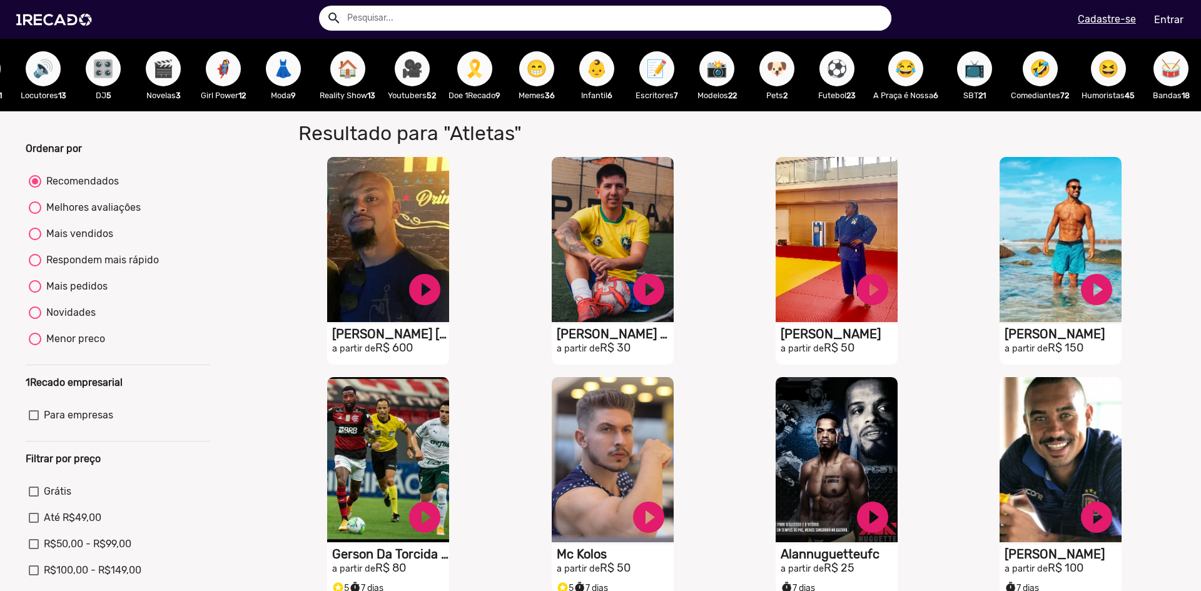
click at [1167, 66] on span "🥁" at bounding box center [1170, 68] width 21 height 35
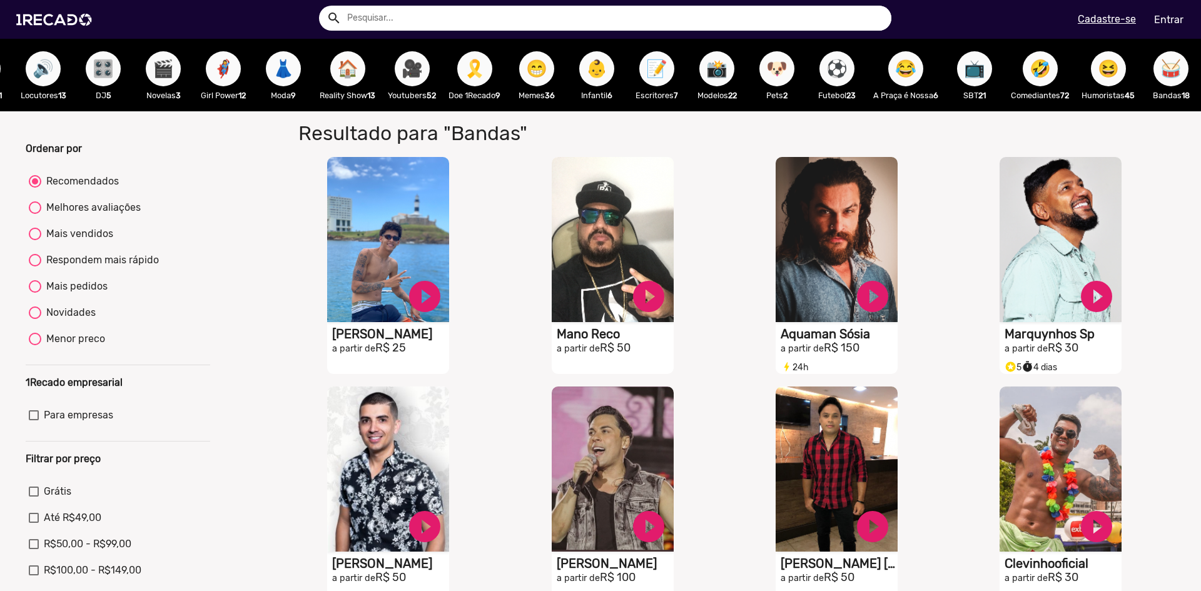
click at [895, 68] on span "😂" at bounding box center [905, 68] width 21 height 35
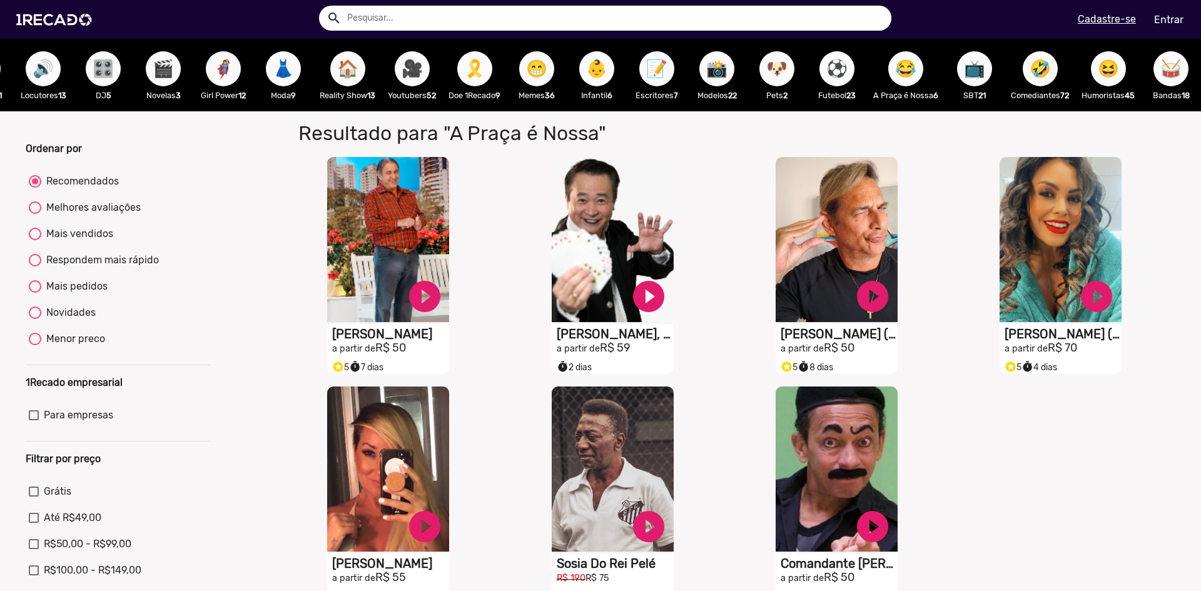
click at [654, 89] on p "Escritores 7" at bounding box center [657, 95] width 48 height 12
click at [648, 76] on span "📝" at bounding box center [656, 68] width 21 height 35
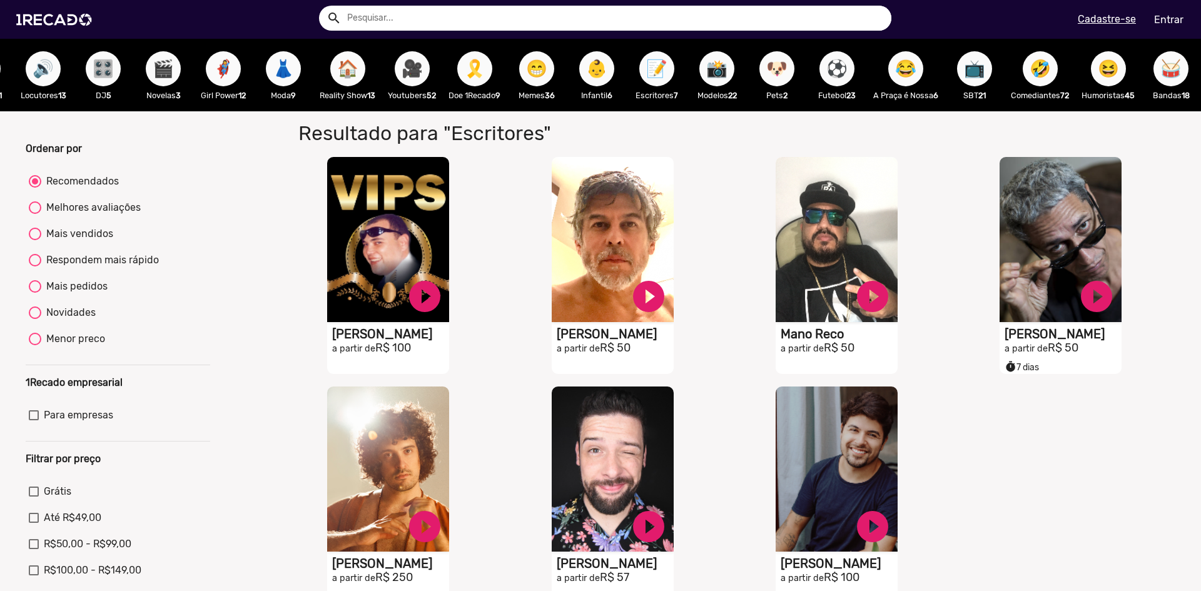
click at [586, 65] on span "👶" at bounding box center [596, 68] width 21 height 35
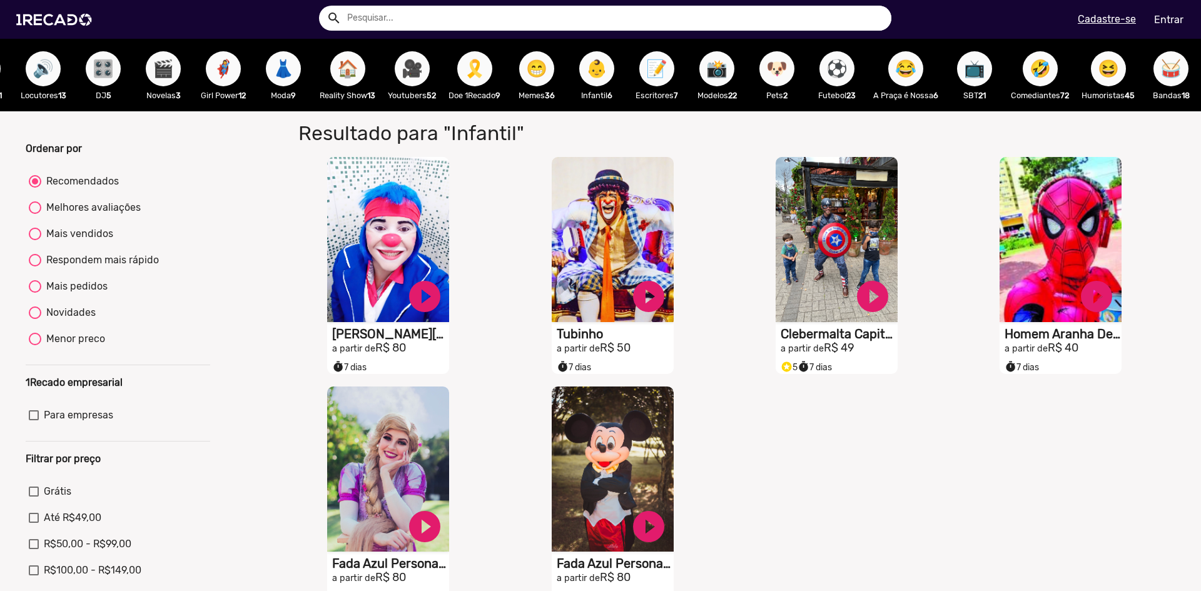
click at [464, 64] on span "🎗️" at bounding box center [474, 68] width 21 height 35
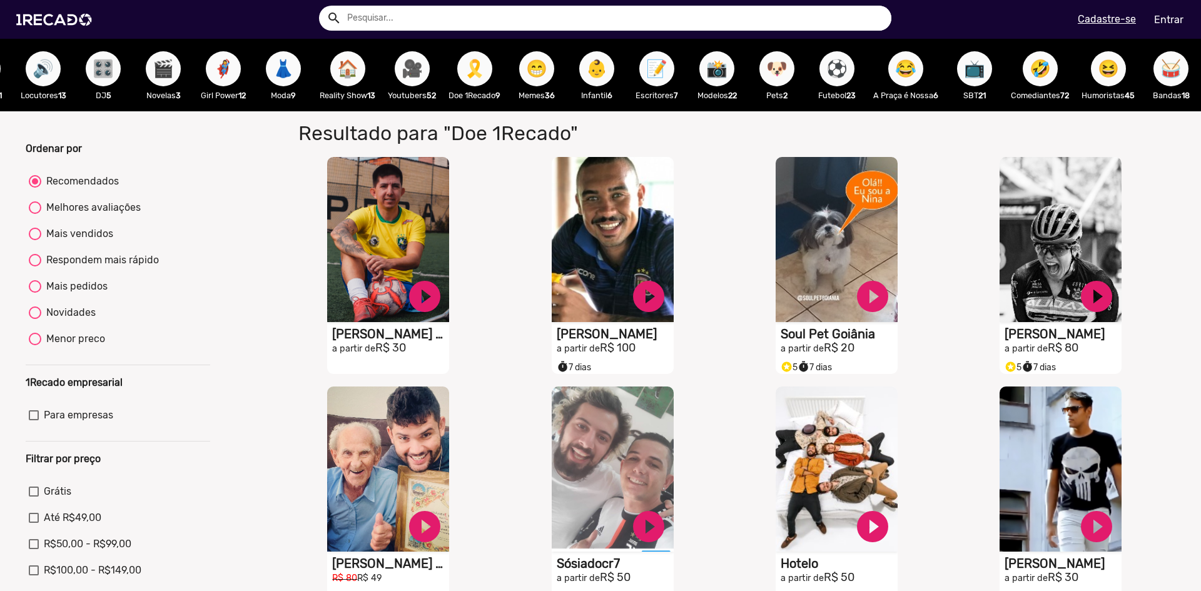
click at [402, 81] on span "🎥" at bounding box center [412, 68] width 21 height 35
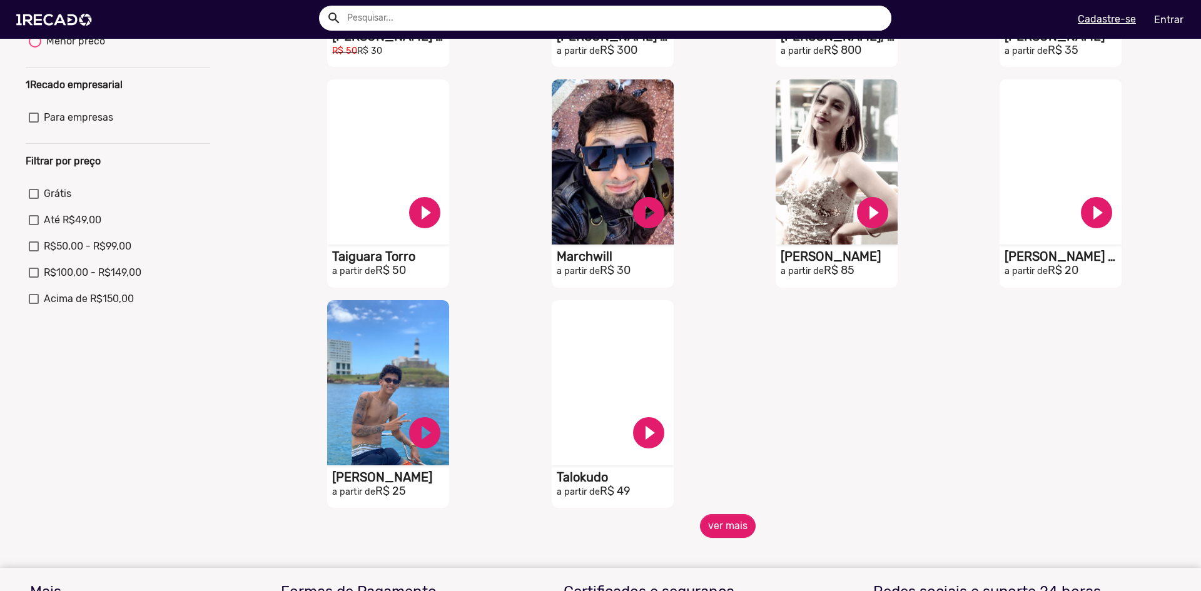
scroll to position [532, 0]
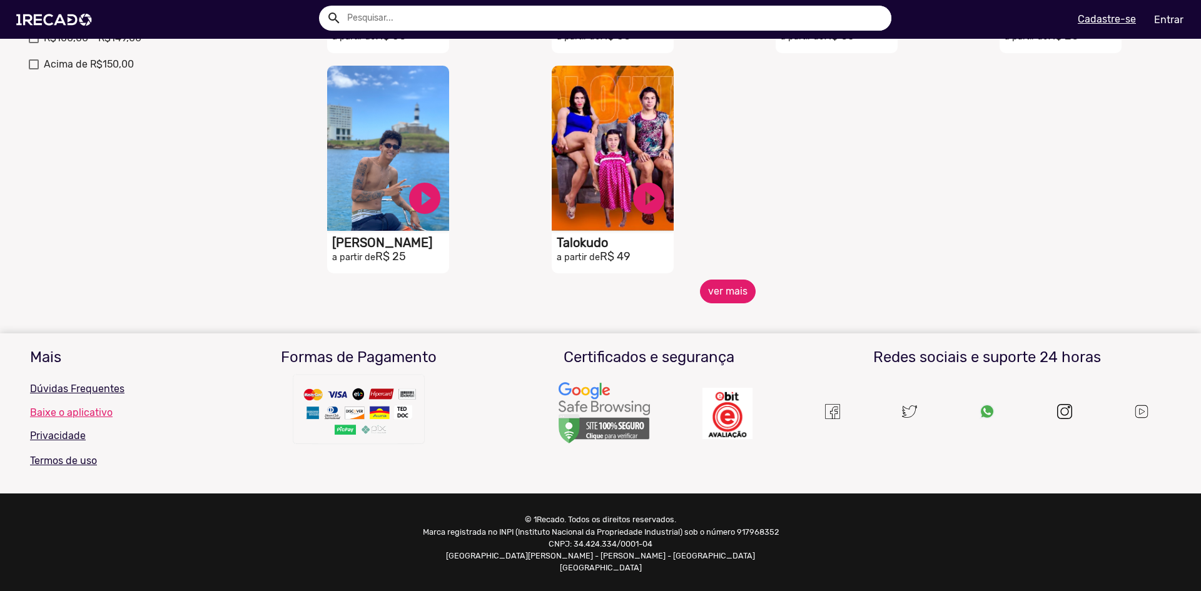
click at [722, 295] on button "ver mais" at bounding box center [728, 292] width 56 height 24
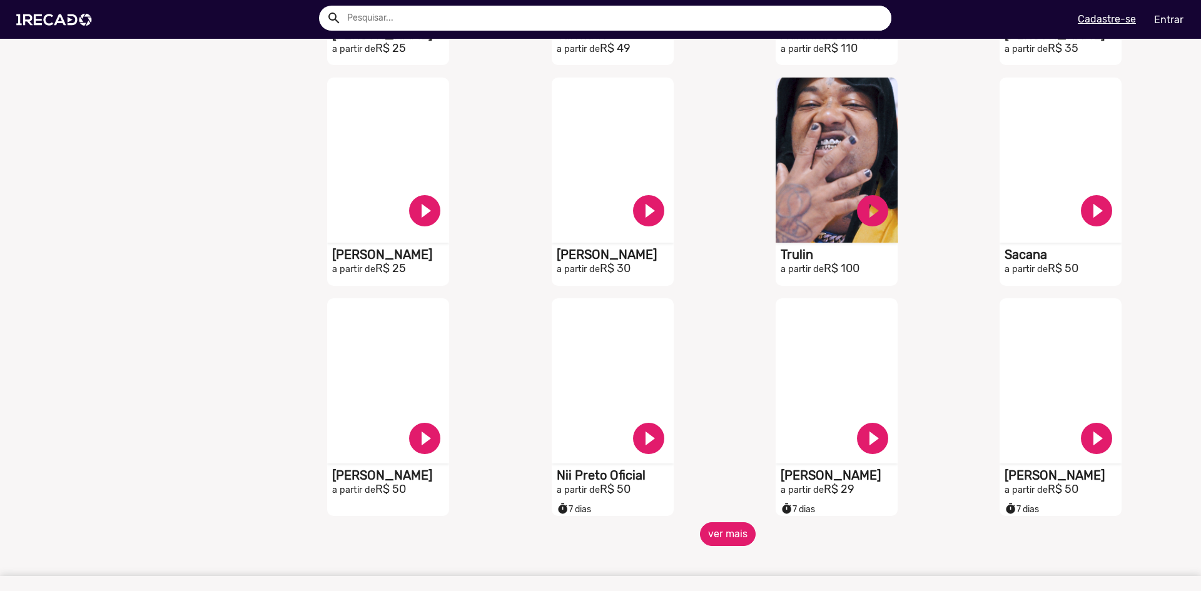
scroll to position [783, 0]
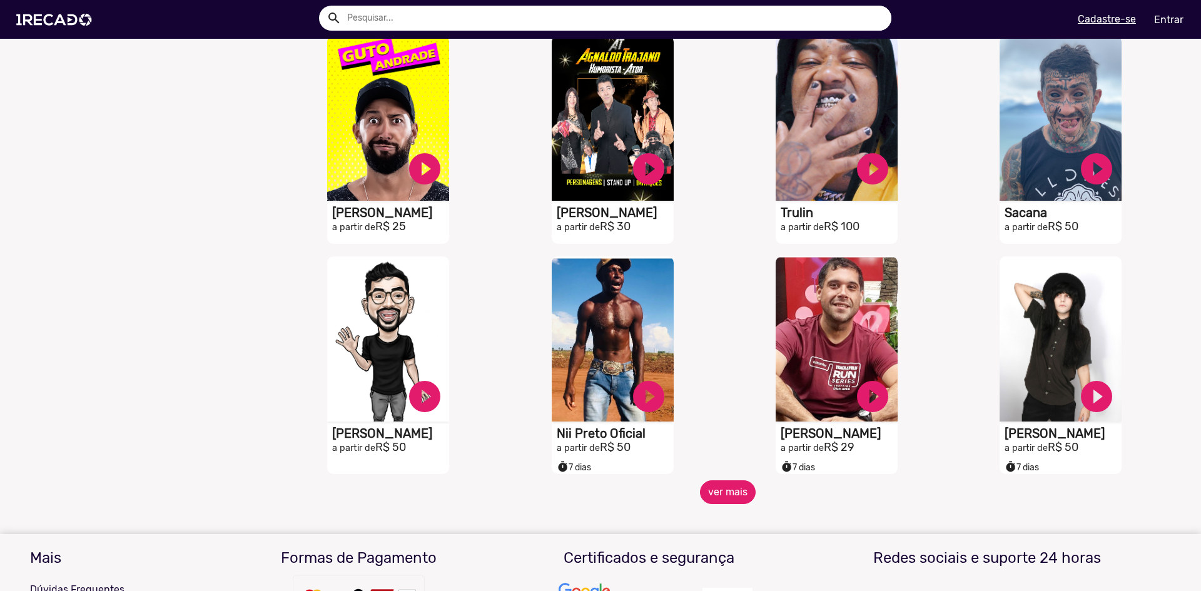
click at [724, 497] on button "ver mais" at bounding box center [728, 492] width 56 height 24
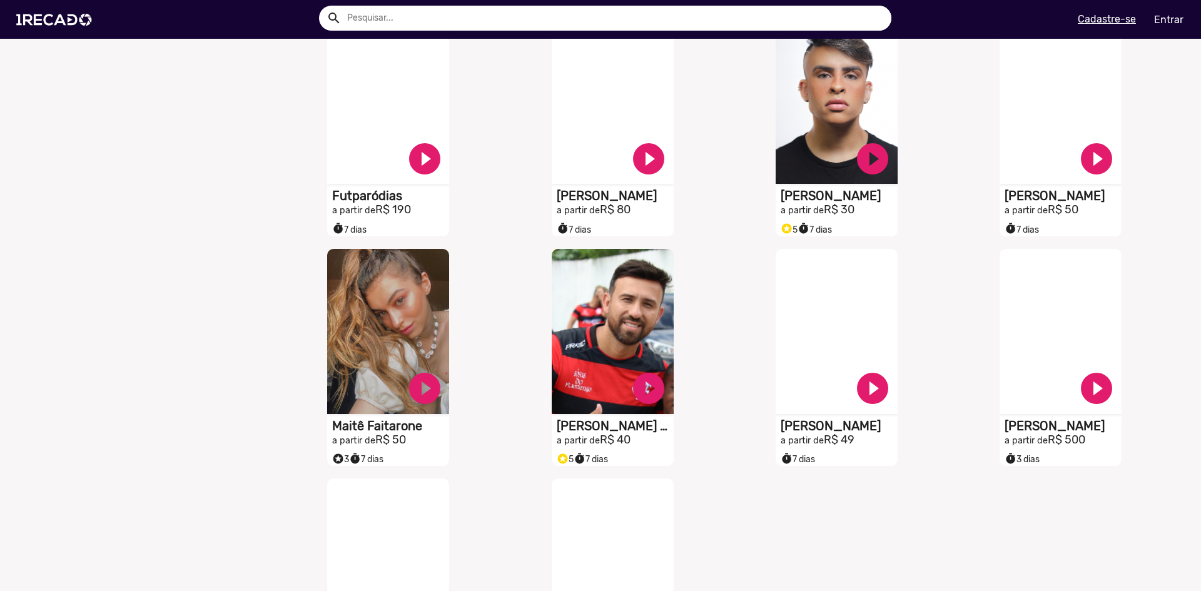
scroll to position [1533, 0]
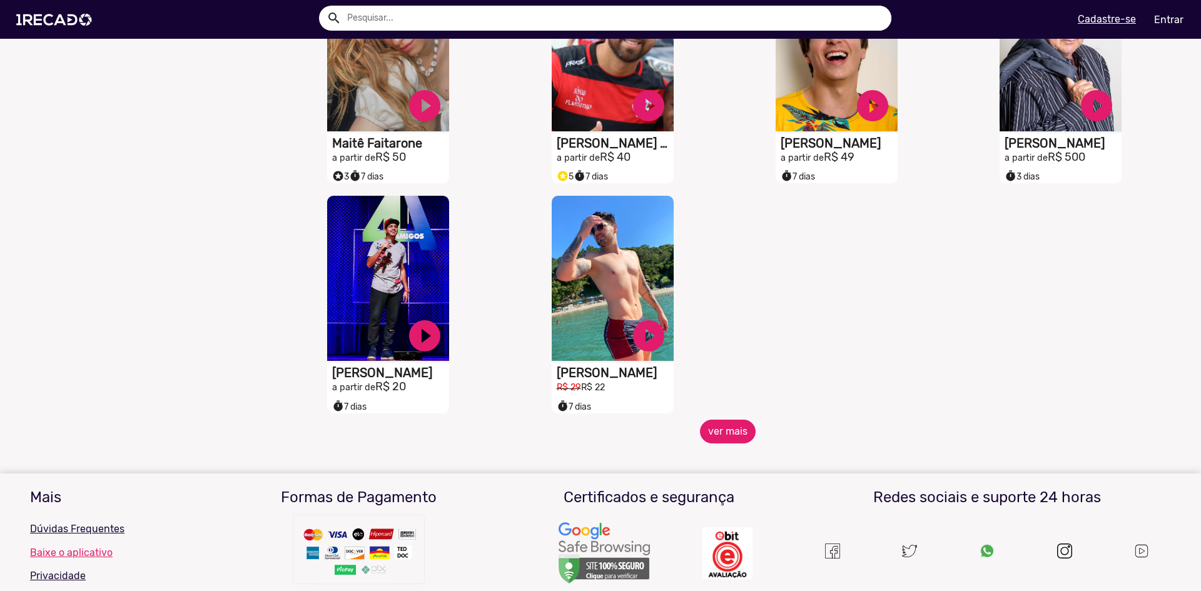
click at [717, 440] on button "ver mais" at bounding box center [728, 432] width 56 height 24
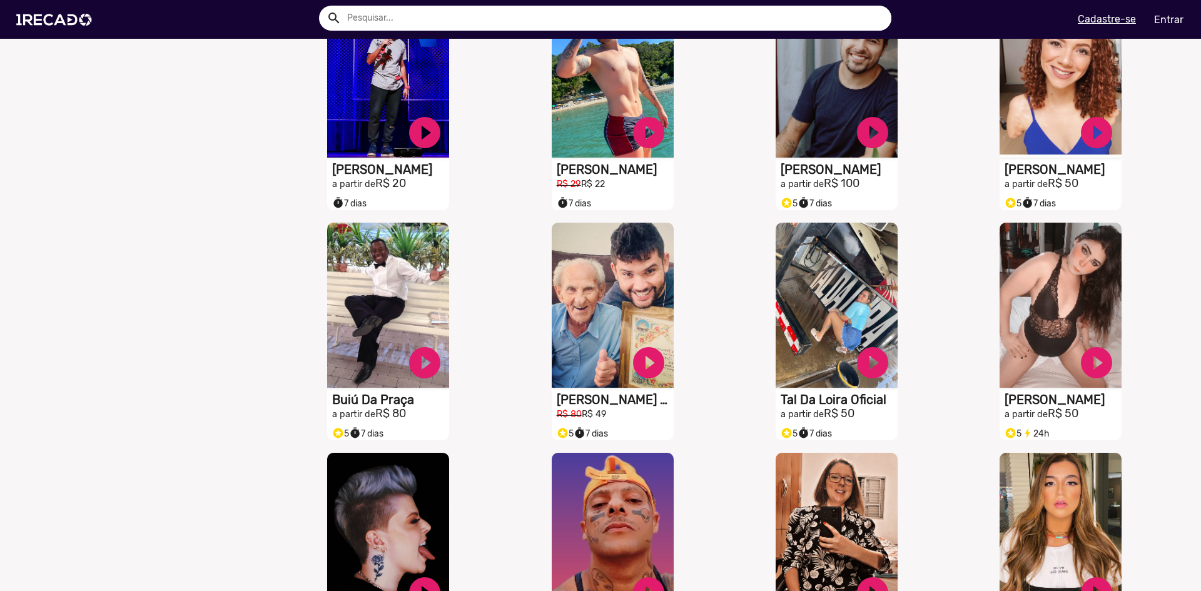
scroll to position [1783, 0]
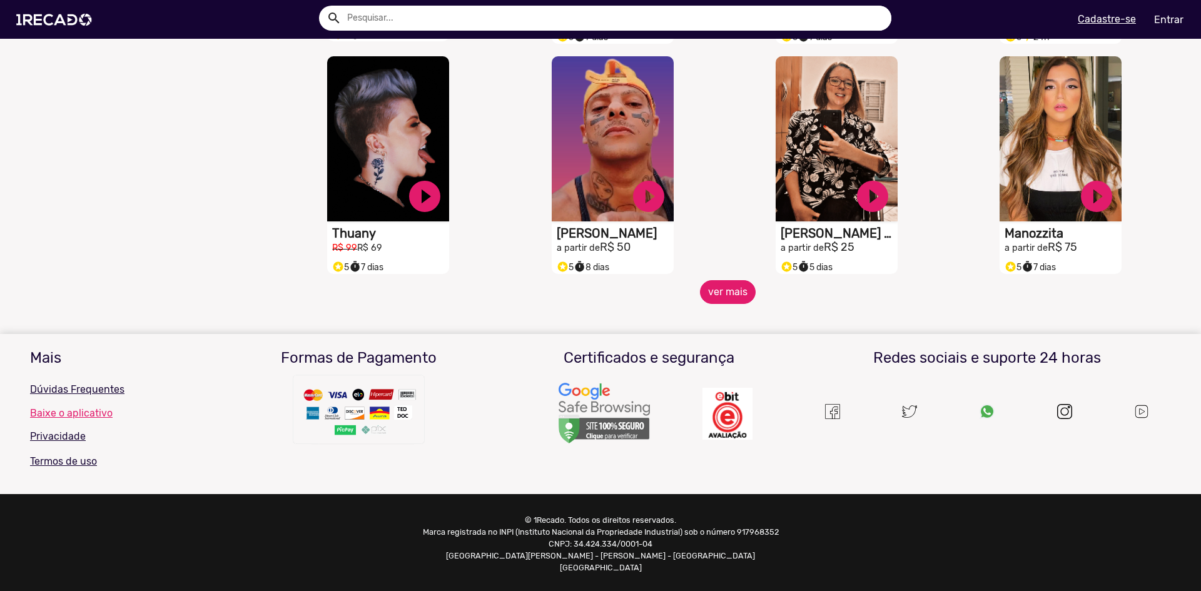
click at [719, 298] on button "ver mais" at bounding box center [728, 292] width 56 height 24
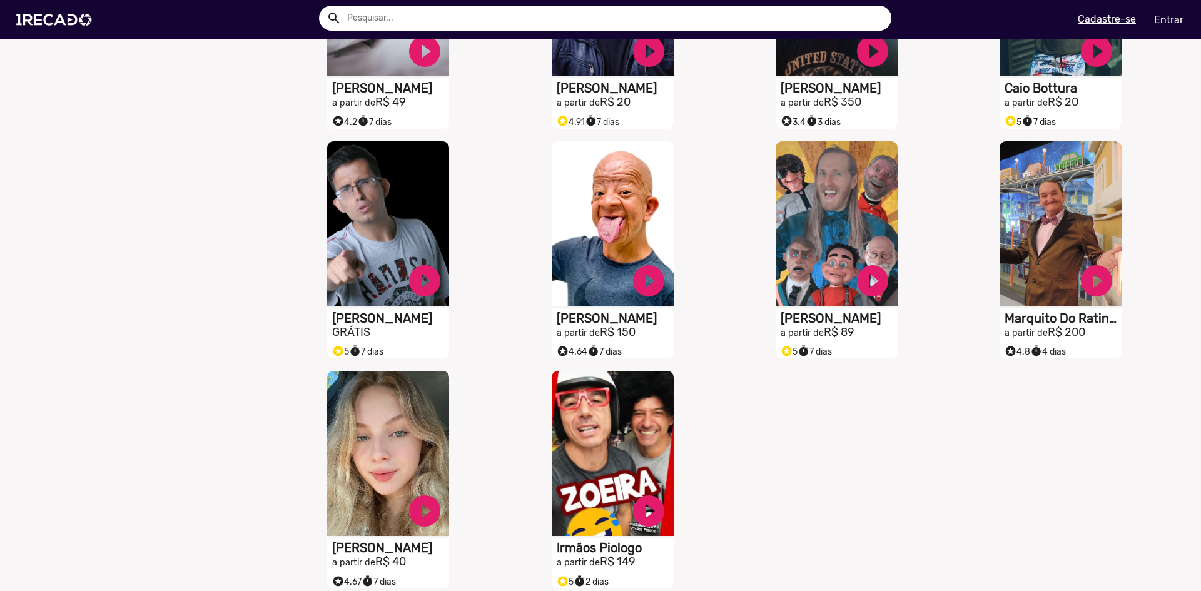
scroll to position [2258, 0]
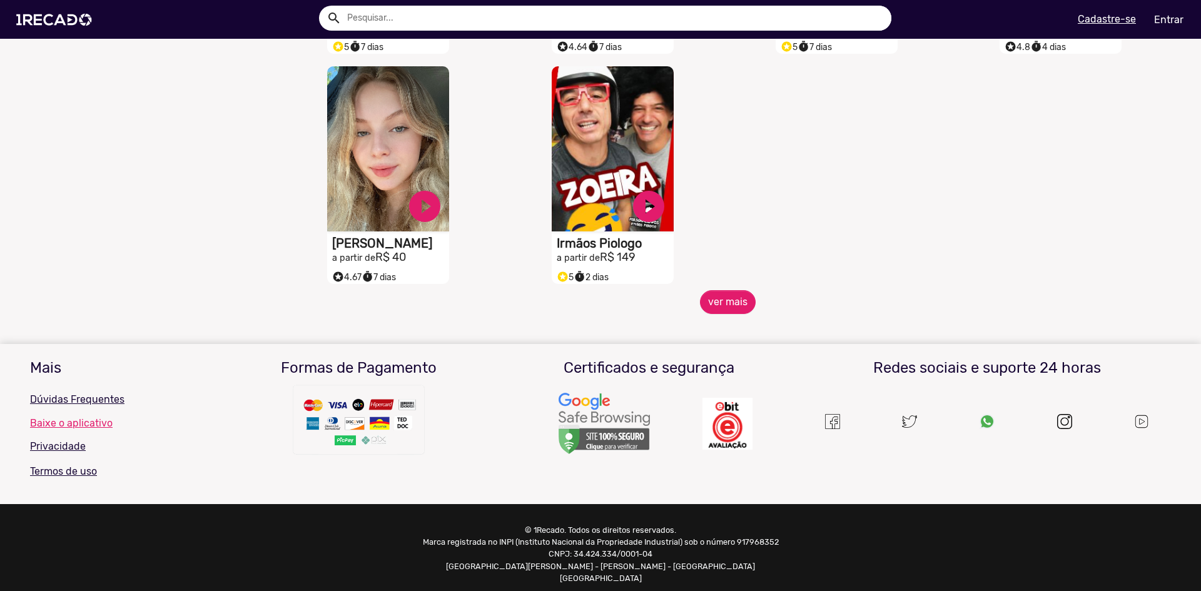
scroll to position [2821, 0]
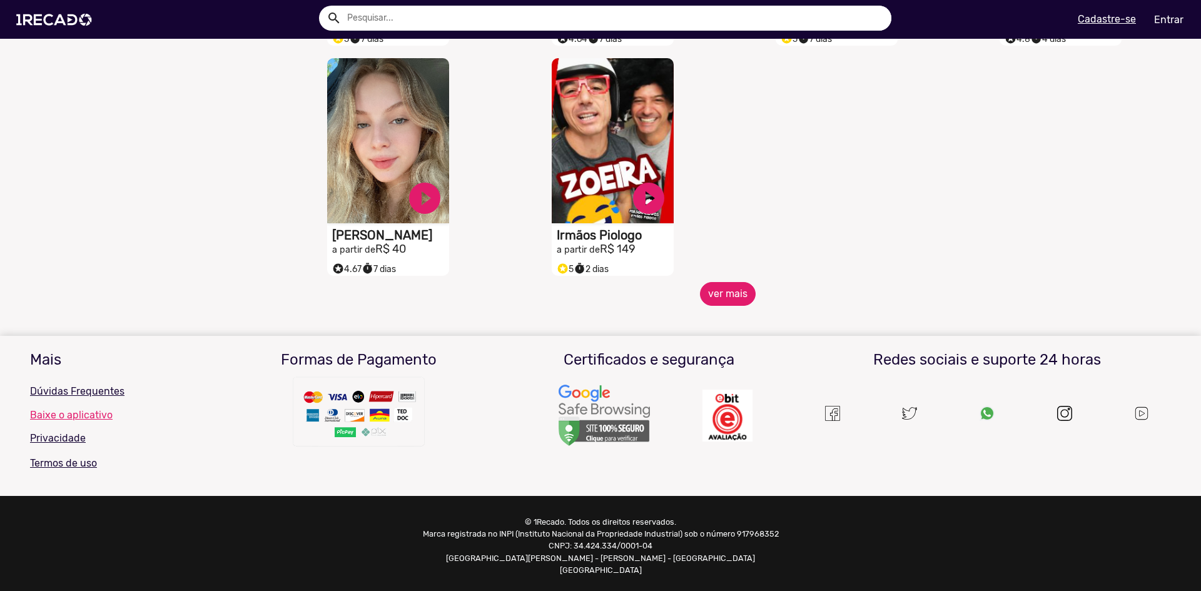
click at [726, 297] on button "ver mais" at bounding box center [728, 294] width 56 height 24
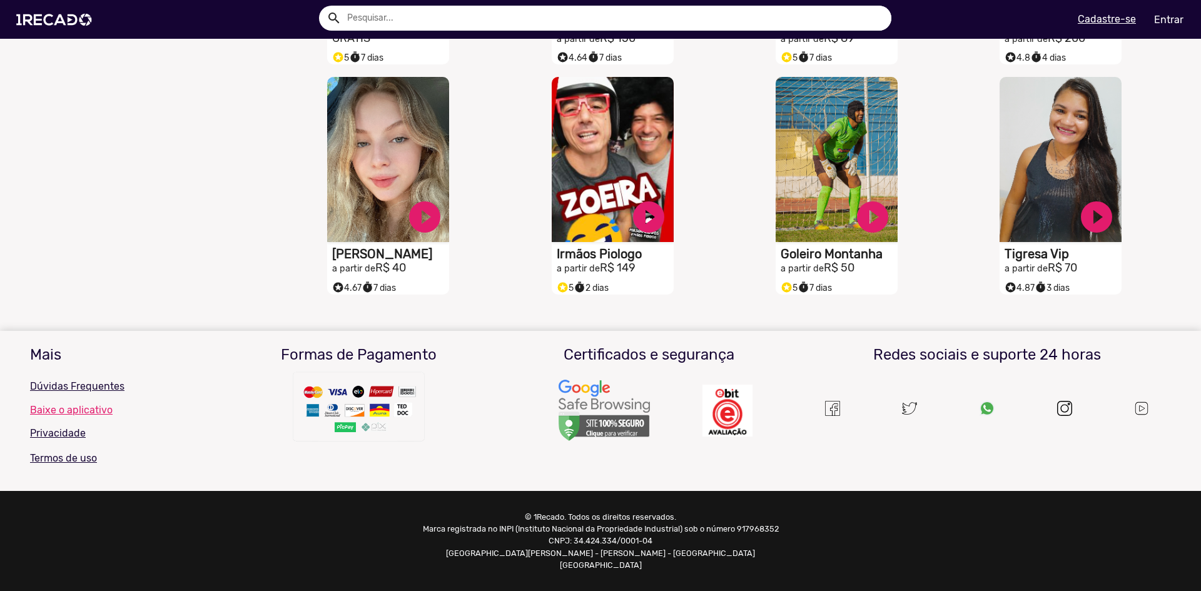
scroll to position [2800, 0]
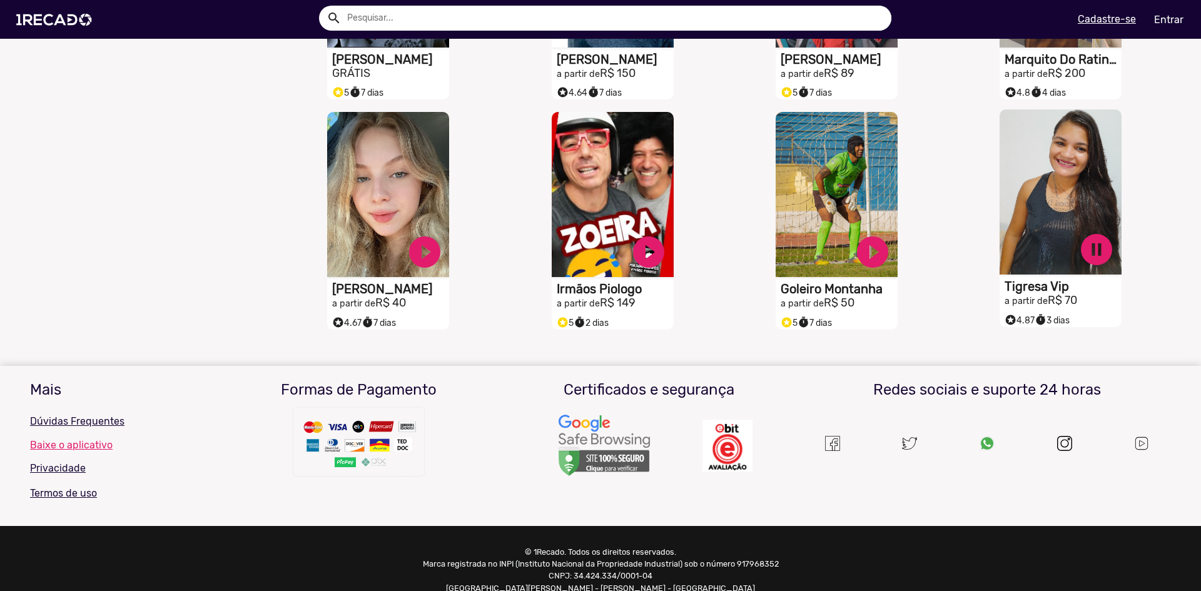
scroll to position [2737, 0]
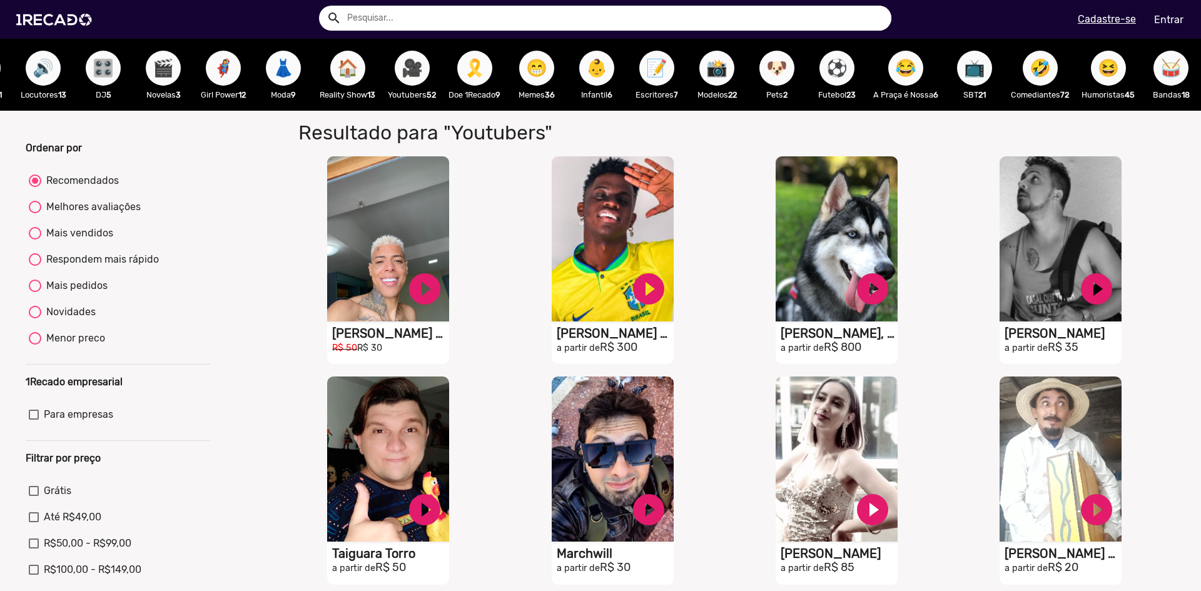
scroll to position [0, 0]
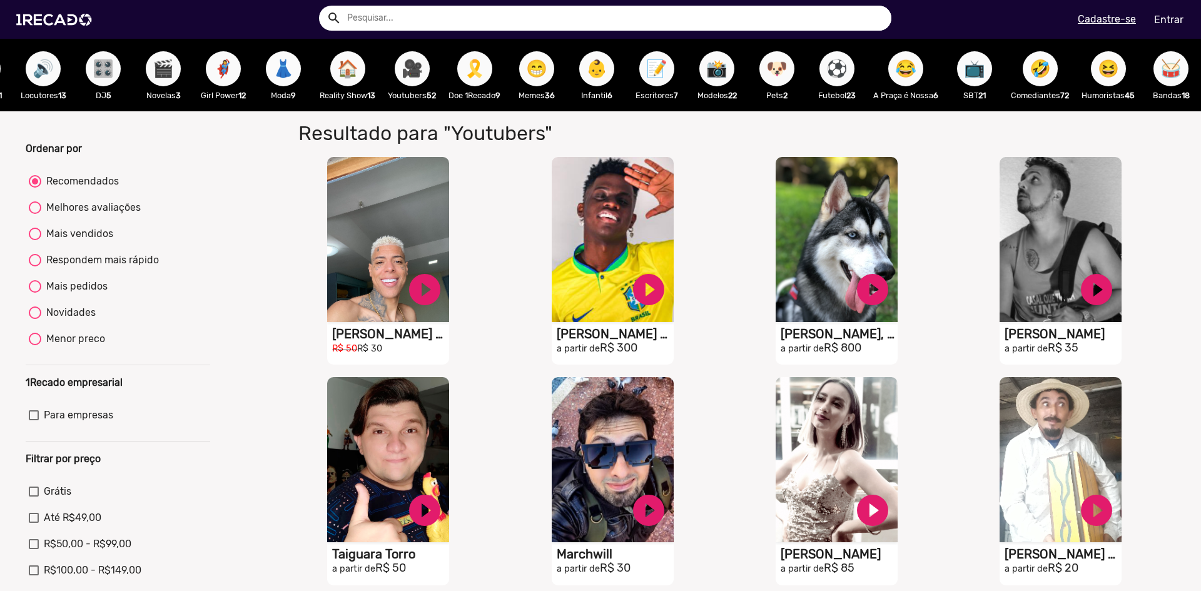
click at [273, 78] on span "👗" at bounding box center [283, 68] width 21 height 35
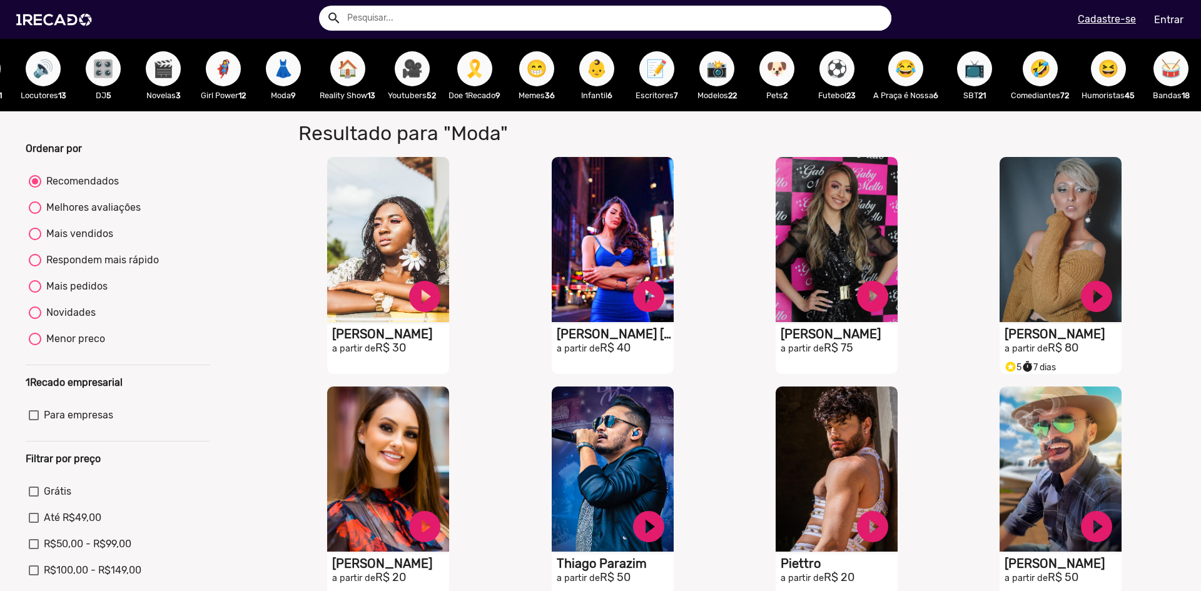
click at [213, 76] on span "🦸‍♀️" at bounding box center [223, 68] width 21 height 35
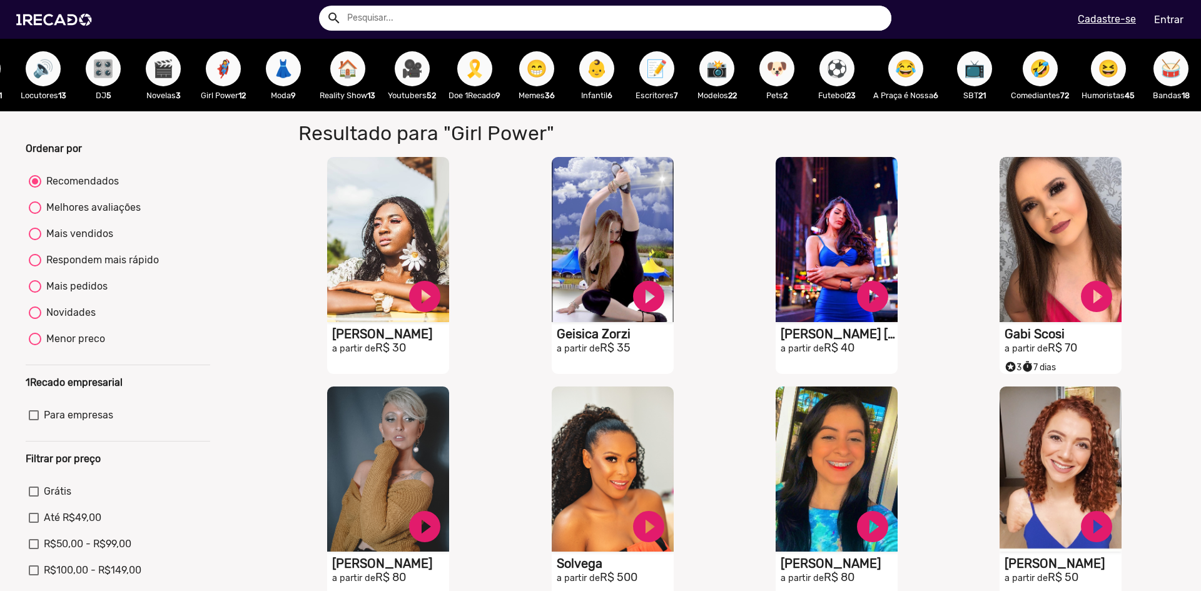
click at [153, 76] on span "🎬" at bounding box center [163, 68] width 21 height 35
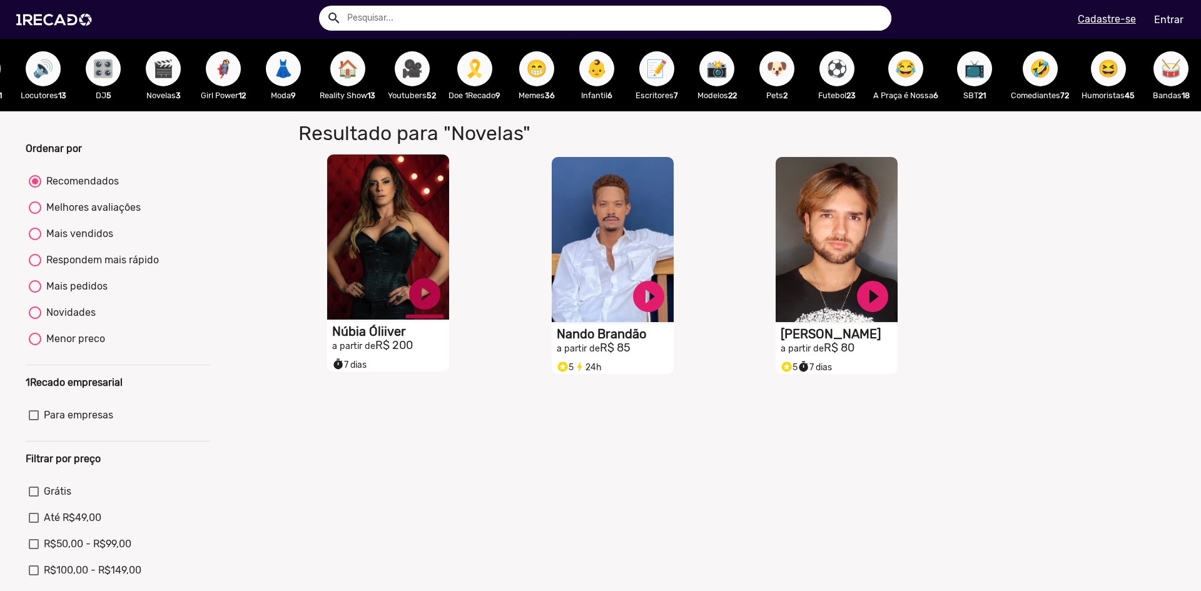
click at [425, 303] on link "play_circle_filled" at bounding box center [425, 294] width 38 height 38
click at [425, 303] on link "pause_circle" at bounding box center [425, 294] width 38 height 38
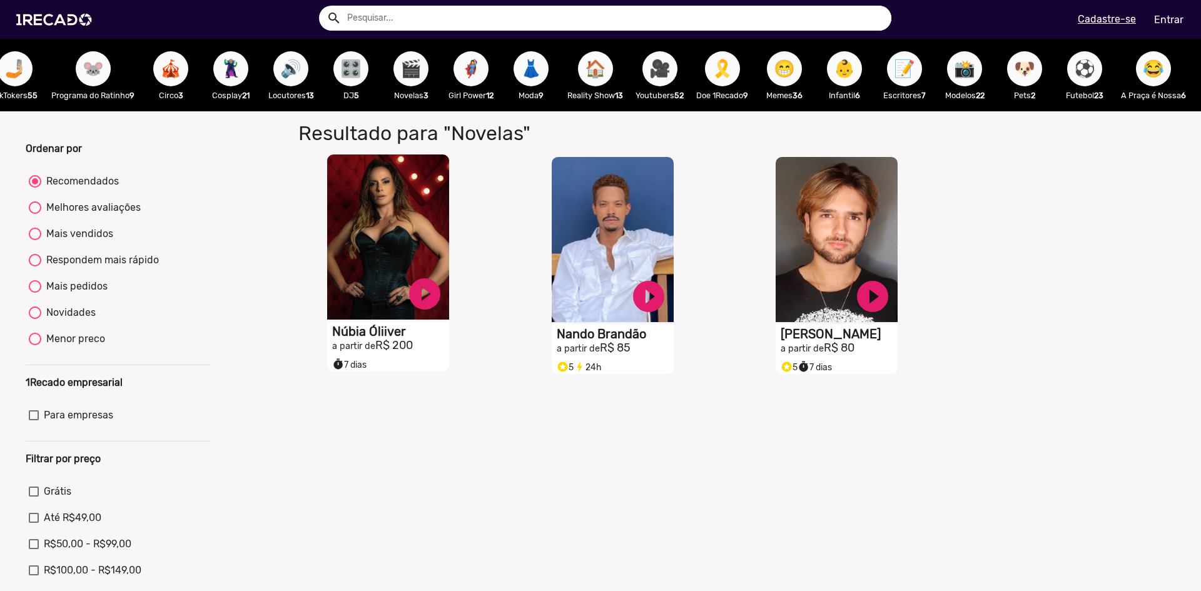
scroll to position [0, 903]
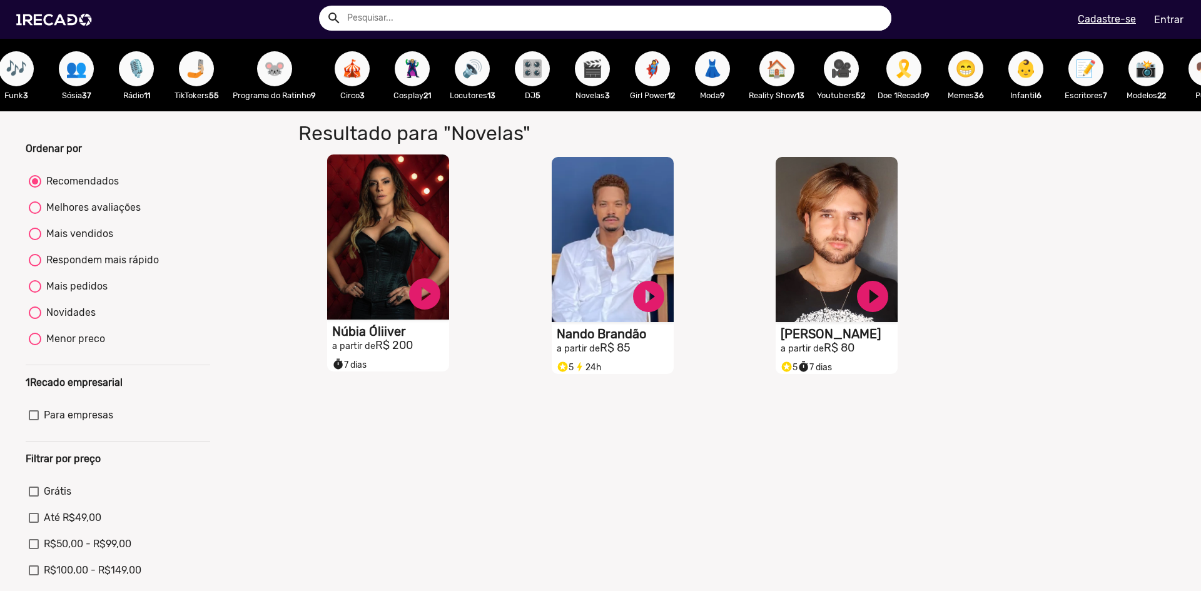
click at [472, 69] on span "🔊" at bounding box center [472, 68] width 21 height 35
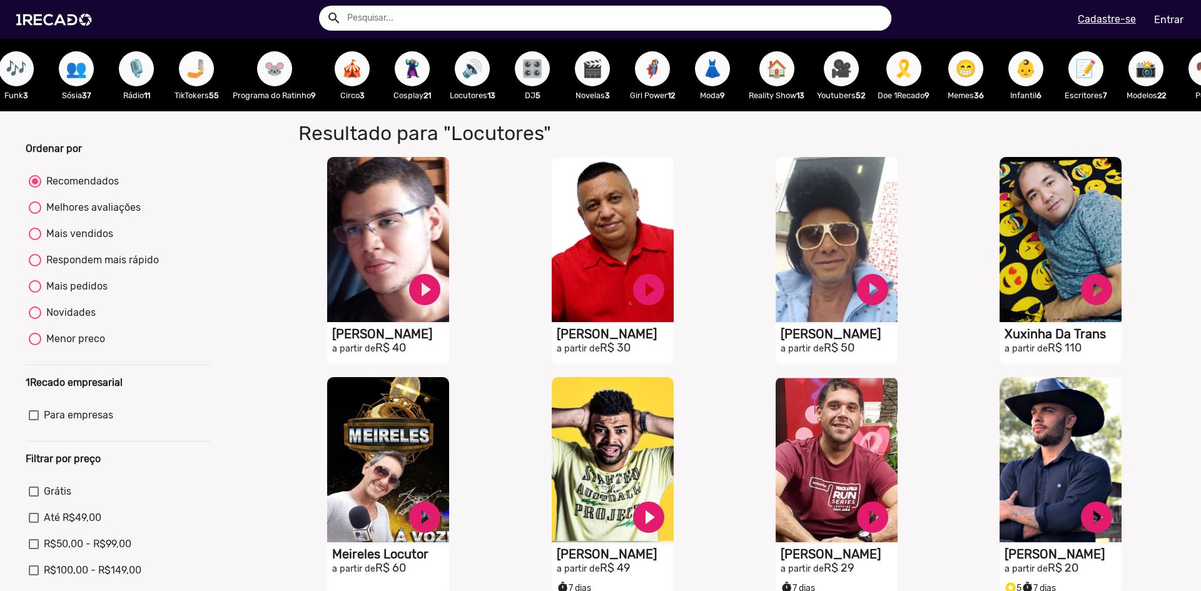
click at [203, 74] on span "🤳🏼" at bounding box center [196, 68] width 21 height 35
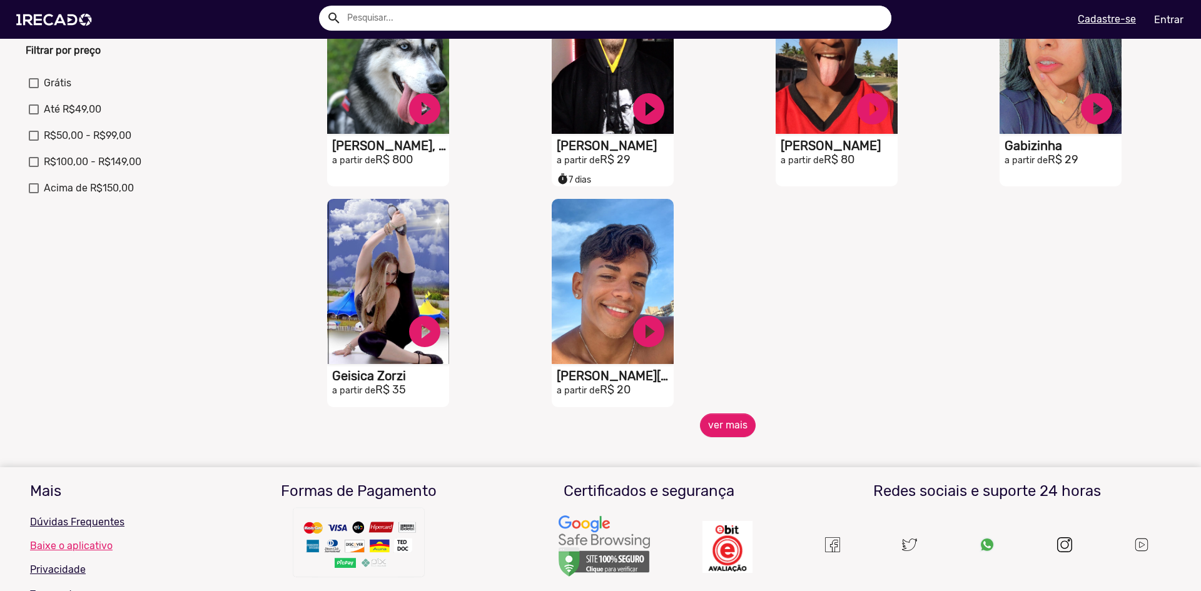
scroll to position [500, 0]
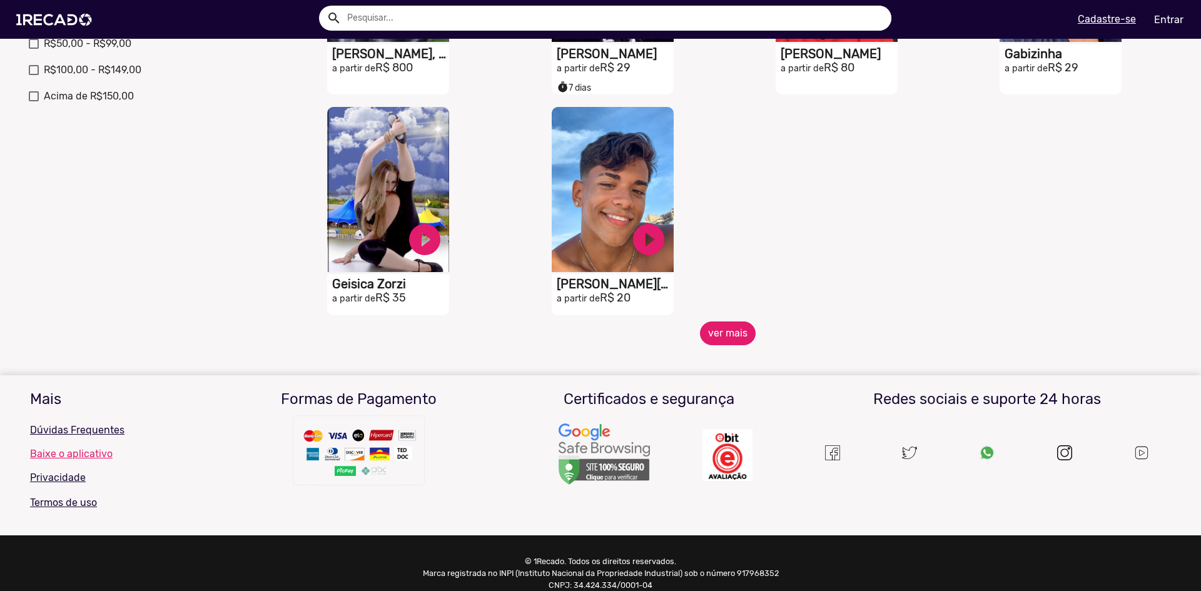
click at [711, 337] on button "ver mais" at bounding box center [728, 334] width 56 height 24
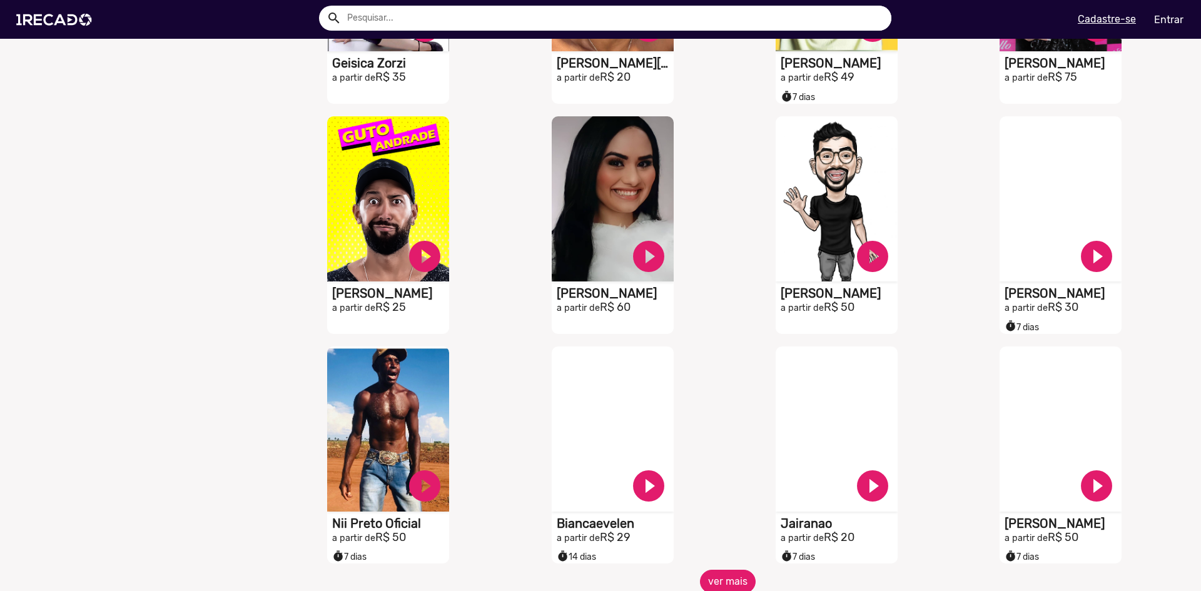
scroll to position [1001, 0]
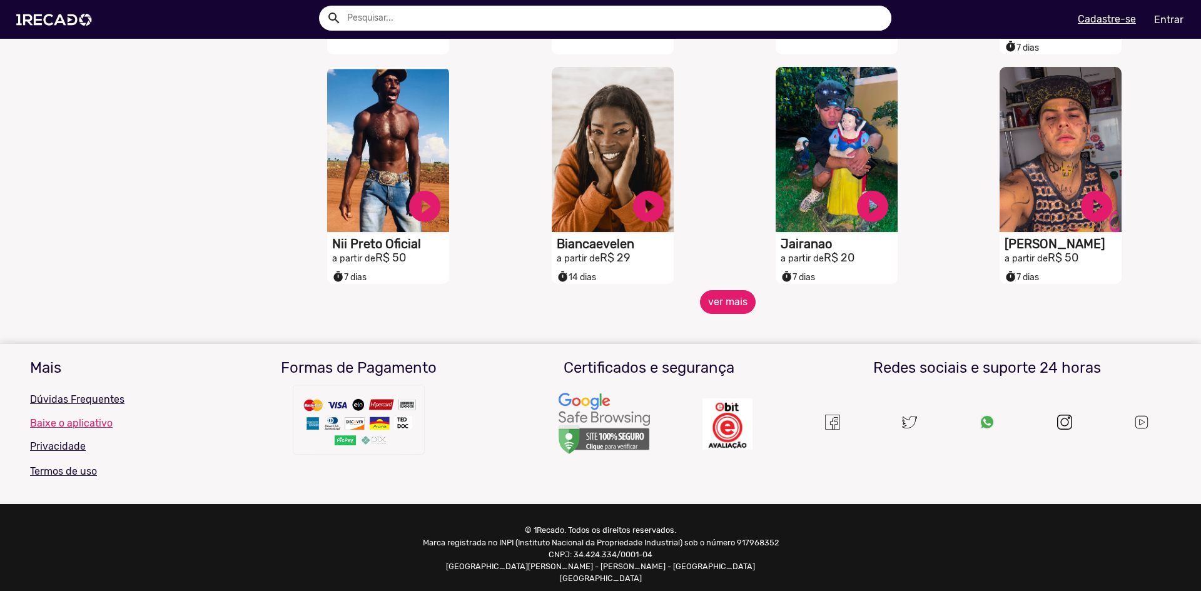
click at [723, 306] on button "ver mais" at bounding box center [728, 302] width 56 height 24
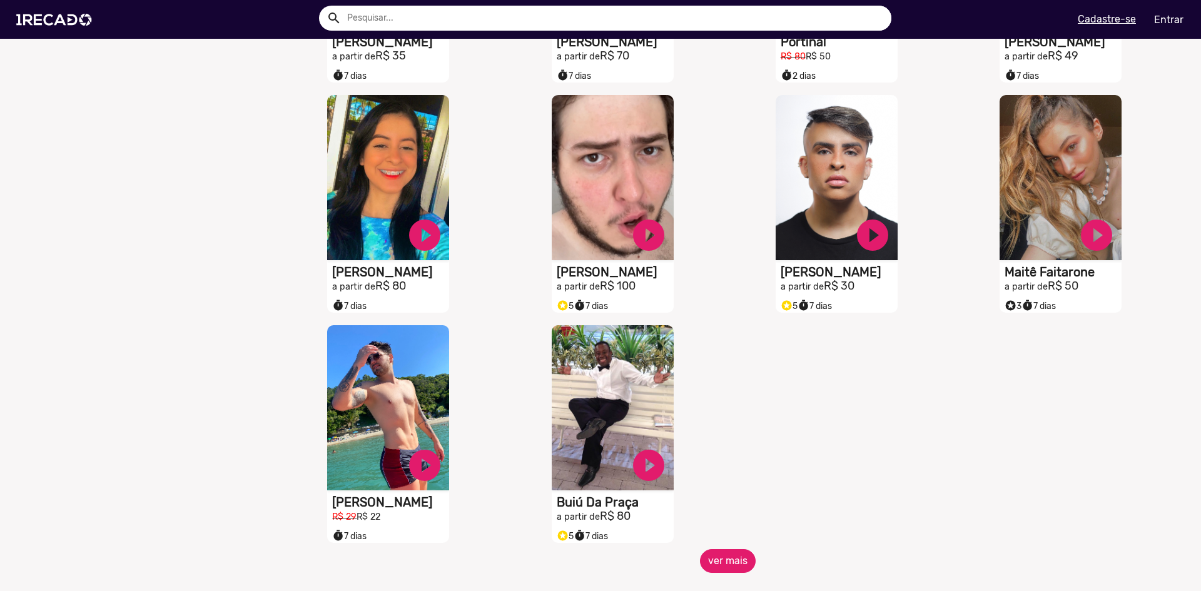
scroll to position [1439, 0]
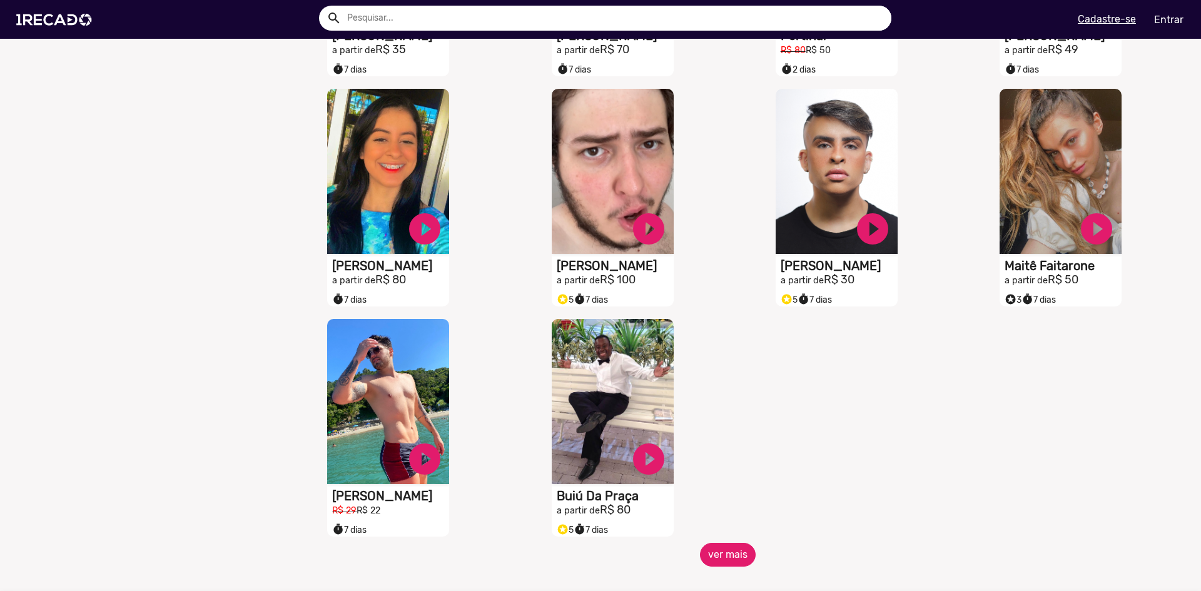
click at [737, 561] on button "ver mais" at bounding box center [728, 555] width 56 height 24
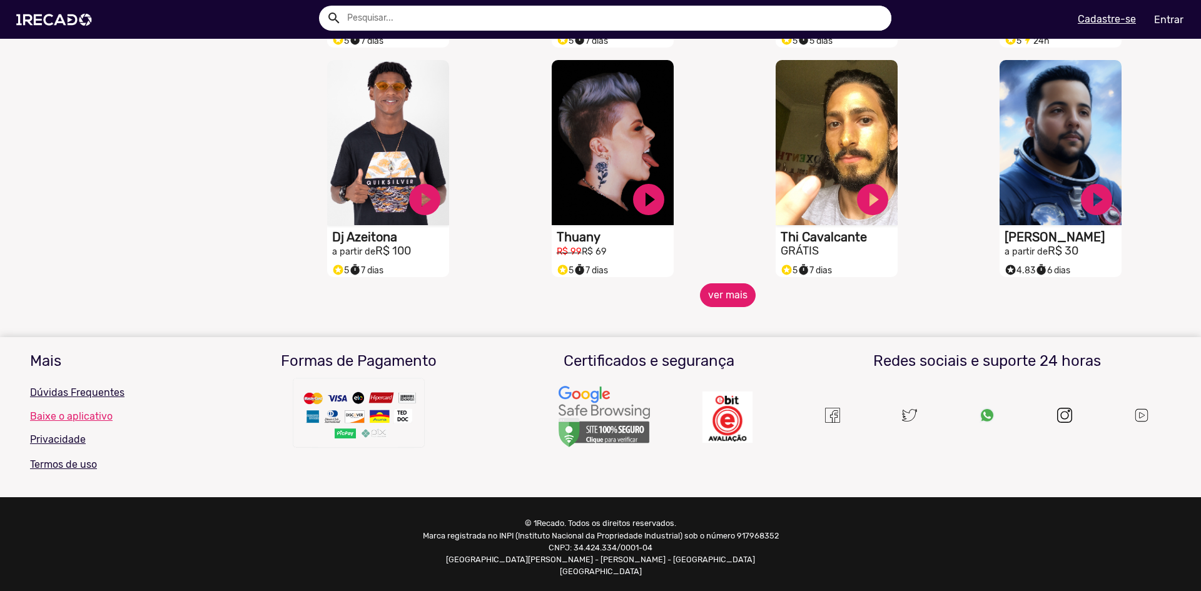
scroll to position [2162, 0]
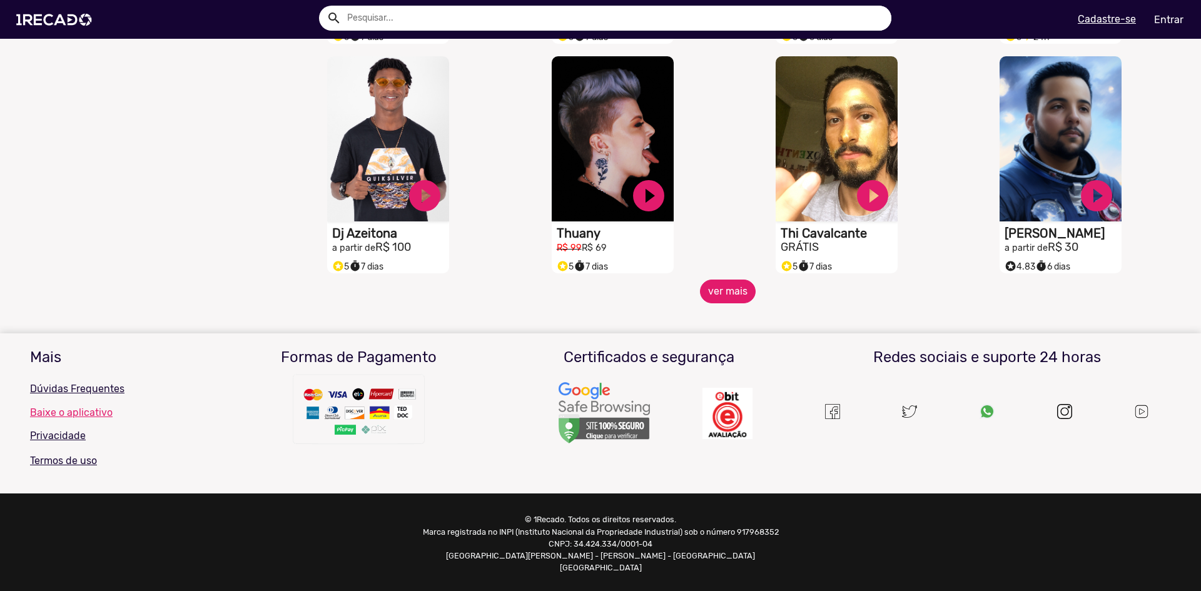
click at [726, 299] on button "ver mais" at bounding box center [728, 292] width 56 height 24
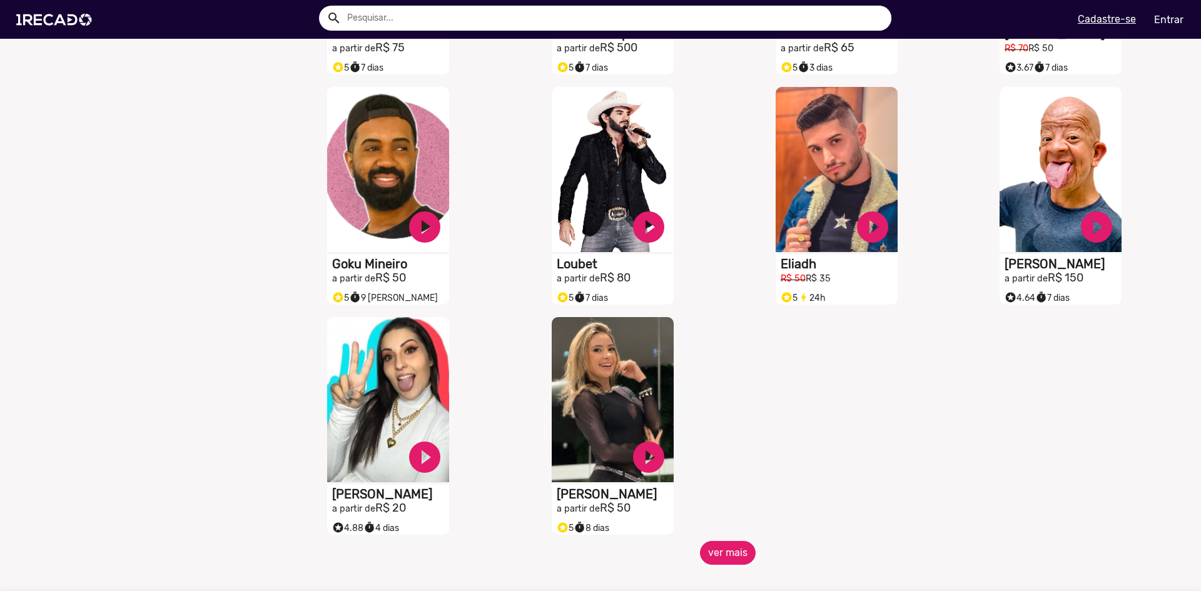
scroll to position [2600, 0]
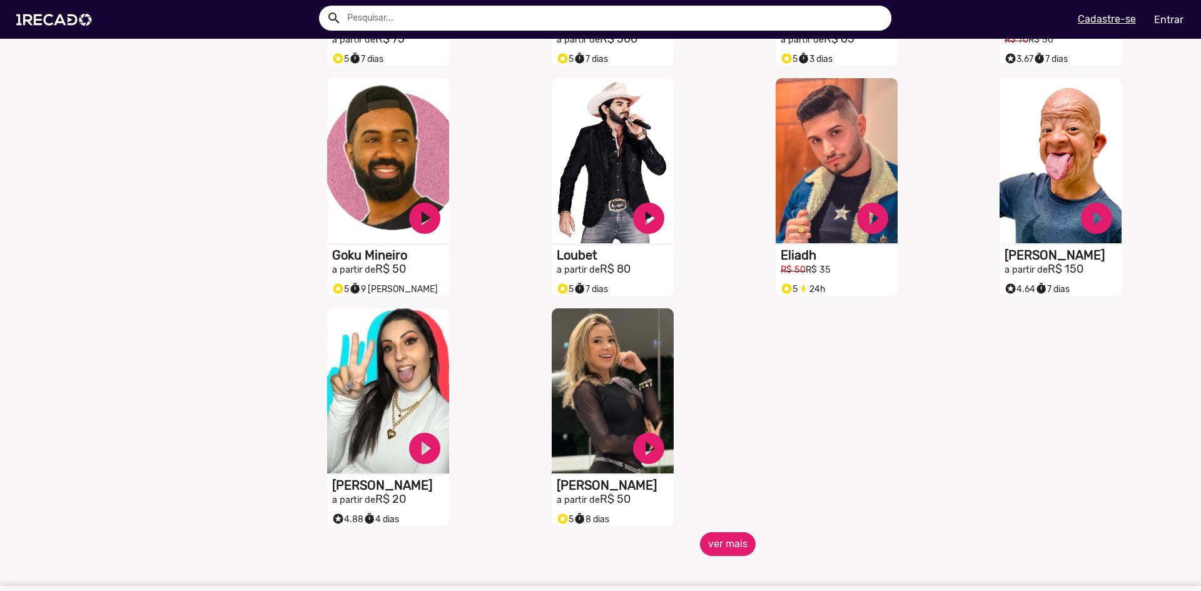
click at [727, 554] on button "ver mais" at bounding box center [728, 544] width 56 height 24
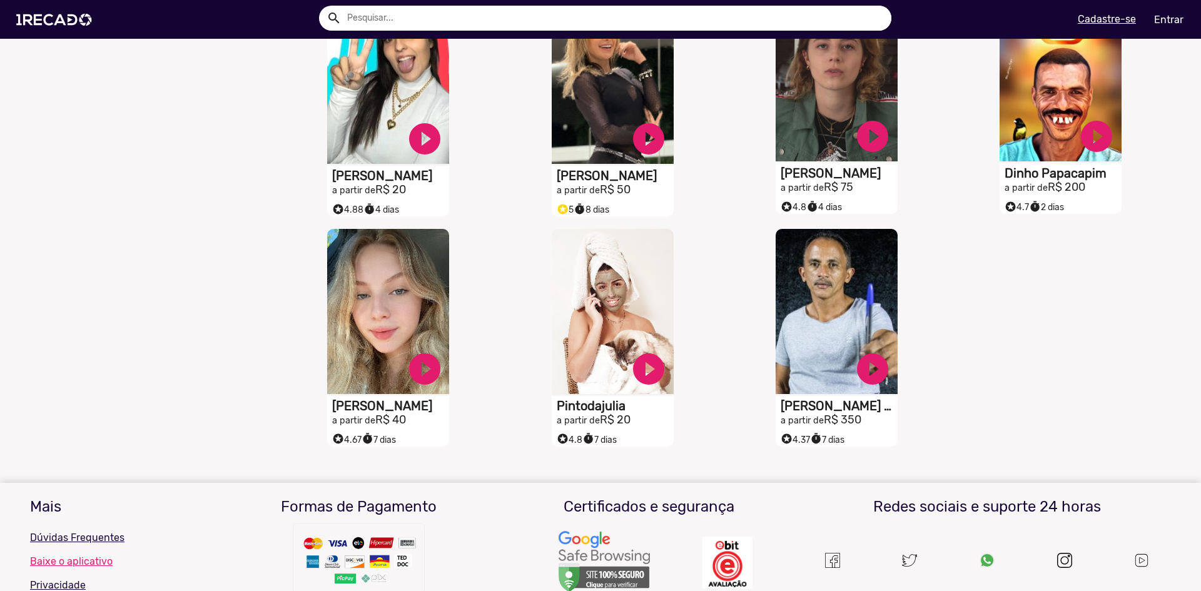
scroll to position [2912, 0]
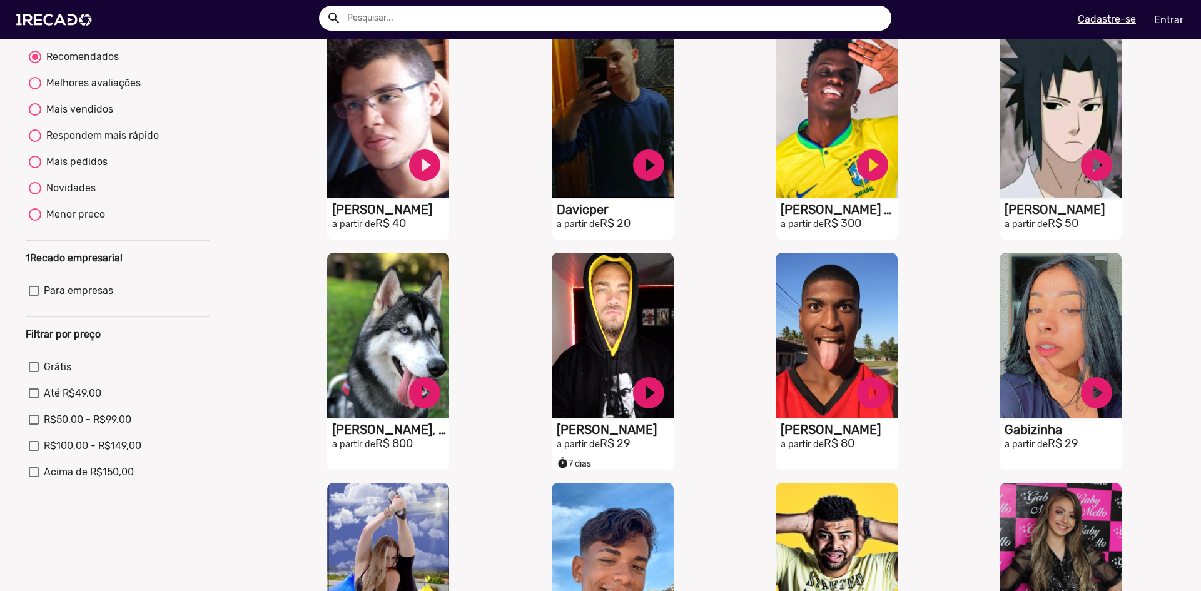
scroll to position [0, 0]
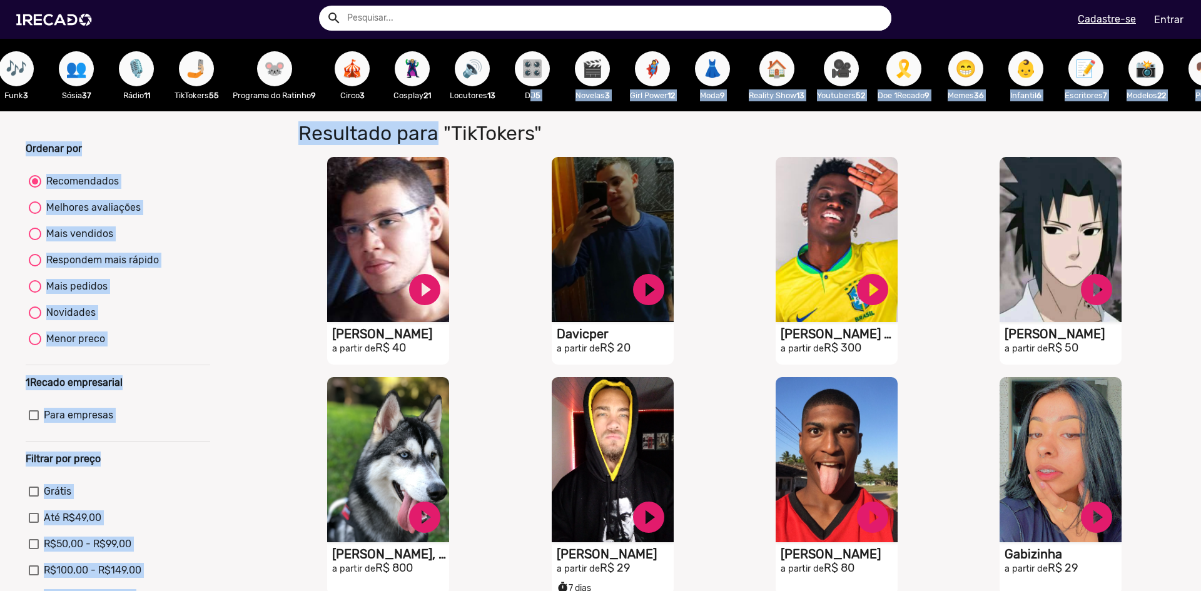
drag, startPoint x: 525, startPoint y: 107, endPoint x: 422, endPoint y: 123, distance: 105.1
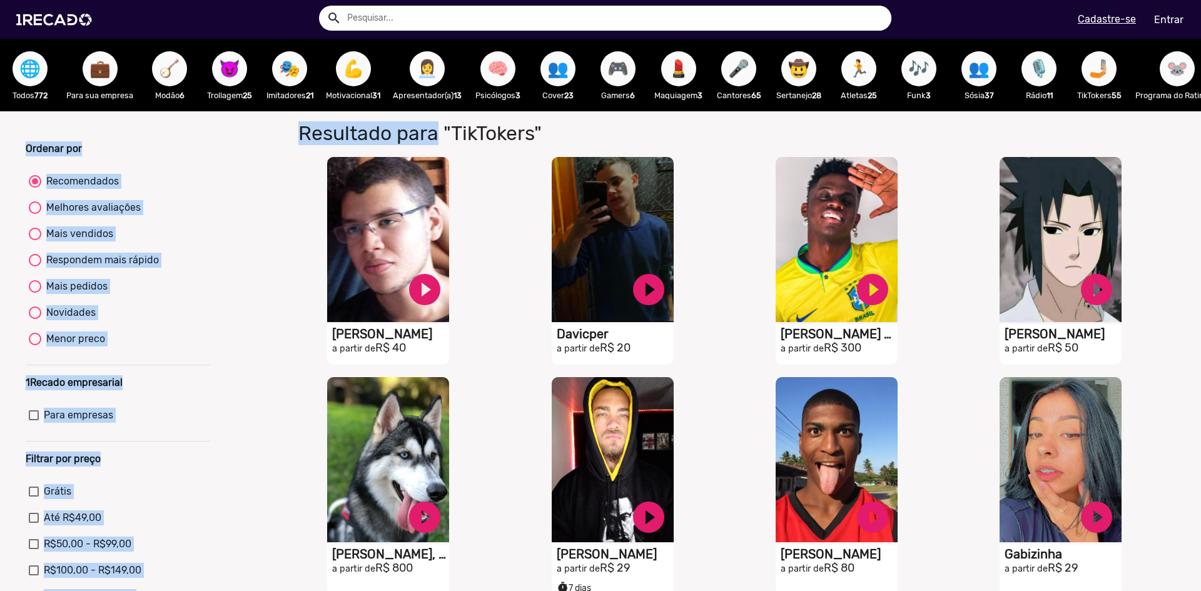
click at [433, 73] on span "👩‍💼" at bounding box center [427, 68] width 21 height 35
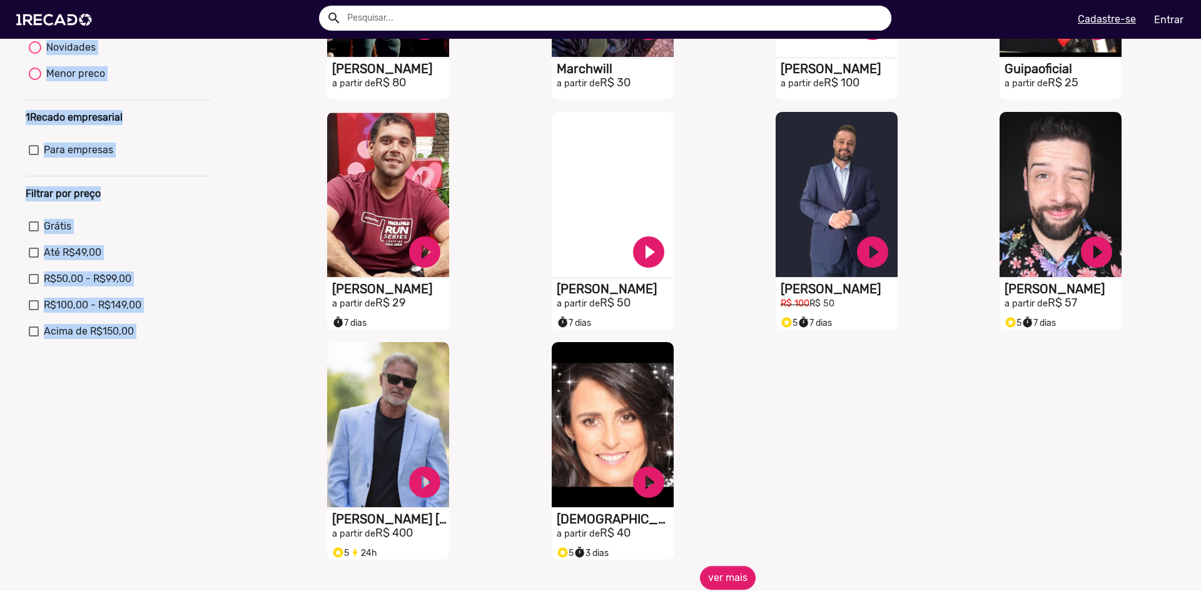
scroll to position [500, 0]
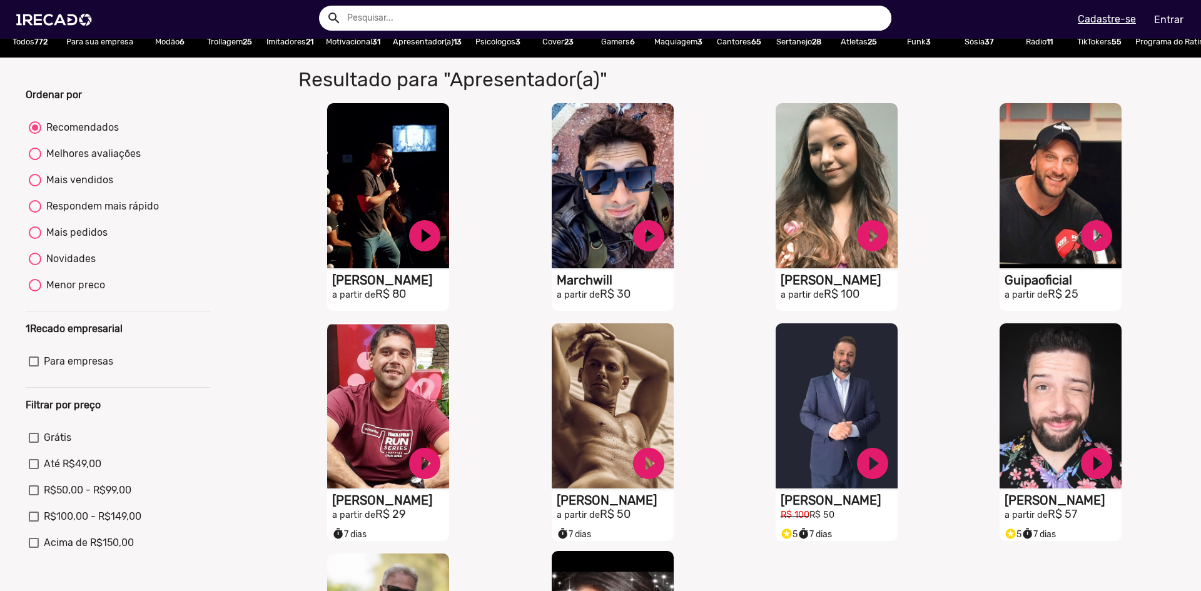
scroll to position [0, 0]
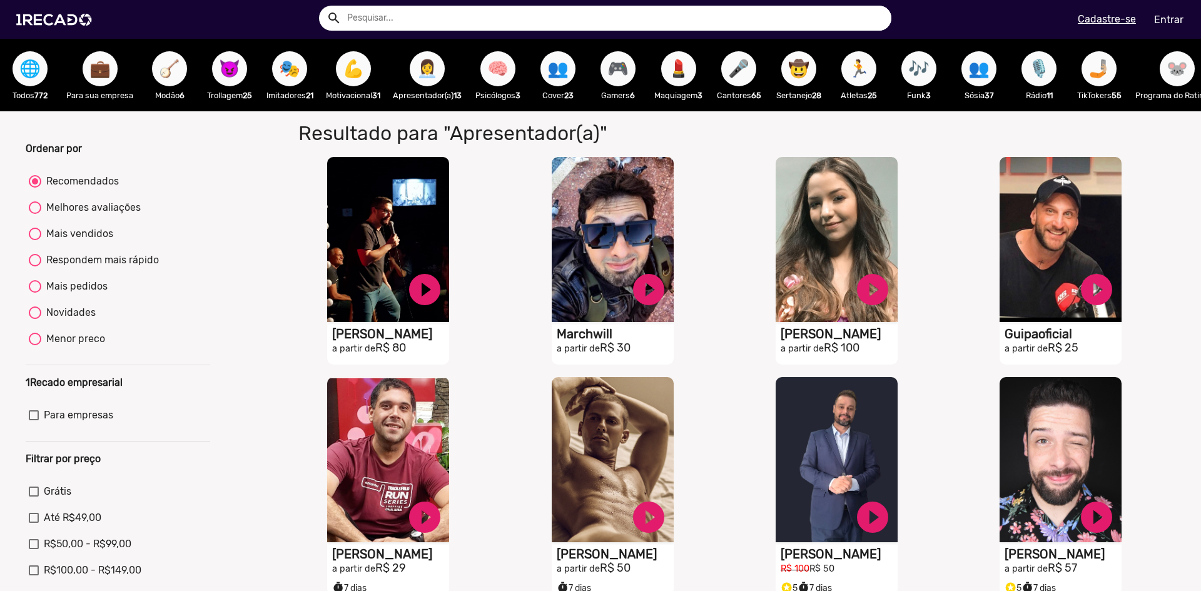
click at [92, 73] on span "💼" at bounding box center [99, 68] width 21 height 35
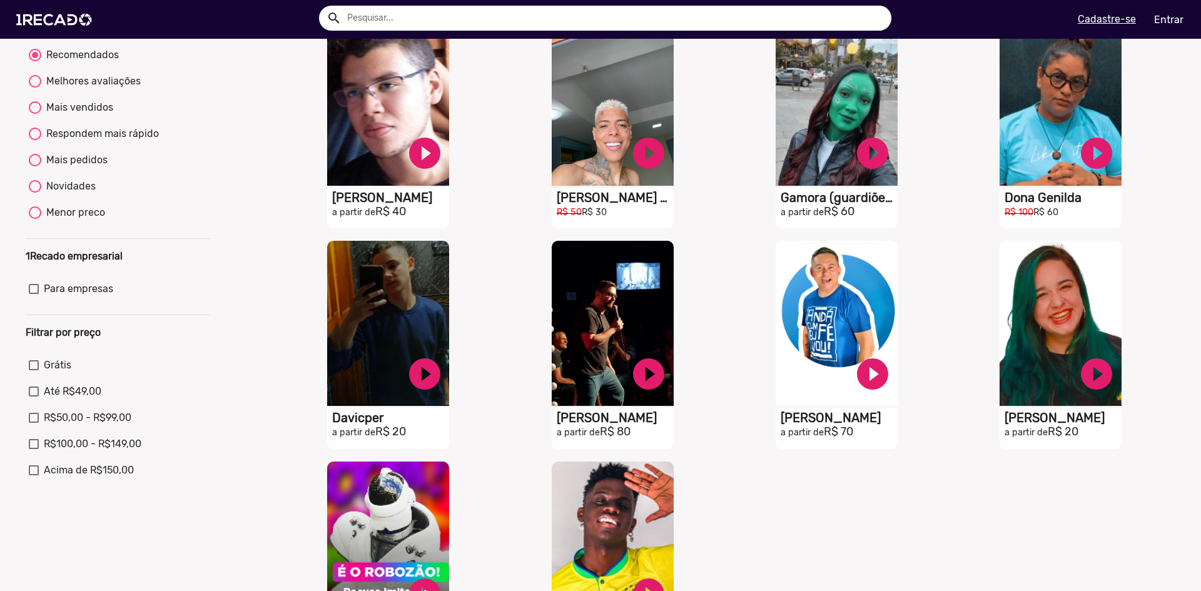
scroll to position [313, 0]
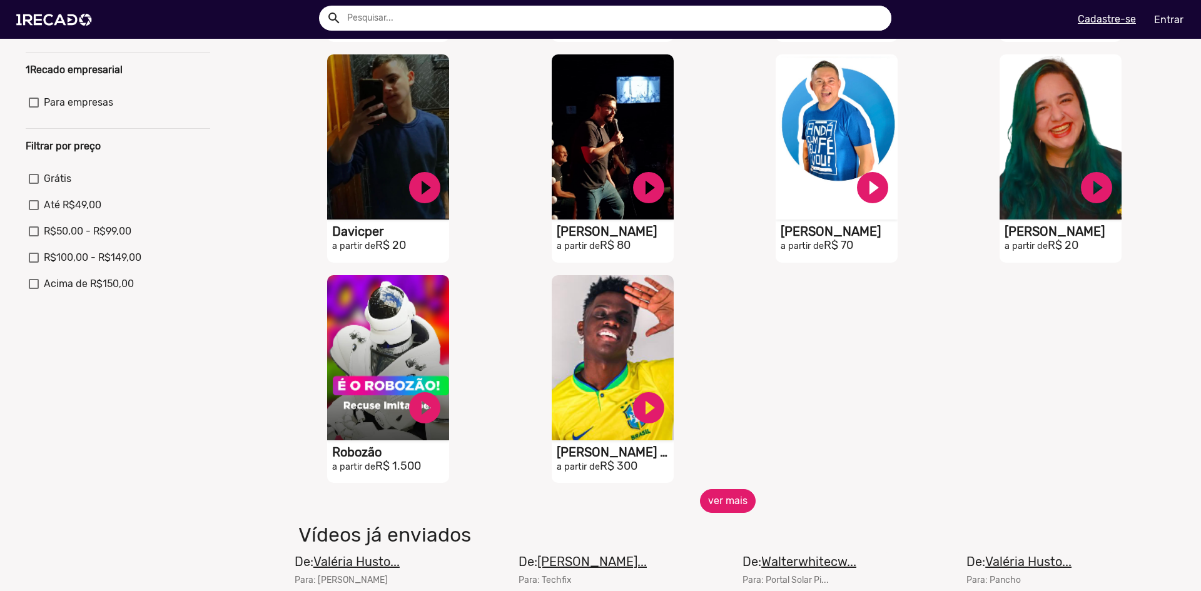
click at [743, 513] on button "ver mais" at bounding box center [728, 501] width 56 height 24
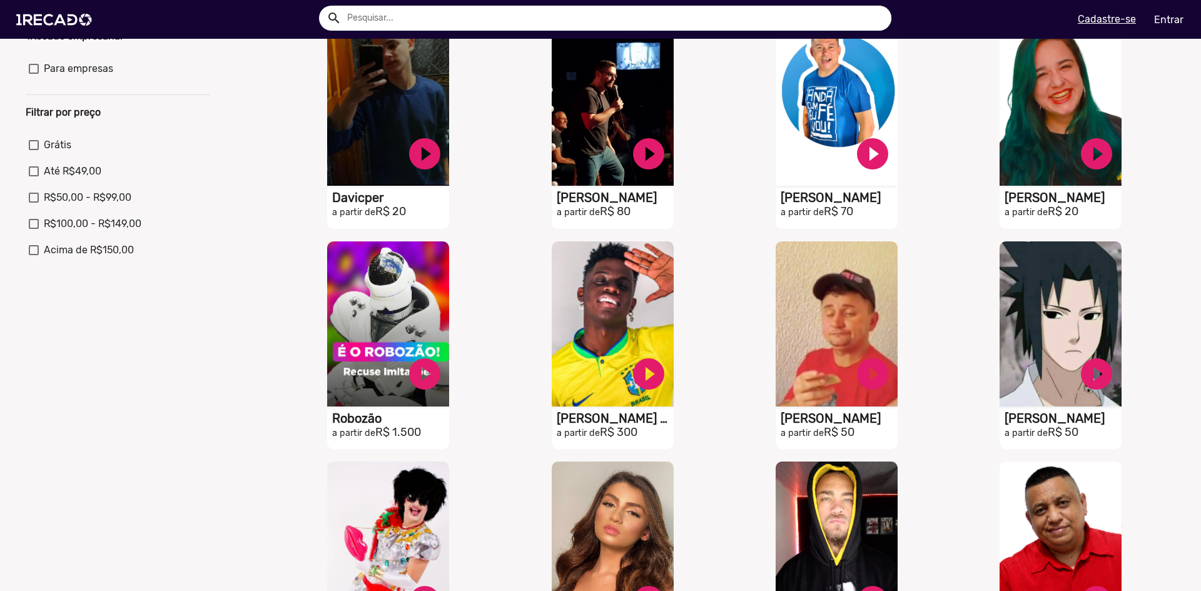
scroll to position [375, 0]
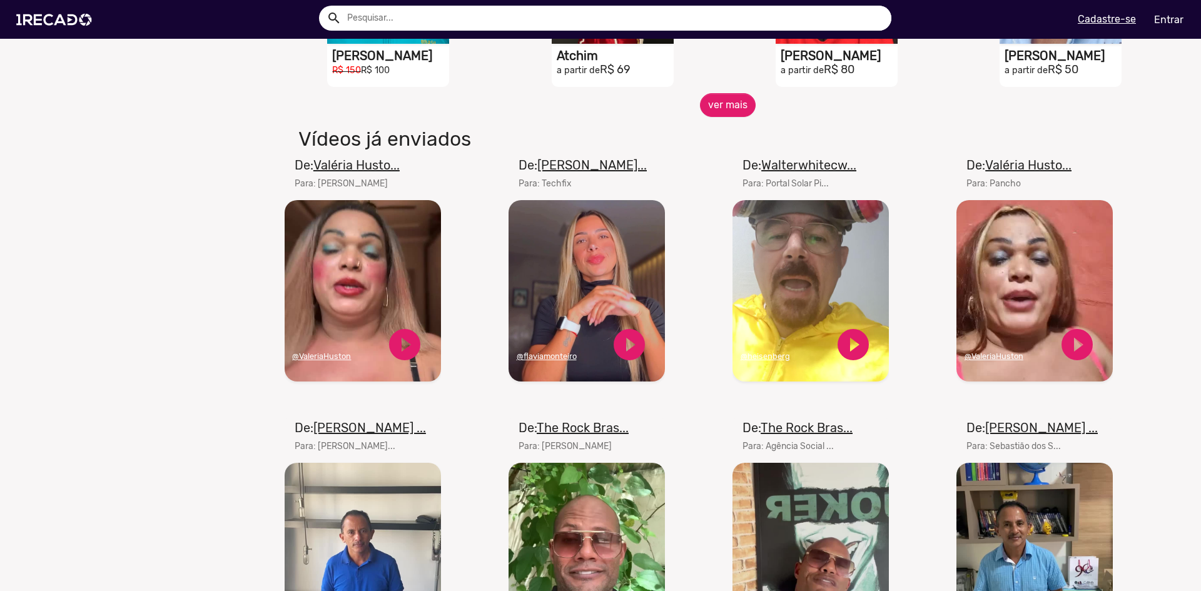
scroll to position [1189, 0]
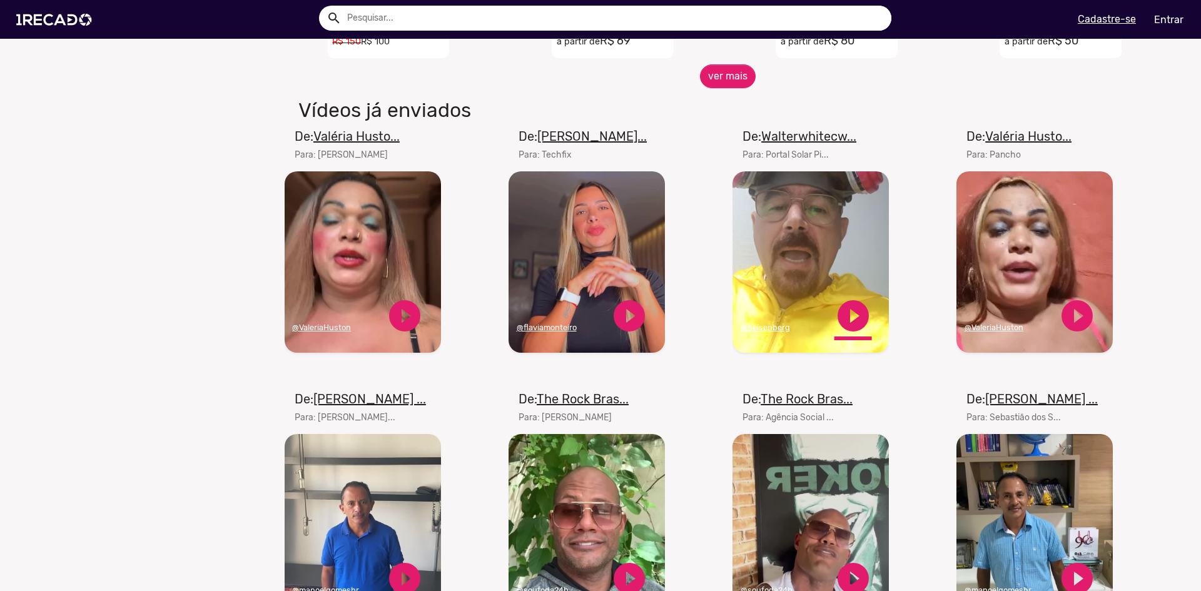
click at [854, 328] on link "play_circle_filled" at bounding box center [853, 316] width 38 height 38
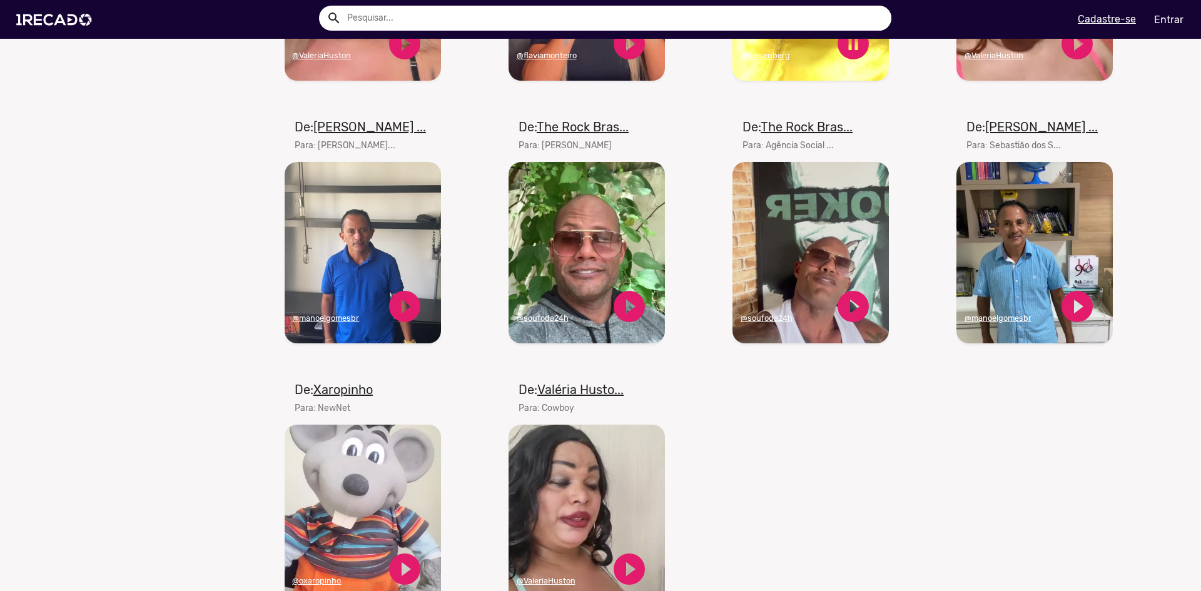
scroll to position [1501, 0]
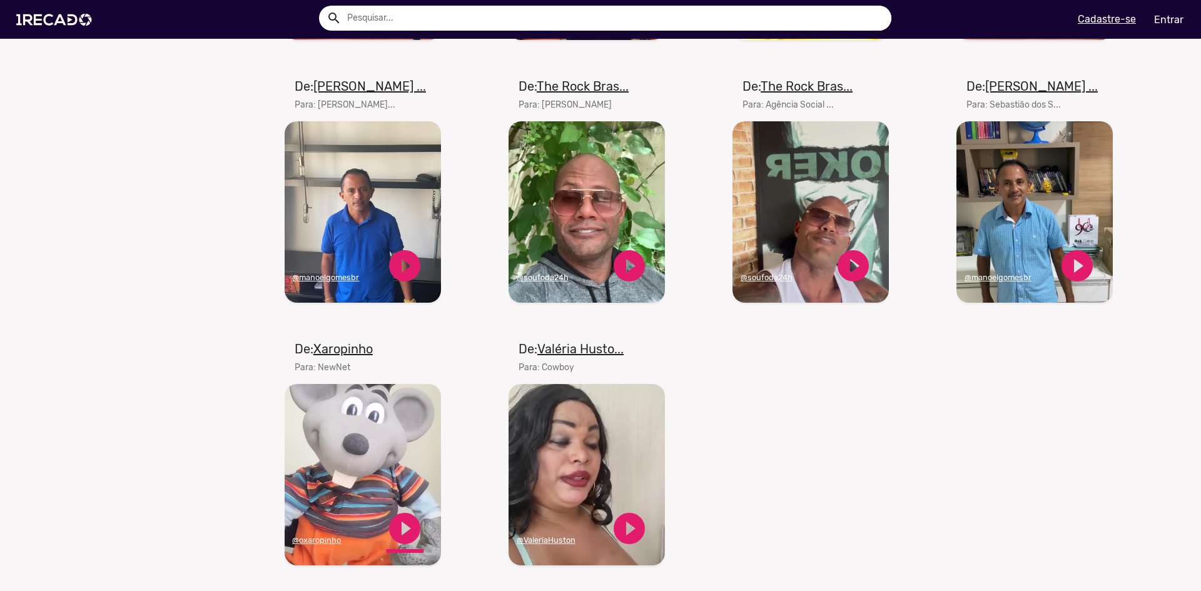
click at [402, 536] on link "play_circle_filled" at bounding box center [405, 529] width 38 height 38
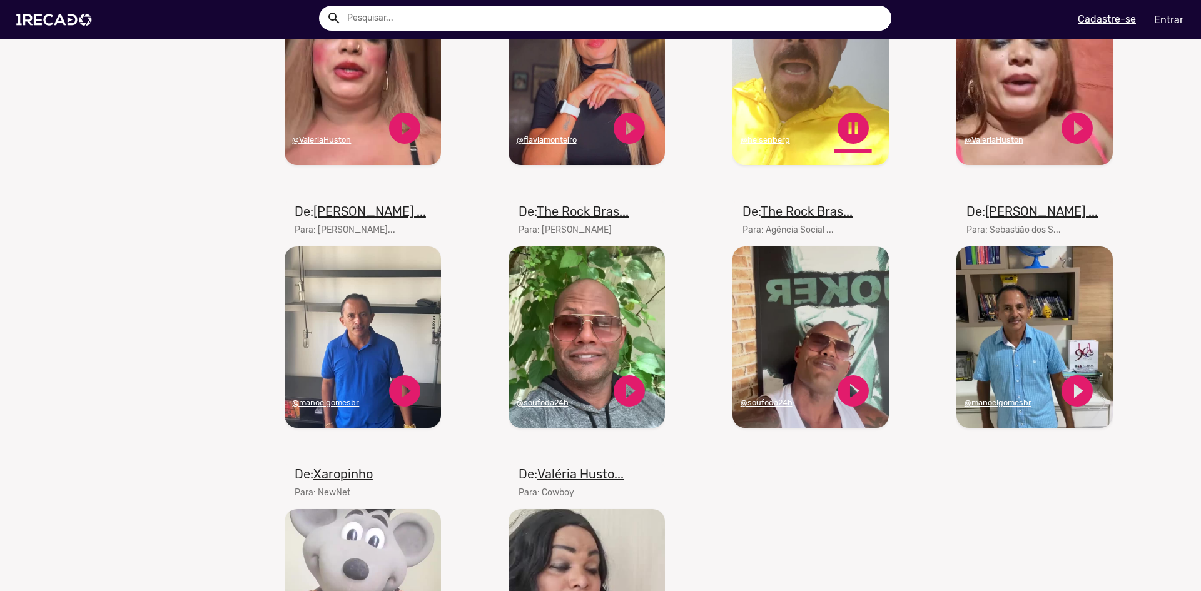
click at [854, 136] on link "pause_circle" at bounding box center [853, 128] width 38 height 38
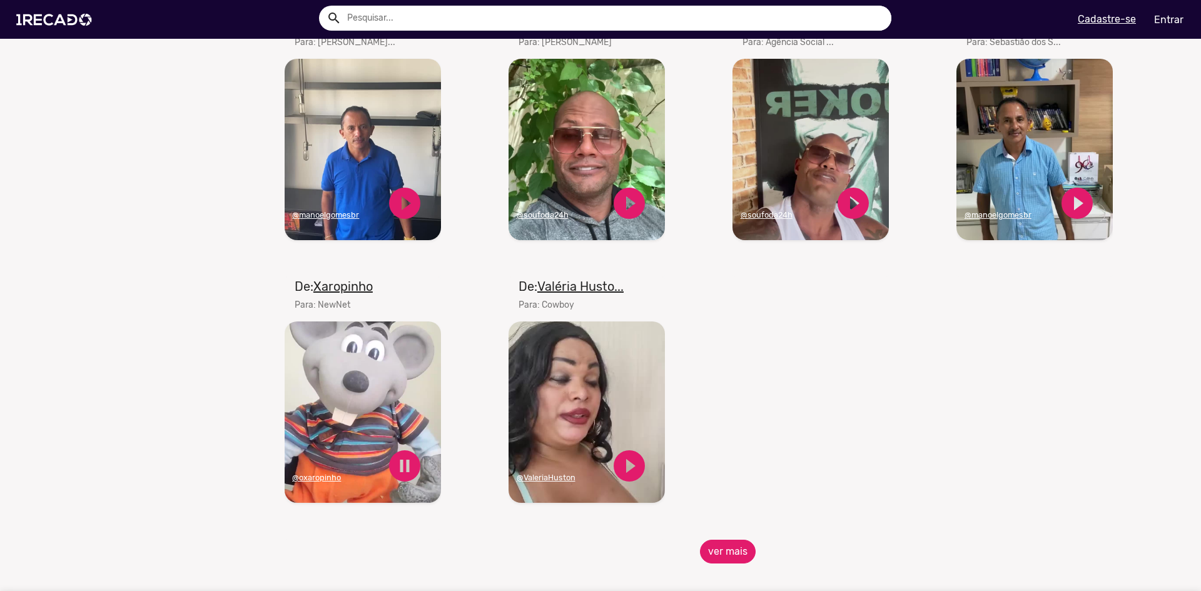
click at [717, 564] on button "ver mais" at bounding box center [728, 552] width 56 height 24
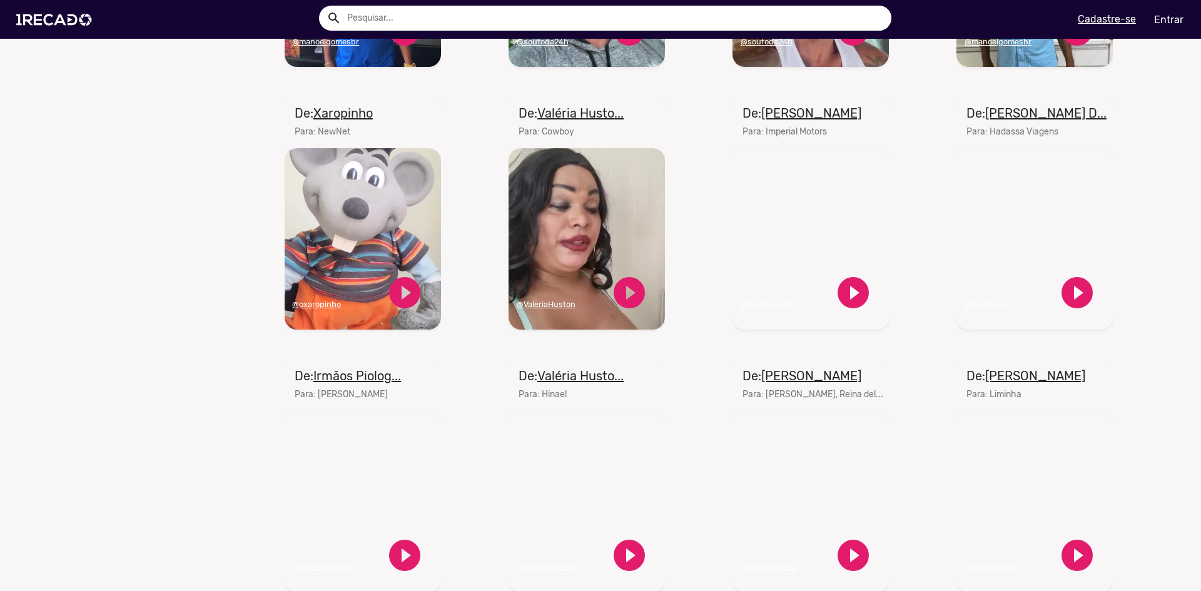
scroll to position [1751, 0]
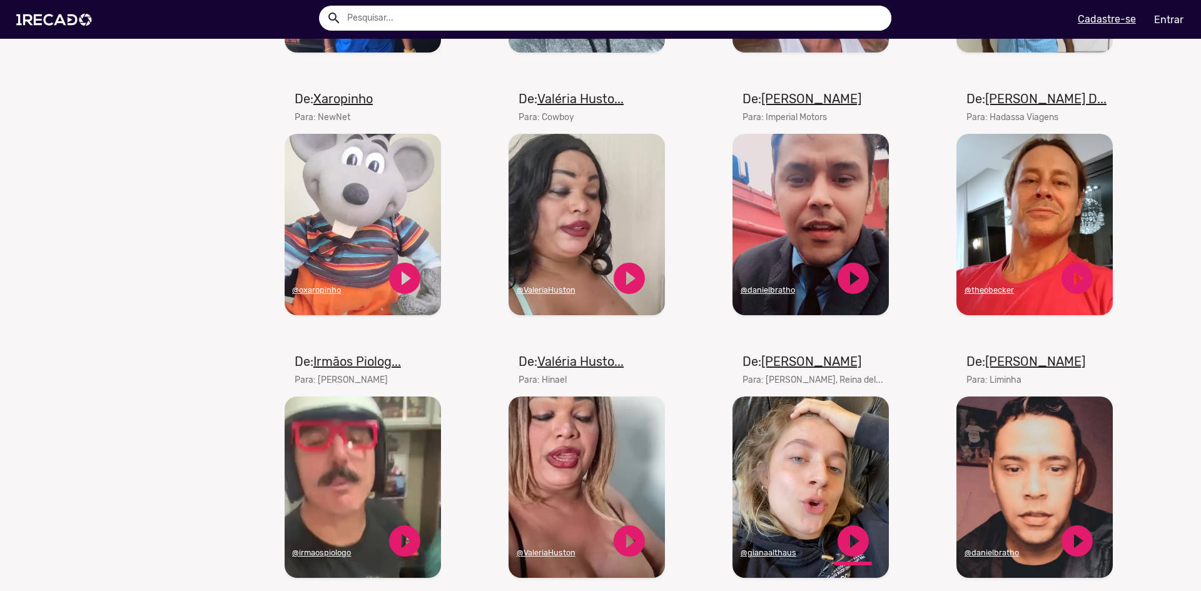
click at [856, 550] on link "play_circle_filled" at bounding box center [853, 541] width 38 height 38
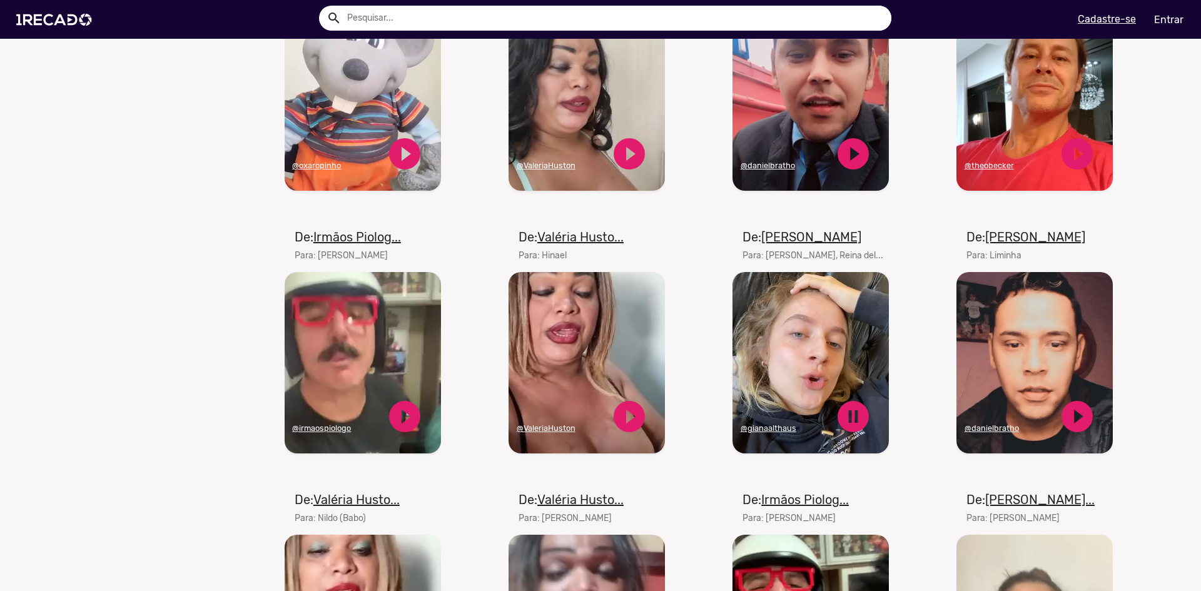
scroll to position [1877, 0]
click at [846, 427] on link "pause_circle" at bounding box center [853, 416] width 38 height 38
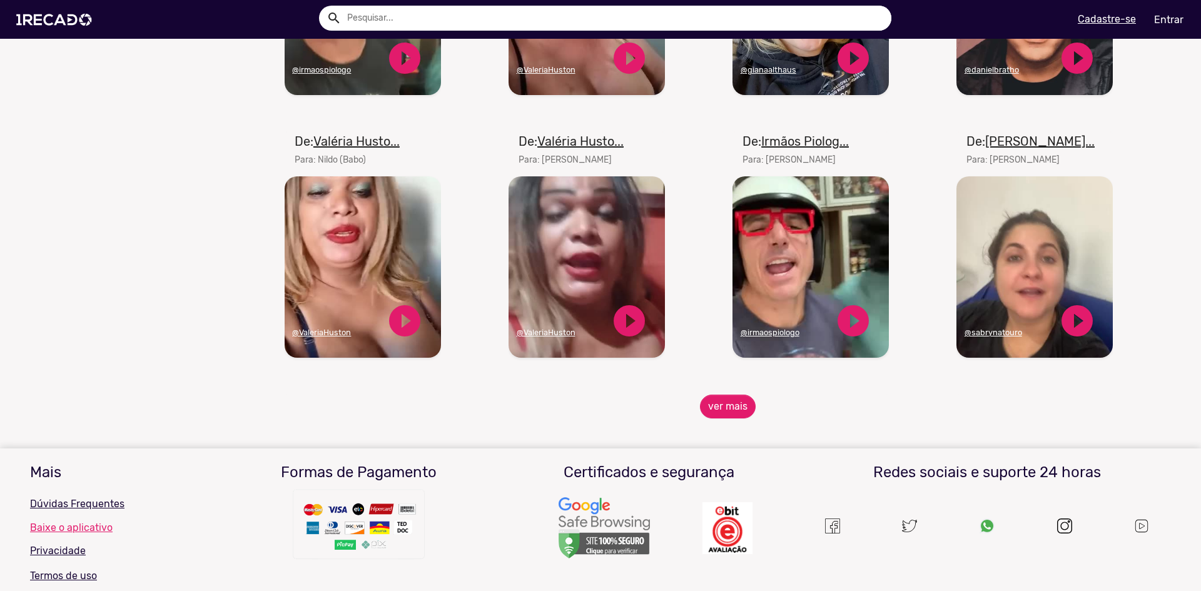
scroll to position [2252, 0]
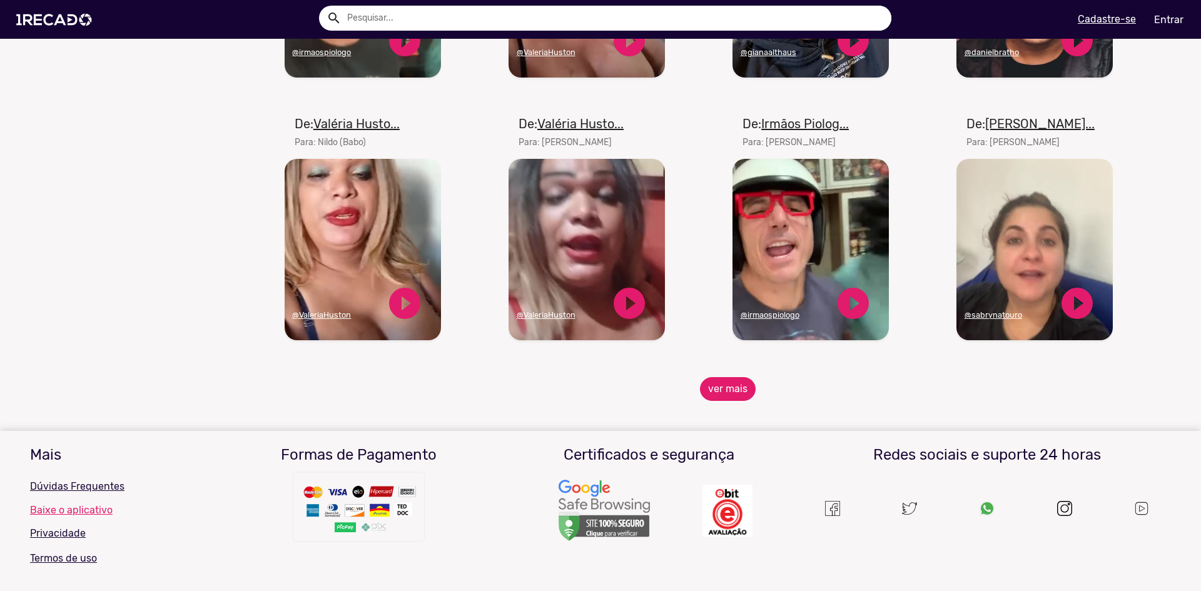
click at [726, 401] on button "ver mais" at bounding box center [728, 389] width 56 height 24
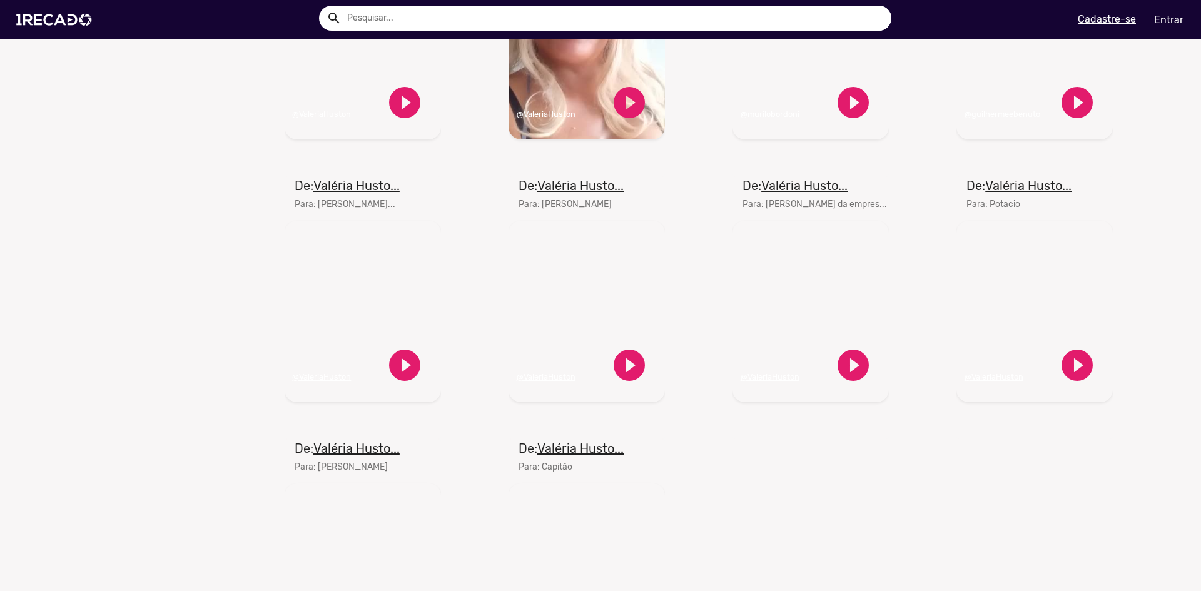
scroll to position [2940, 0]
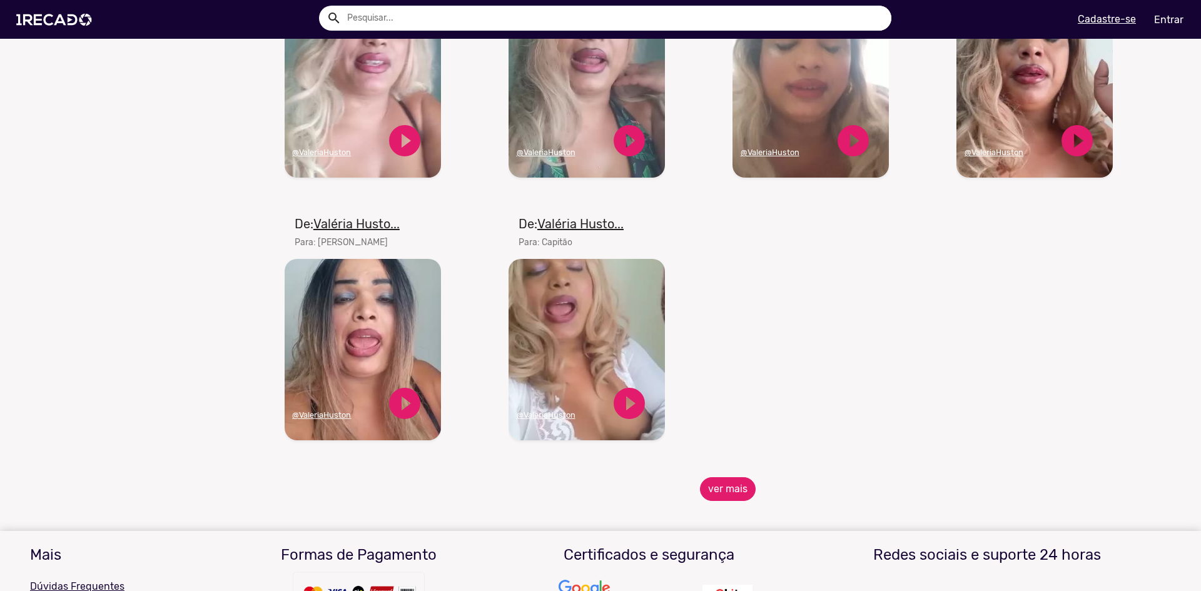
click at [714, 489] on button "ver mais" at bounding box center [728, 489] width 56 height 24
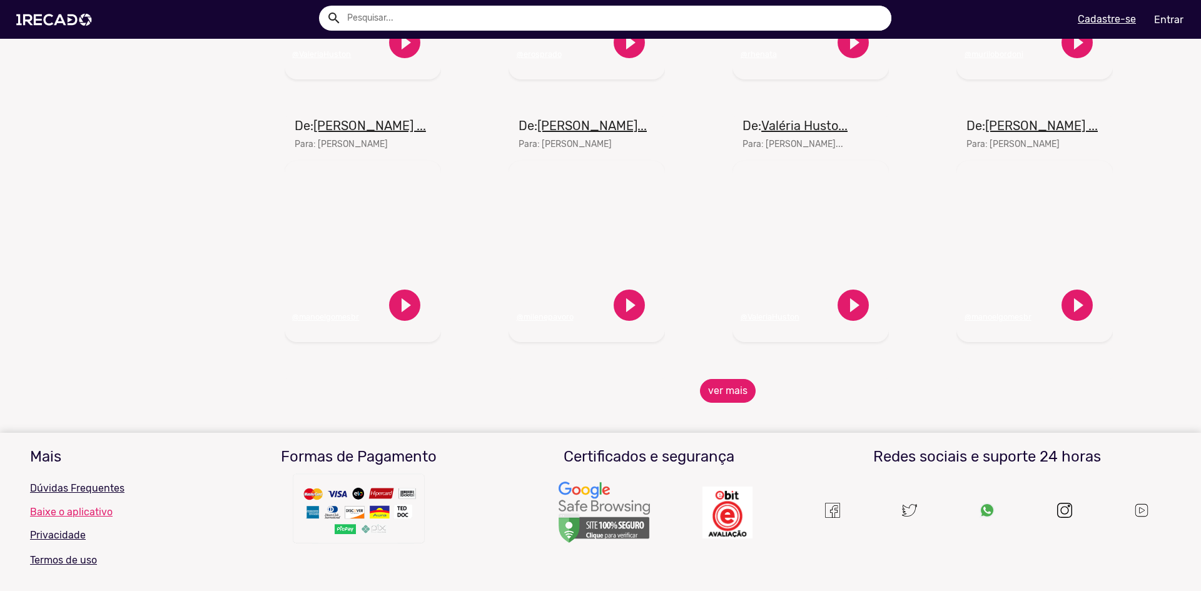
scroll to position [3566, 0]
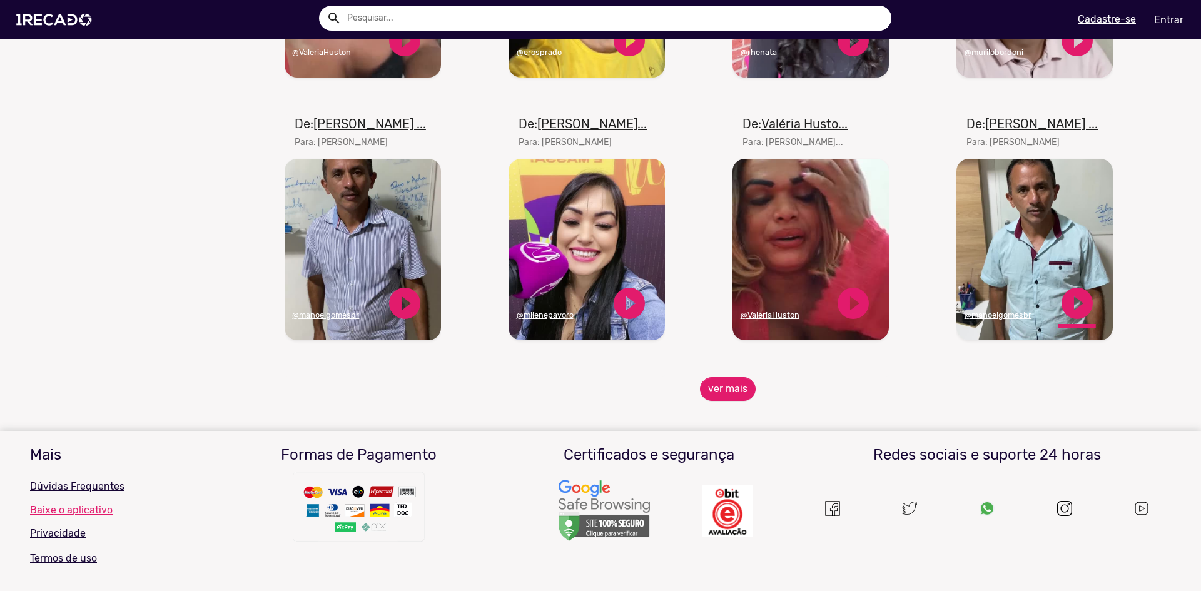
click at [1080, 307] on link "play_circle_filled" at bounding box center [1077, 304] width 38 height 38
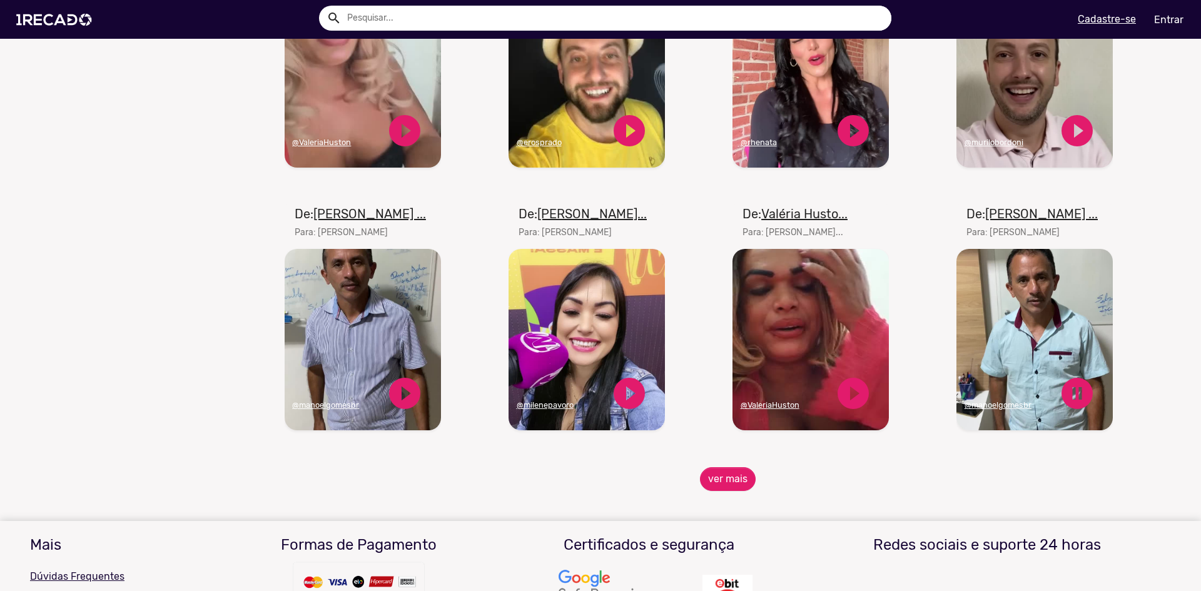
scroll to position [3440, 0]
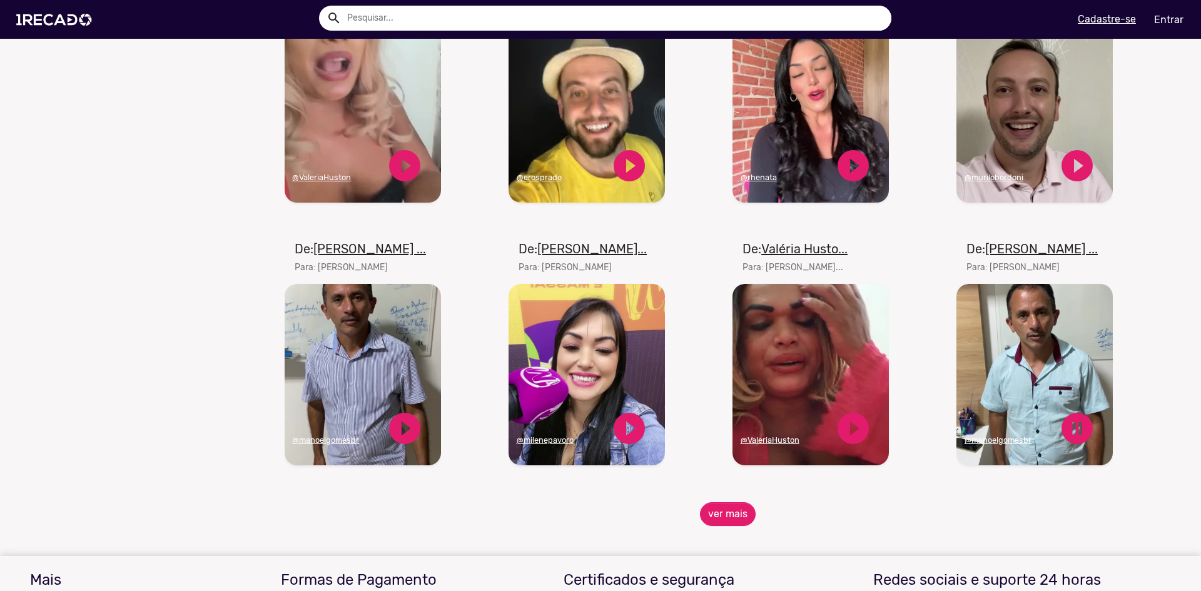
drag, startPoint x: 1075, startPoint y: 440, endPoint x: 878, endPoint y: 343, distance: 219.3
click at [1075, 439] on link "pause_circle" at bounding box center [1077, 429] width 38 height 38
